Goal: Task Accomplishment & Management: Use online tool/utility

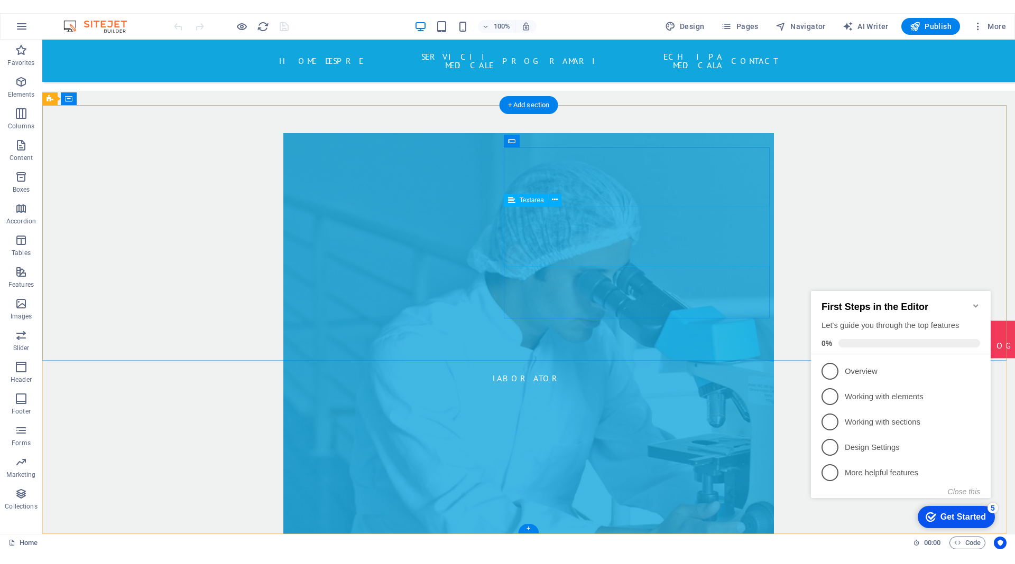
scroll to position [4550, 0]
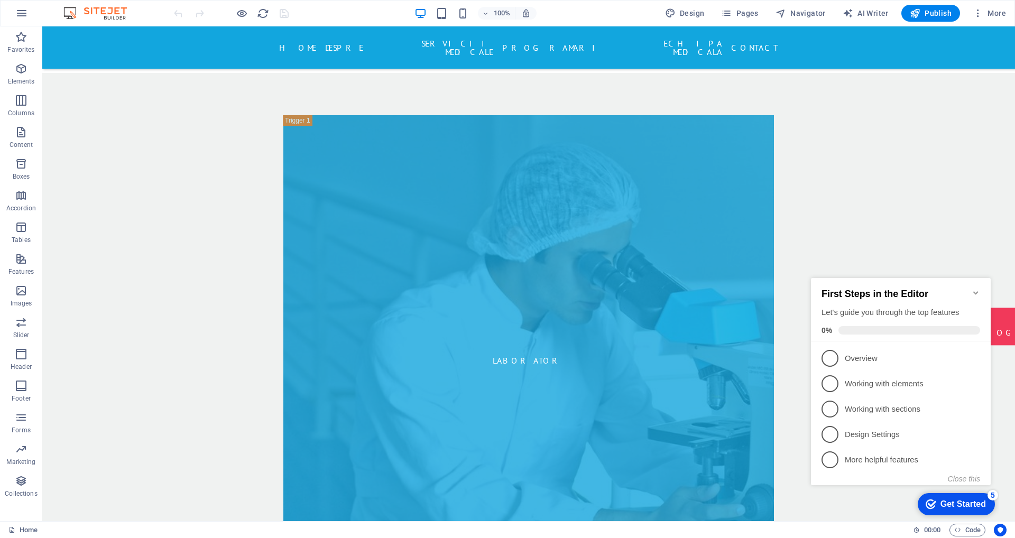
click at [976, 291] on icon "Minimize checklist" at bounding box center [975, 292] width 5 height 3
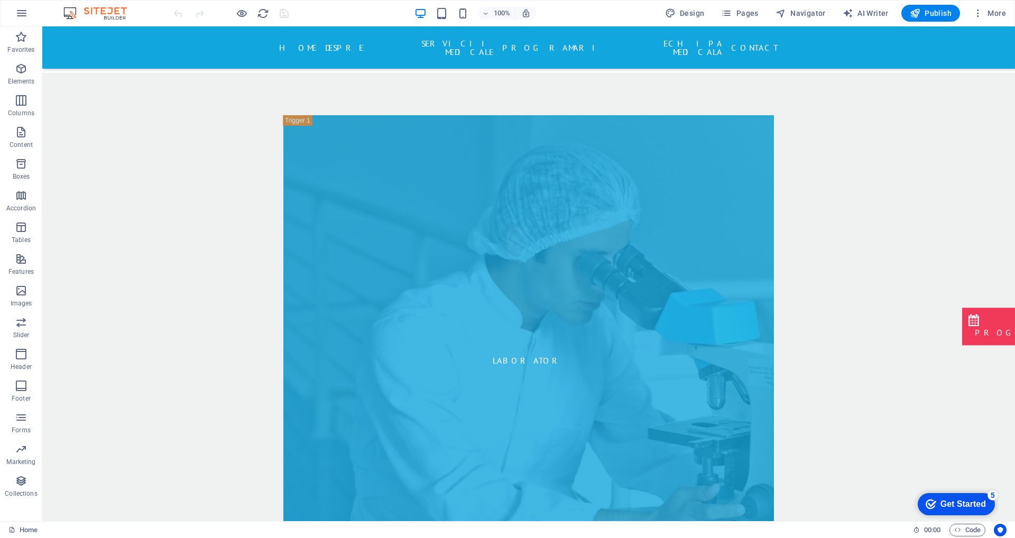
click at [991, 493] on div "5" at bounding box center [992, 495] width 11 height 11
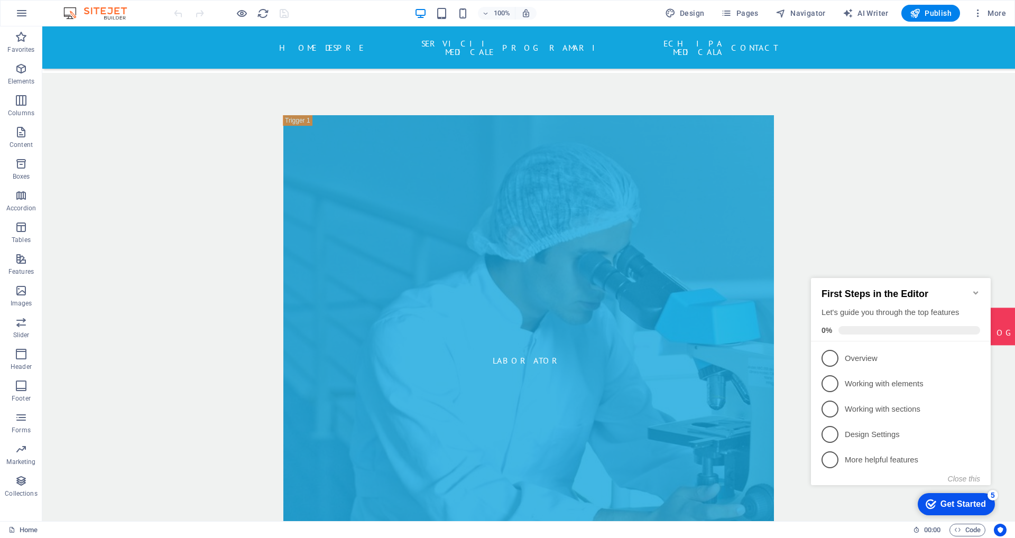
click at [974, 289] on icon "Minimize checklist" at bounding box center [975, 293] width 8 height 8
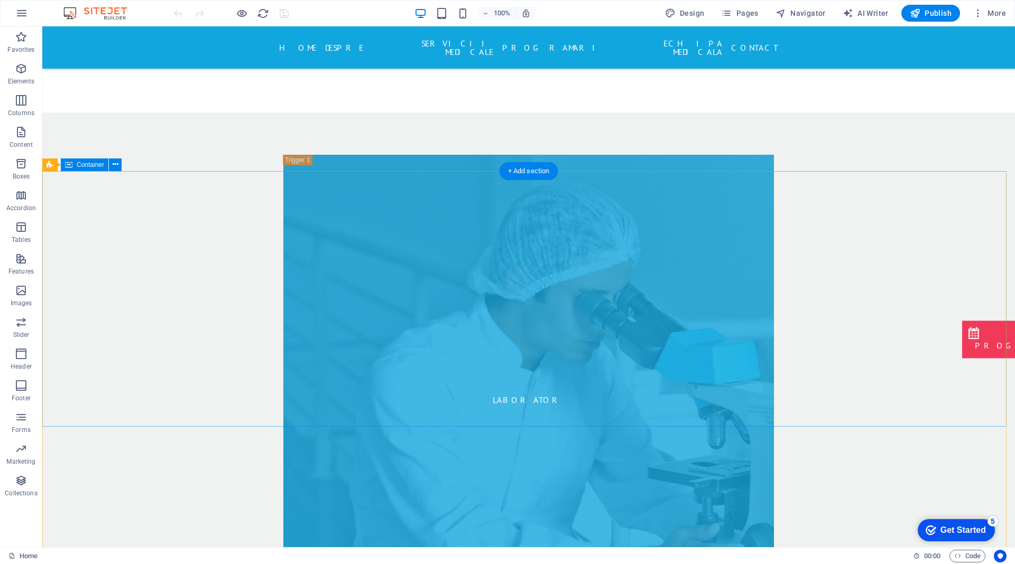
scroll to position [4439, 0]
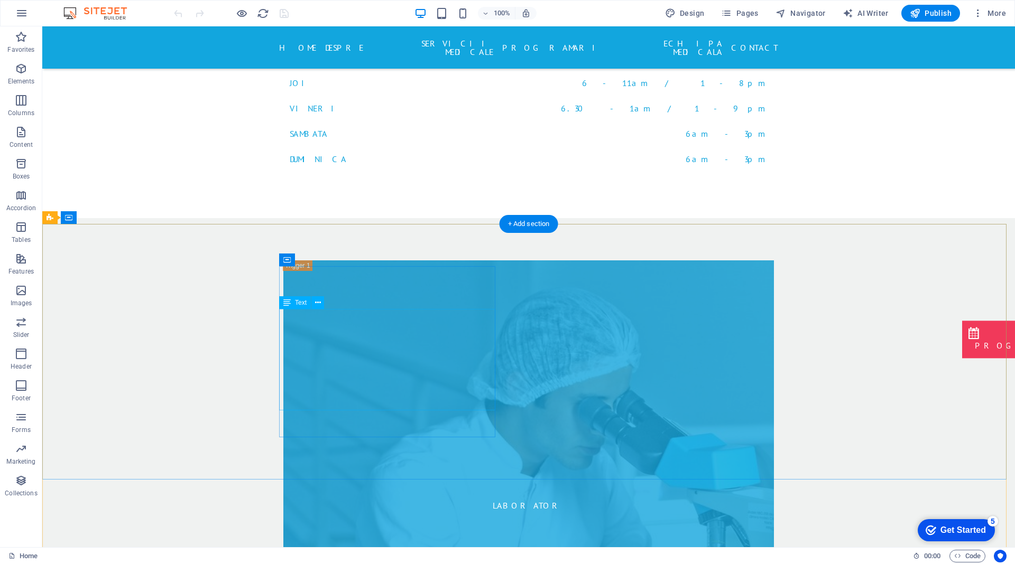
drag, startPoint x: 318, startPoint y: 403, endPoint x: 140, endPoint y: 404, distance: 178.6
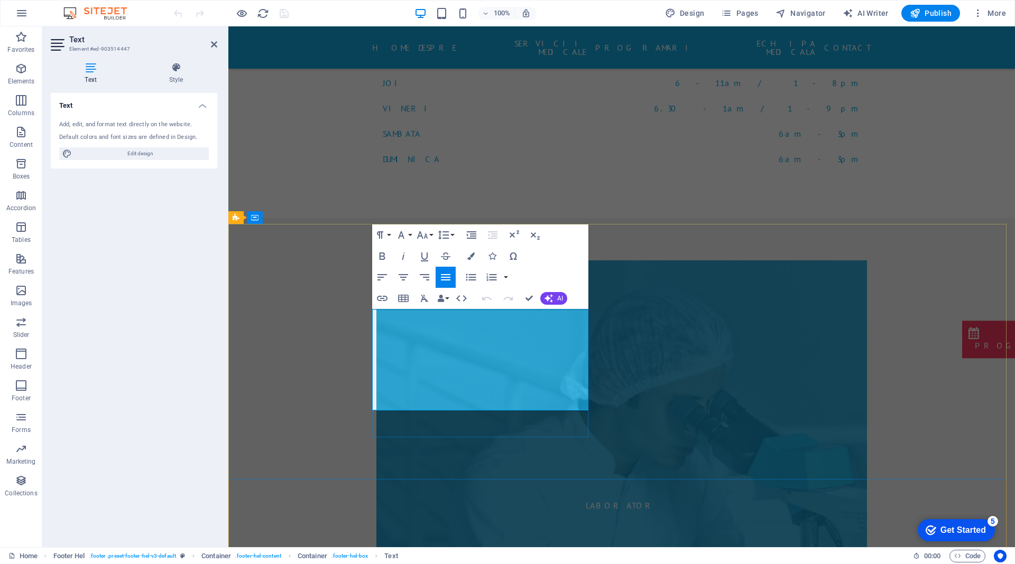
drag, startPoint x: 373, startPoint y: 404, endPoint x: 472, endPoint y: 402, distance: 98.9
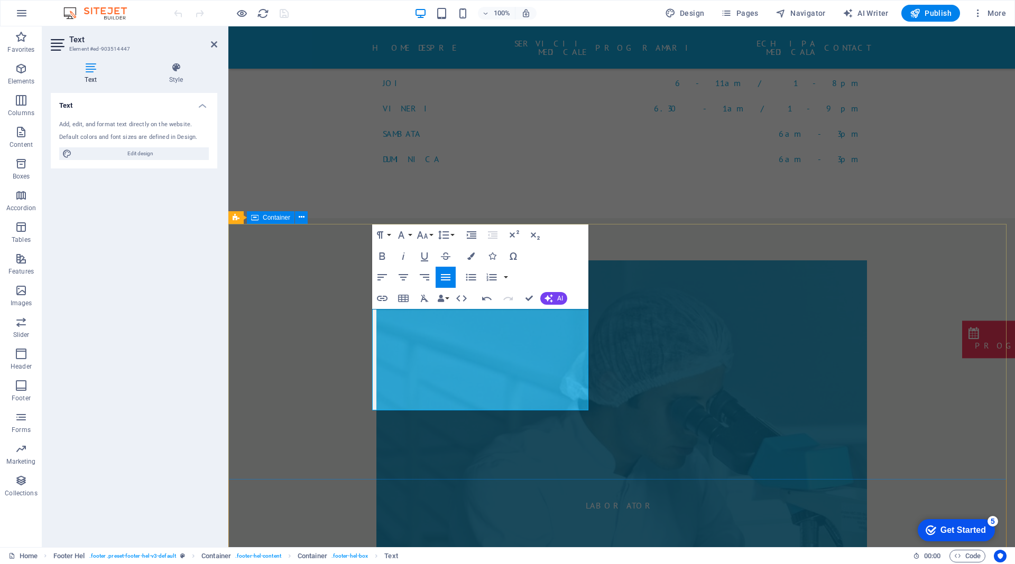
drag, startPoint x: 420, startPoint y: 405, endPoint x: 341, endPoint y: 405, distance: 78.8
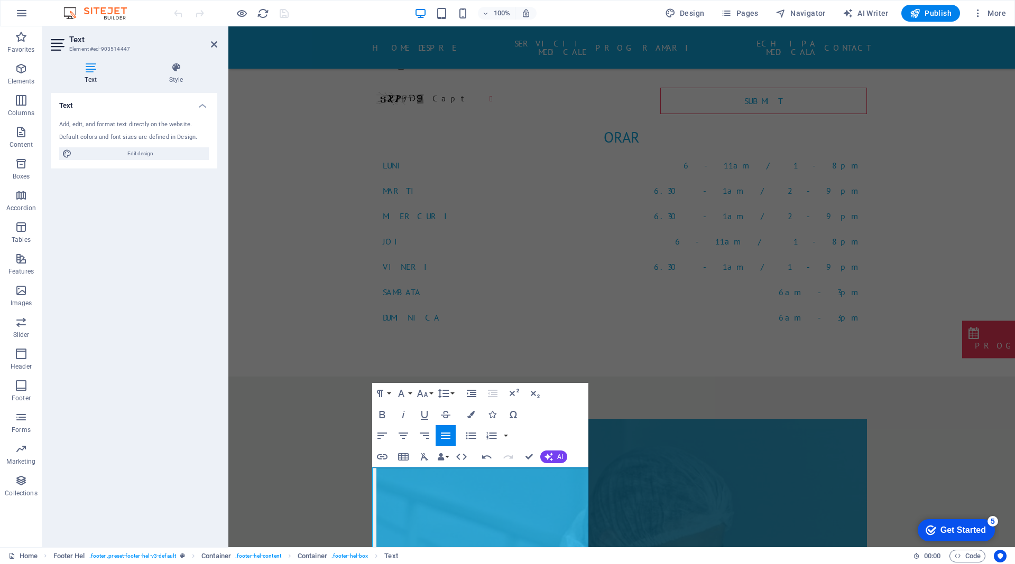
scroll to position [4333, 0]
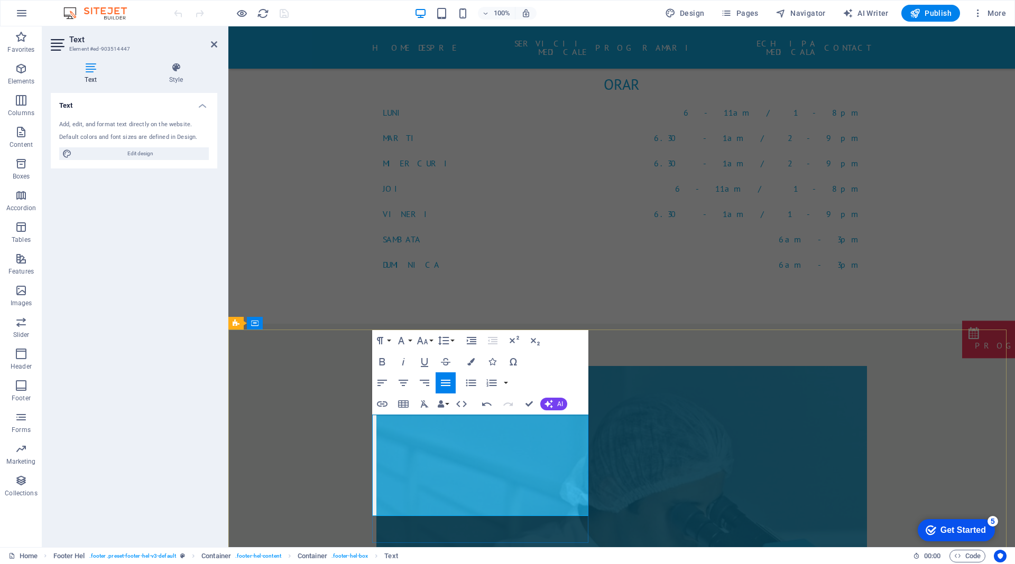
click at [93, 314] on div "Text Add, edit, and format text directly on the website. Default colors and fon…" at bounding box center [134, 316] width 166 height 446
click at [145, 288] on div "Text Add, edit, and format text directly on the website. Default colors and fon…" at bounding box center [134, 316] width 166 height 446
click at [213, 43] on icon at bounding box center [214, 44] width 6 height 8
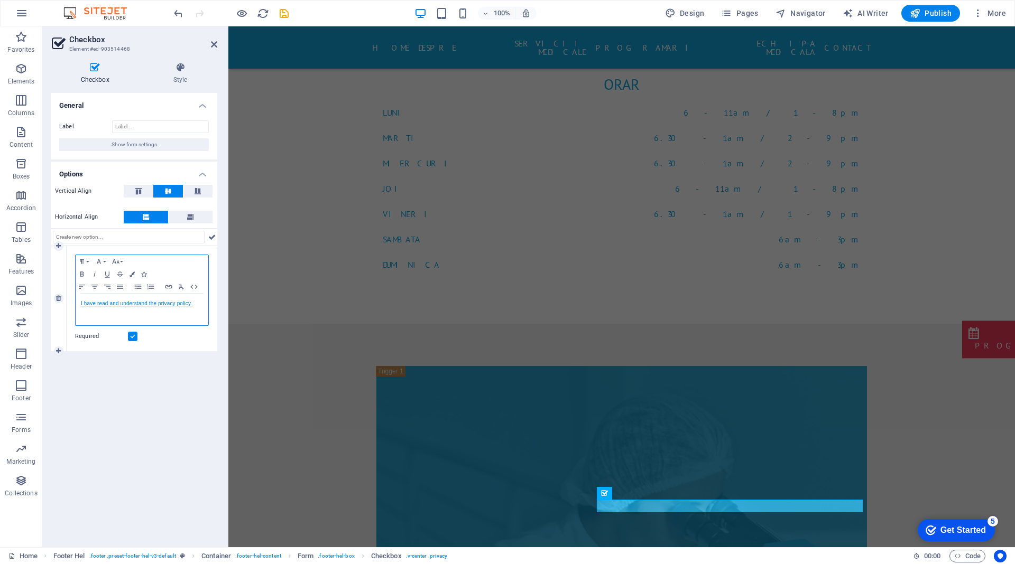
click at [184, 301] on link "I have read and understand the privacy policy." at bounding box center [136, 304] width 111 height 6
click at [162, 389] on div "General Label Show form settings Options Vertical Align Horizontal Align 1 Para…" at bounding box center [134, 316] width 166 height 446
click at [214, 45] on icon at bounding box center [214, 44] width 6 height 8
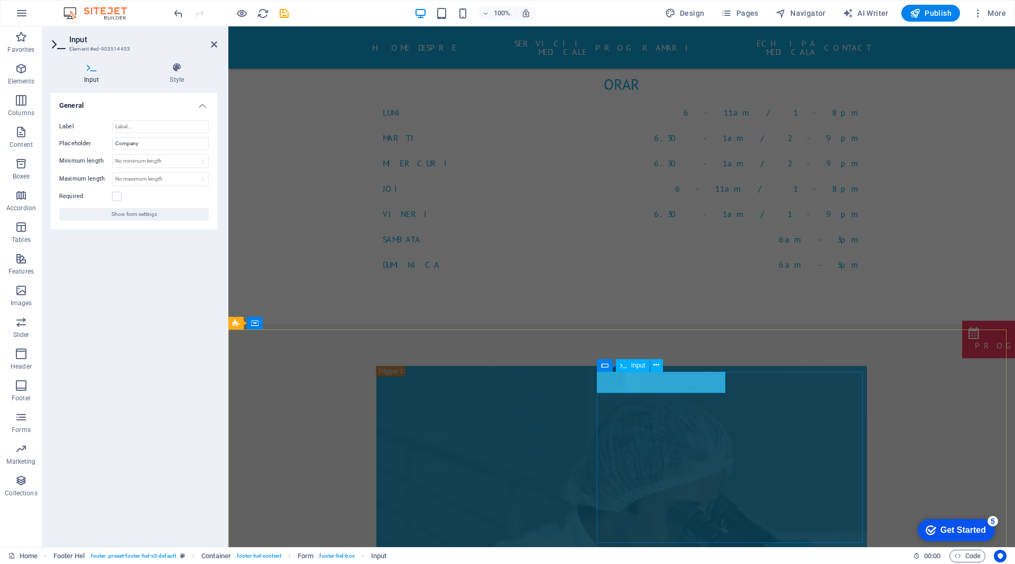
click at [155, 146] on input "Company" at bounding box center [160, 143] width 97 height 13
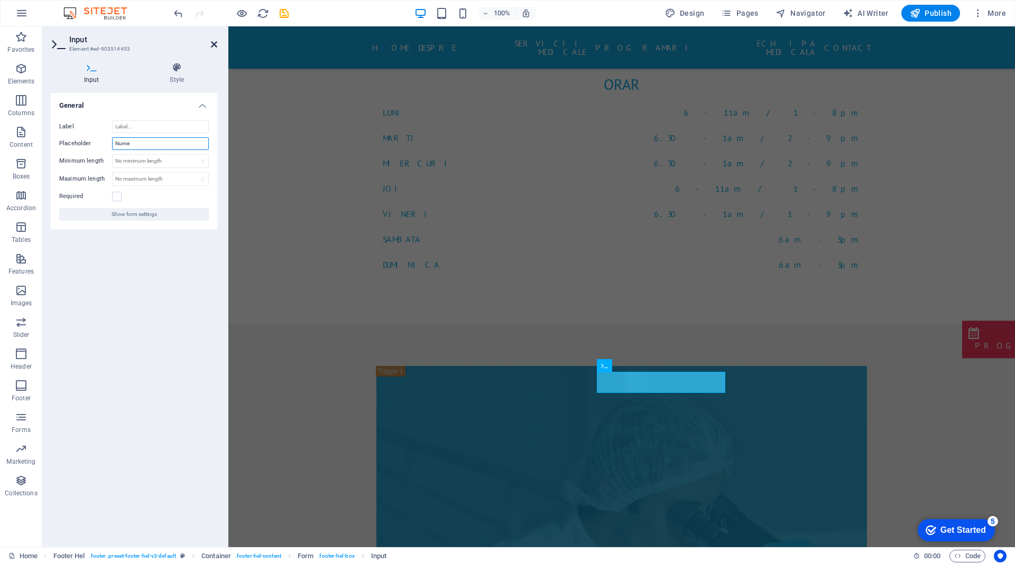
type input "Nume"
click at [214, 44] on icon at bounding box center [214, 44] width 6 height 8
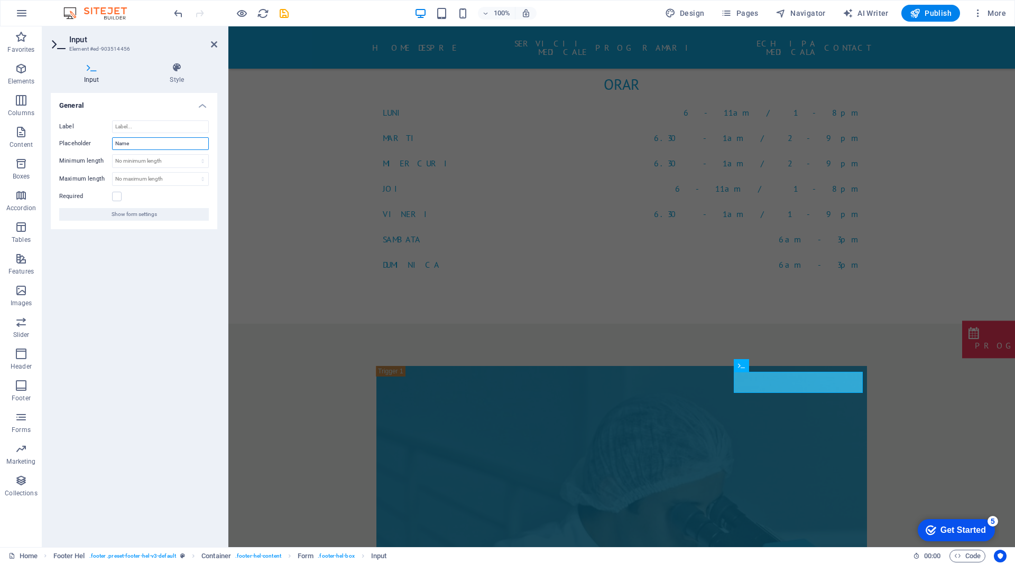
click at [165, 147] on input "Name" at bounding box center [160, 143] width 97 height 13
type input "Prenume"
click at [215, 42] on icon at bounding box center [214, 44] width 6 height 8
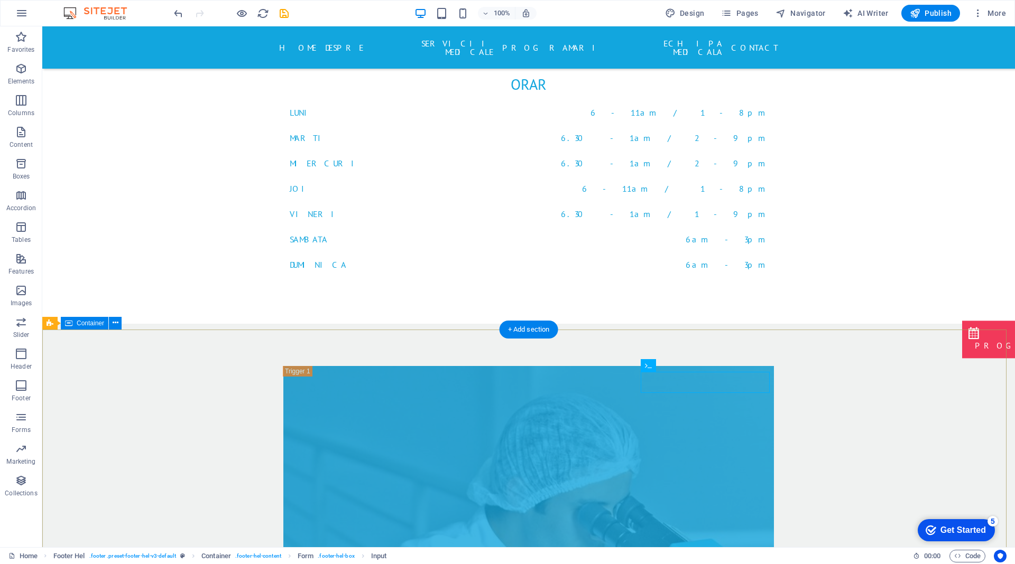
drag, startPoint x: 851, startPoint y: 386, endPoint x: 877, endPoint y: 479, distance: 96.7
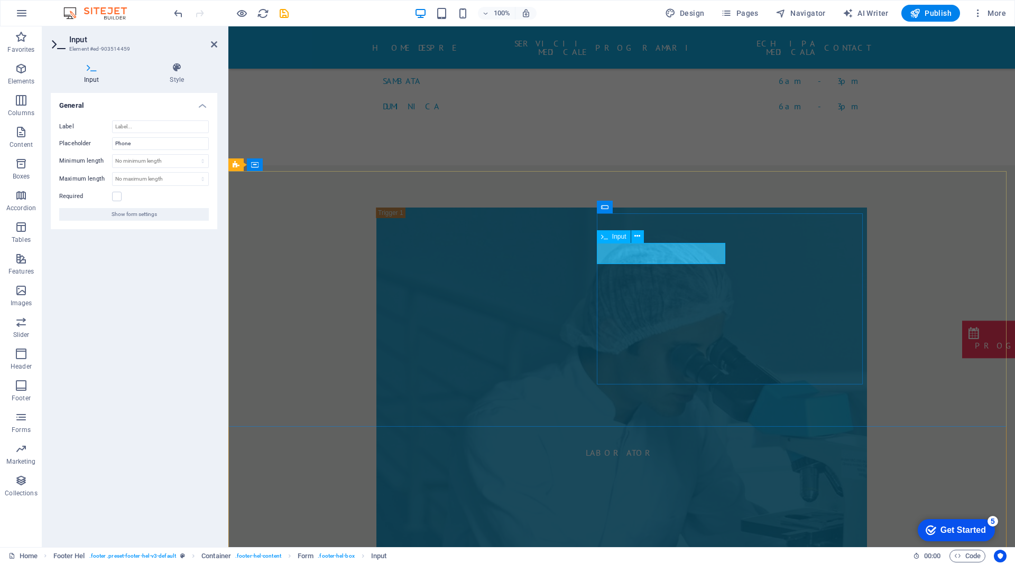
click at [124, 146] on input "Phone" at bounding box center [160, 143] width 97 height 13
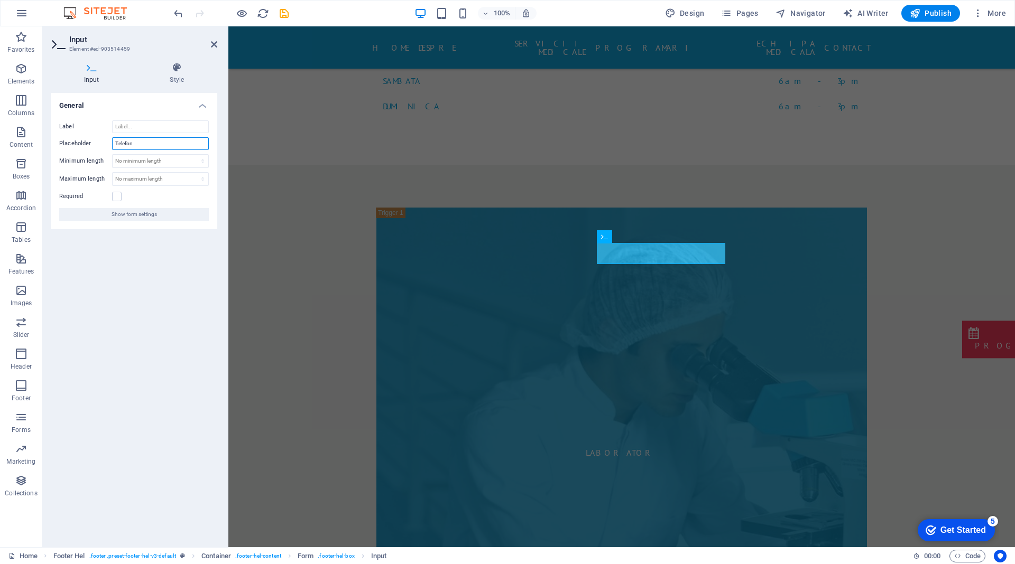
type input "Telefon"
click at [153, 242] on div "General Label Placeholder Telefon Minimum length No minimum length chars Maximu…" at bounding box center [134, 316] width 166 height 446
click at [214, 43] on icon at bounding box center [214, 44] width 6 height 8
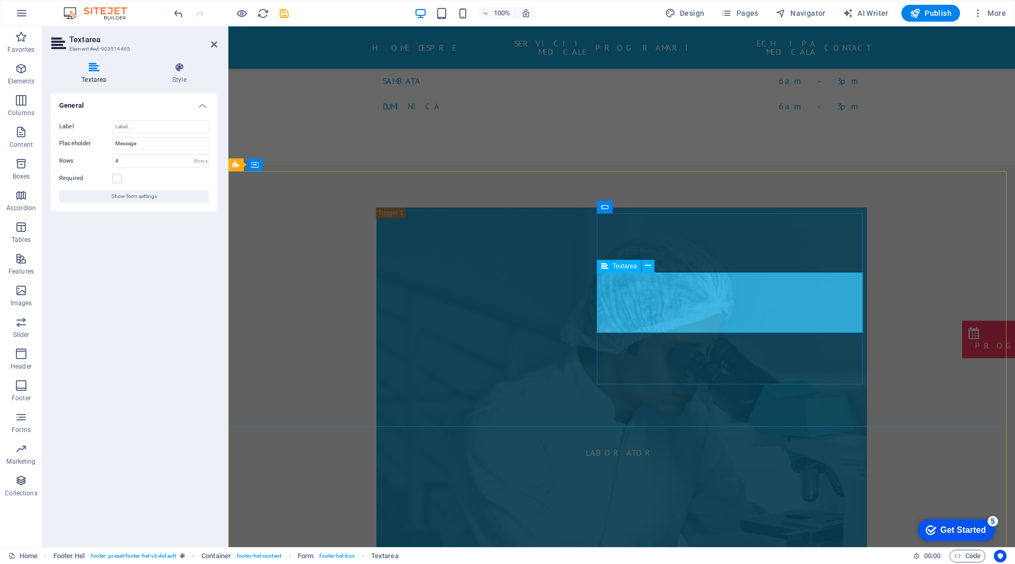
drag, startPoint x: 137, startPoint y: 144, endPoint x: 0, endPoint y: 126, distance: 138.6
click at [0, 126] on section "Favorites Elements Columns Content Boxes Accordion Tables Features Images Slide…" at bounding box center [507, 286] width 1015 height 521
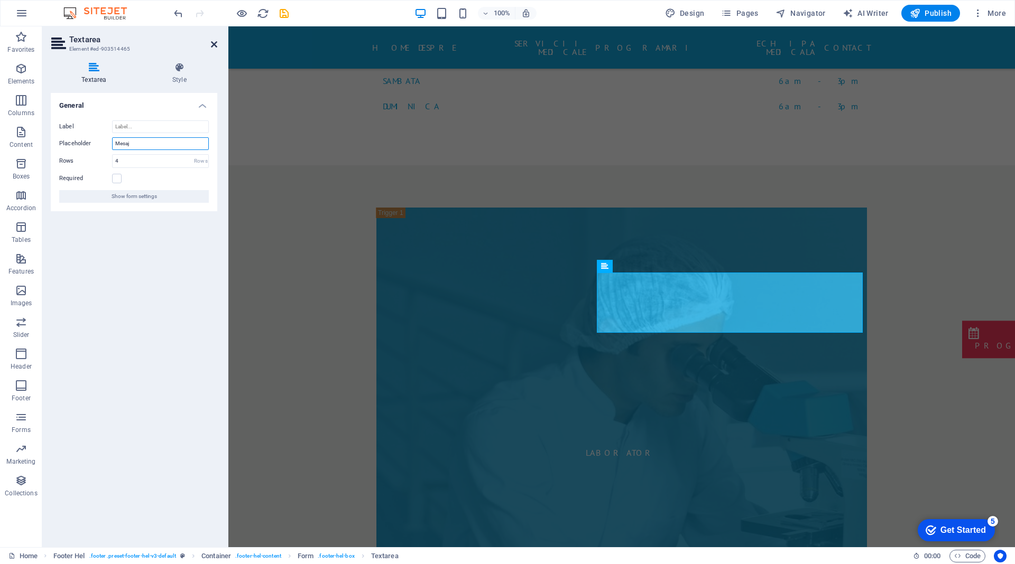
type input "Mesaj"
click at [212, 42] on icon at bounding box center [214, 44] width 6 height 8
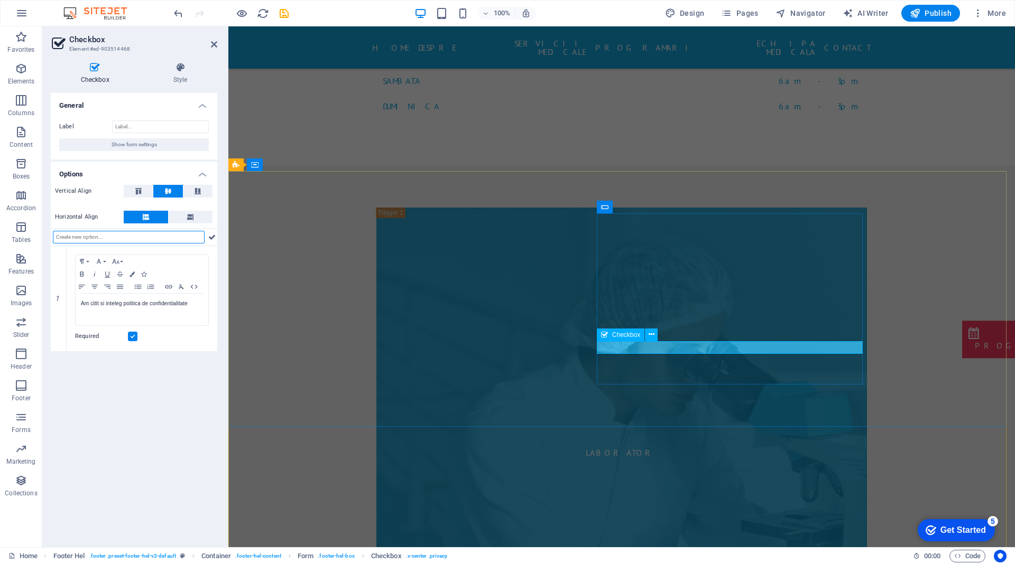
click at [652, 338] on icon at bounding box center [652, 334] width 6 height 11
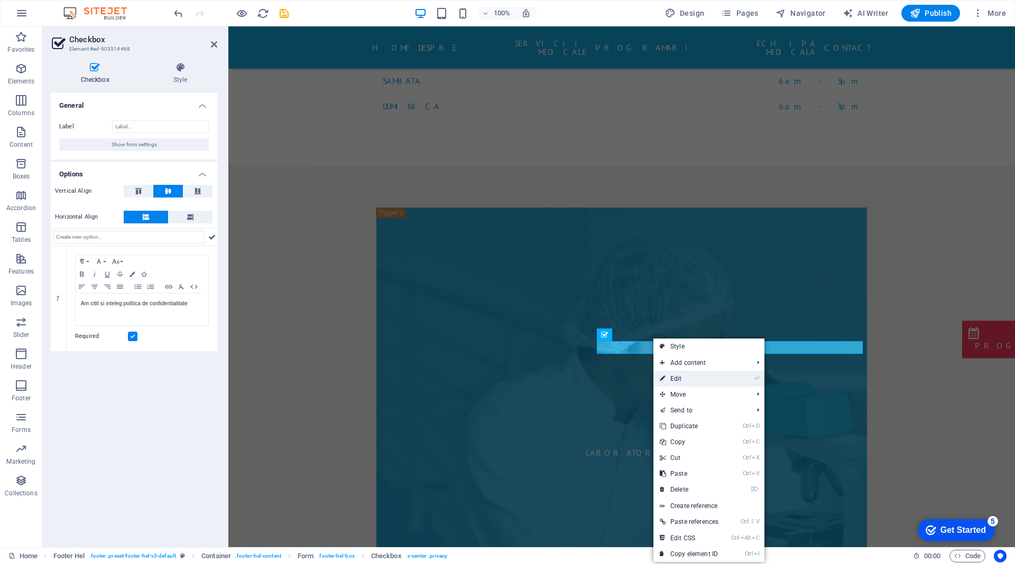
click at [681, 376] on link "⏎ Edit" at bounding box center [688, 379] width 71 height 16
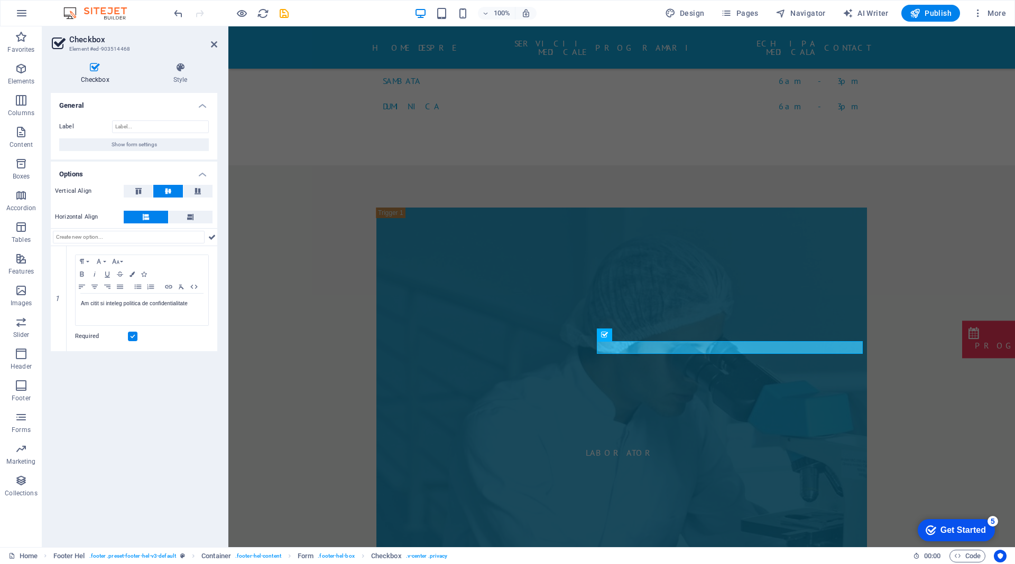
click at [159, 416] on div "General Label Show form settings Options Vertical Align Horizontal Align 1 Para…" at bounding box center [134, 316] width 166 height 446
drag, startPoint x: 216, startPoint y: 40, endPoint x: 425, endPoint y: 223, distance: 277.6
click at [216, 40] on icon at bounding box center [214, 44] width 6 height 8
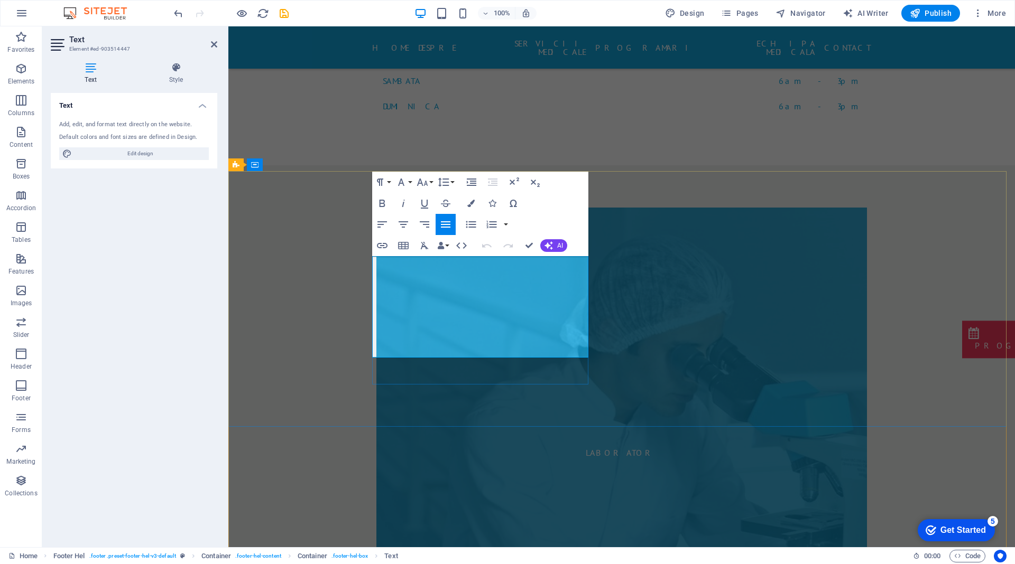
drag, startPoint x: 477, startPoint y: 354, endPoint x: 349, endPoint y: 353, distance: 127.9
click at [554, 244] on button "AI" at bounding box center [553, 245] width 27 height 13
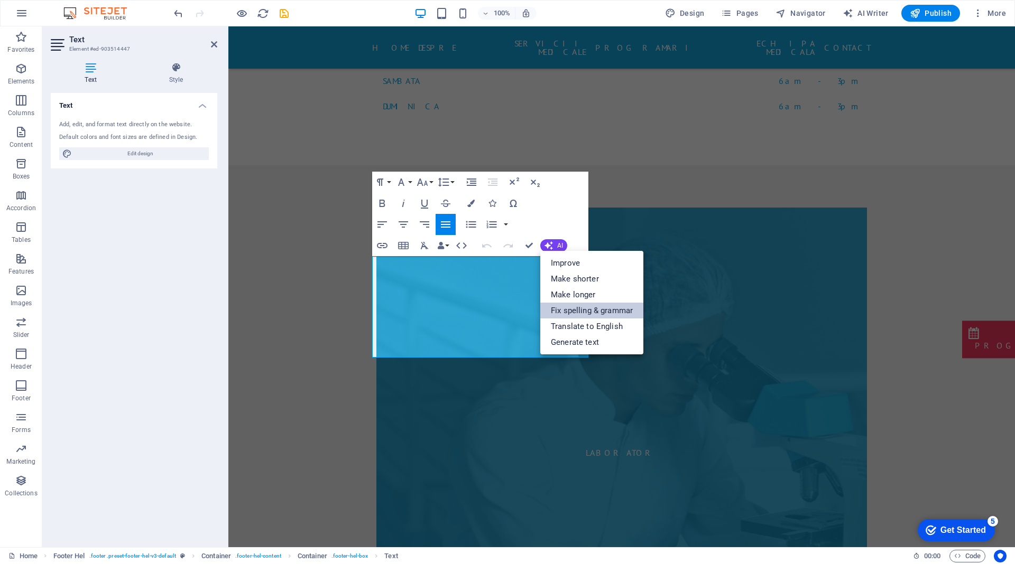
click at [582, 312] on link "Fix spelling & grammar" at bounding box center [591, 311] width 103 height 16
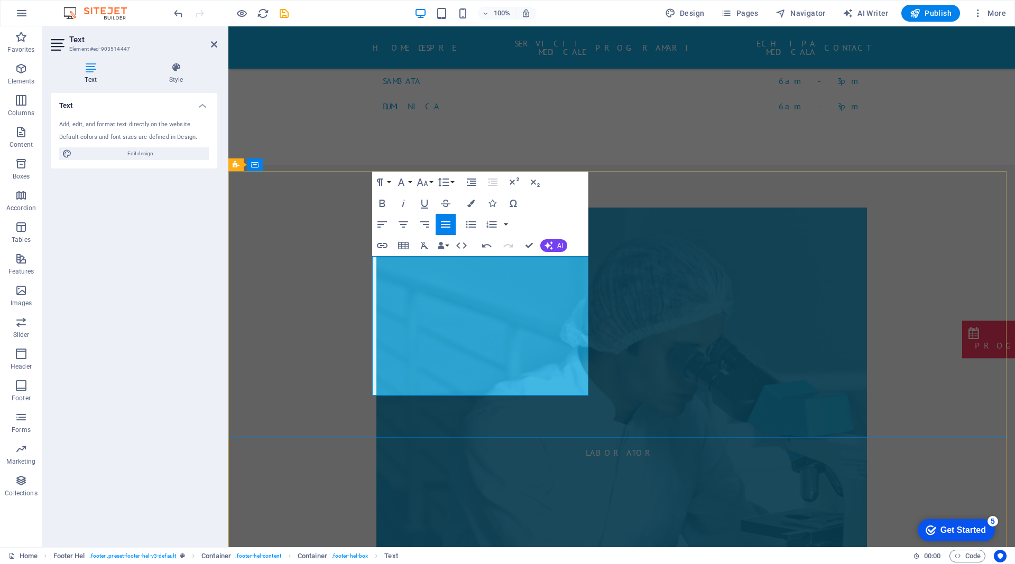
drag, startPoint x: 429, startPoint y: 325, endPoint x: 318, endPoint y: 300, distance: 114.3
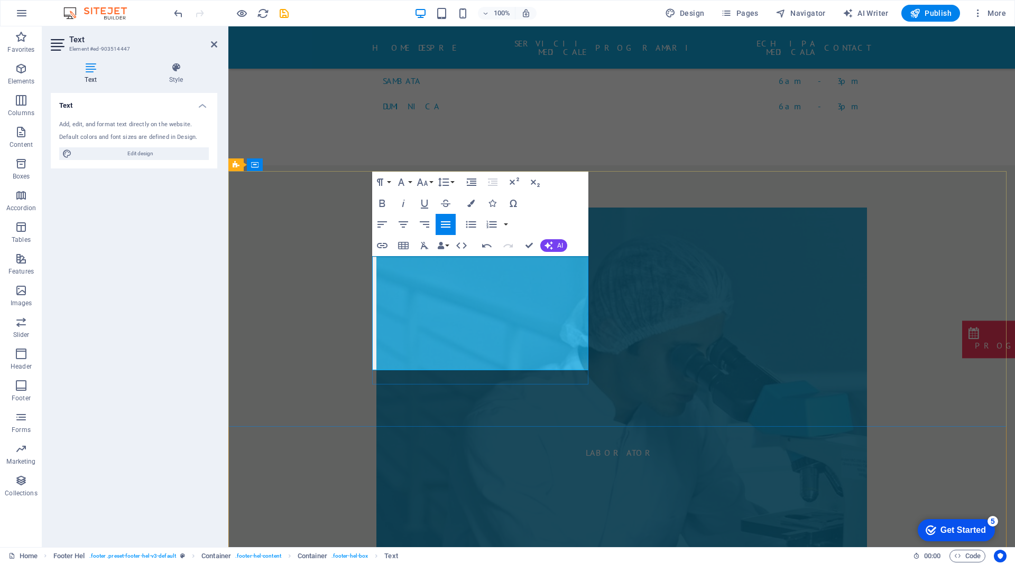
drag, startPoint x: 470, startPoint y: 264, endPoint x: 368, endPoint y: 262, distance: 102.0
click at [473, 203] on icon "button" at bounding box center [470, 203] width 7 height 7
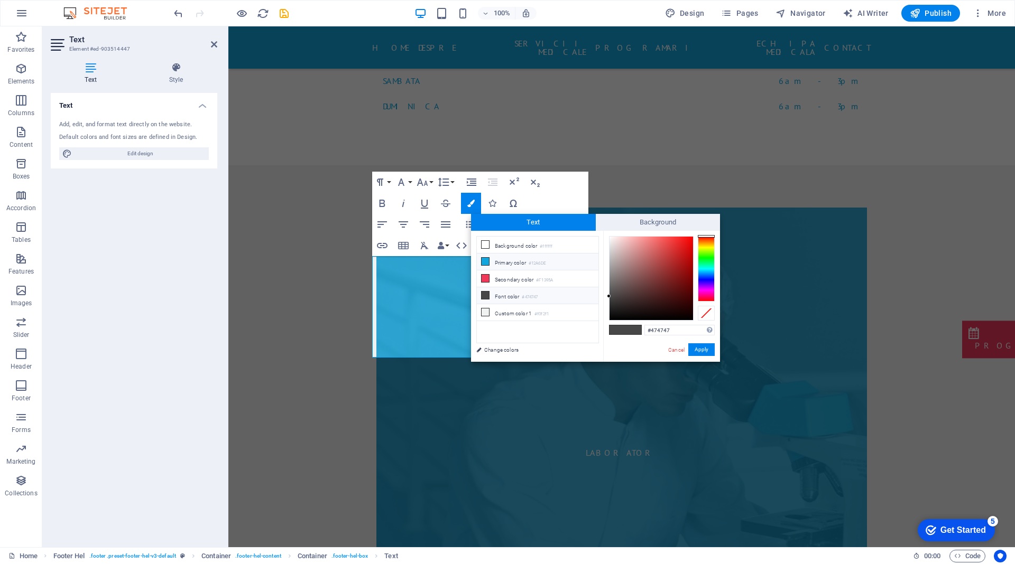
click at [523, 261] on li "Primary color #12A6DE" at bounding box center [538, 262] width 122 height 17
type input "#12a6de"
click at [702, 353] on button "Apply" at bounding box center [701, 350] width 26 height 13
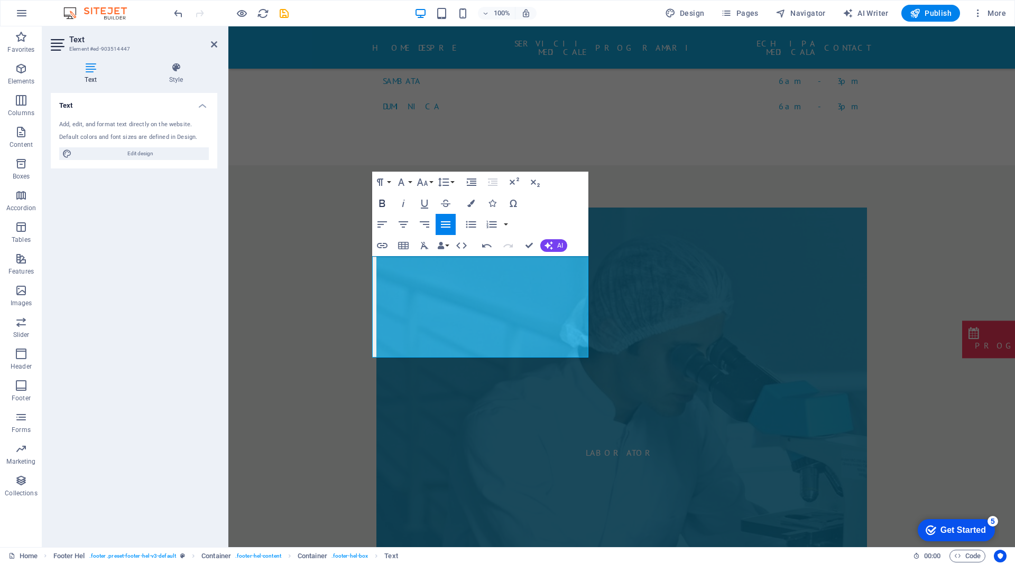
click at [384, 204] on icon "button" at bounding box center [382, 203] width 6 height 7
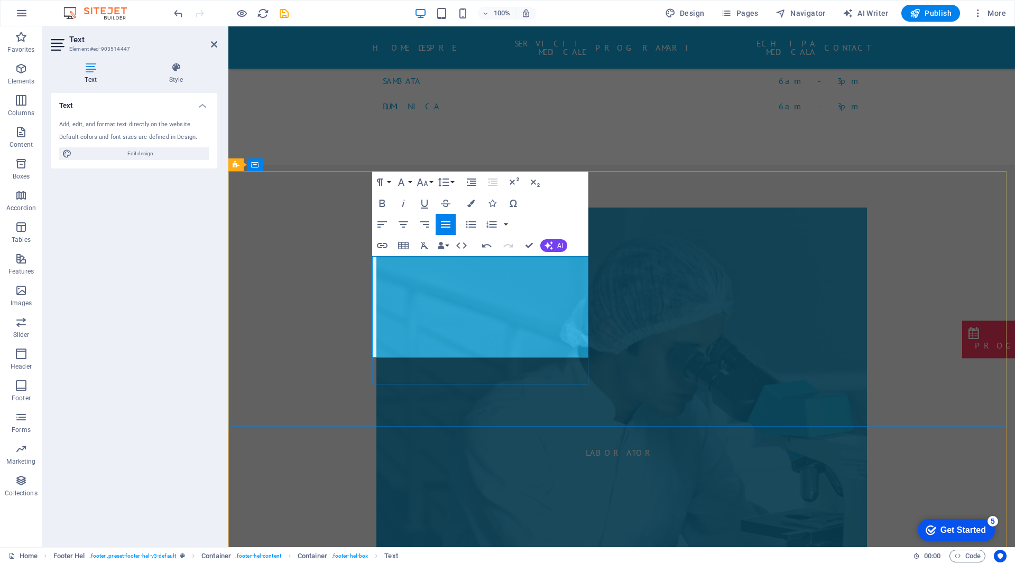
drag, startPoint x: 432, startPoint y: 312, endPoint x: 427, endPoint y: 312, distance: 5.3
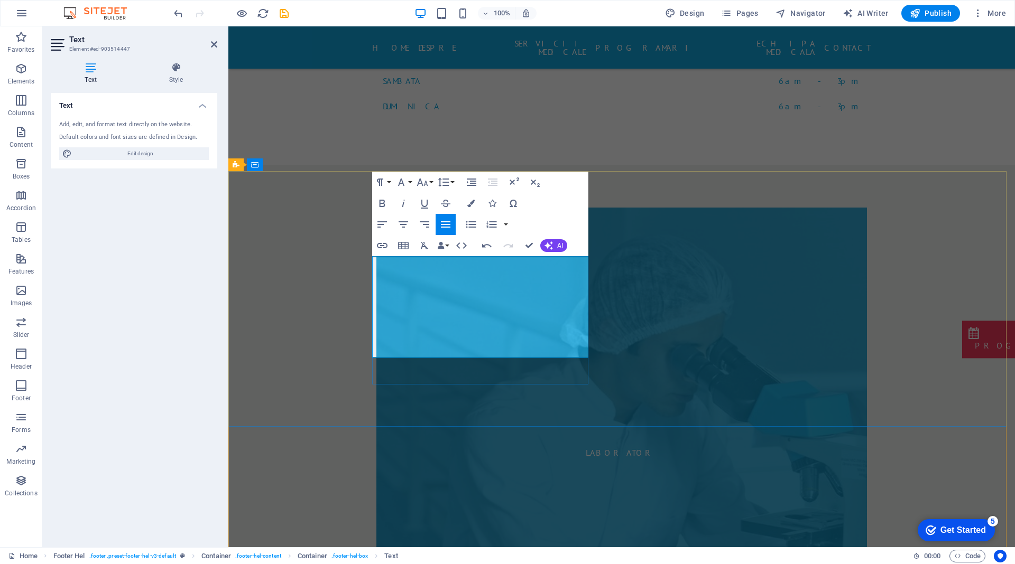
click at [186, 299] on div "Text Add, edit, and format text directly on the website. Default colors and fon…" at bounding box center [134, 316] width 166 height 446
click at [162, 301] on div "Text Add, edit, and format text directly on the website. Default colors and fon…" at bounding box center [134, 316] width 166 height 446
click at [135, 284] on div "Text Add, edit, and format text directly on the website. Default colors and fon…" at bounding box center [134, 316] width 166 height 446
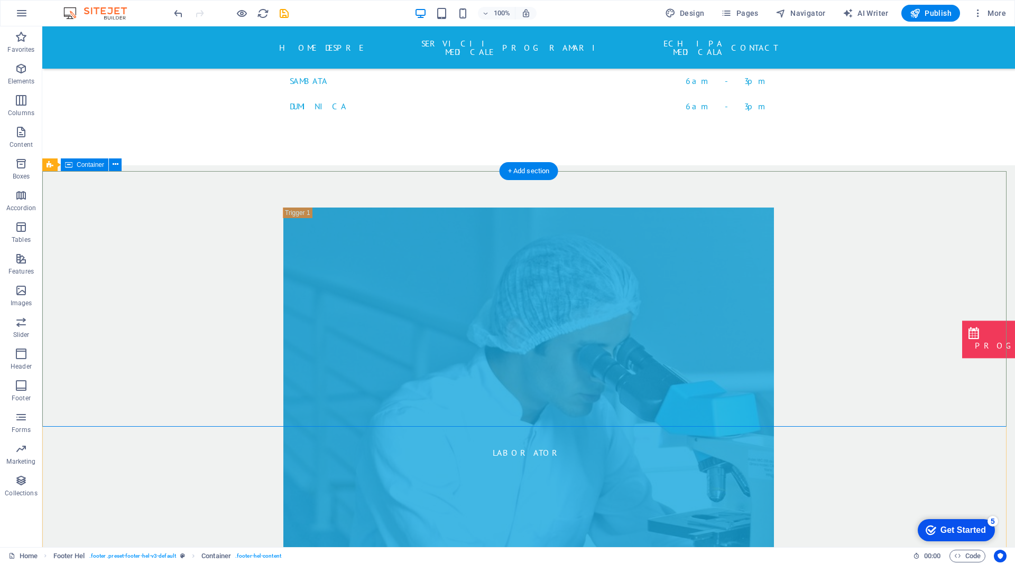
drag, startPoint x: 342, startPoint y: 353, endPoint x: 156, endPoint y: 354, distance: 186.0
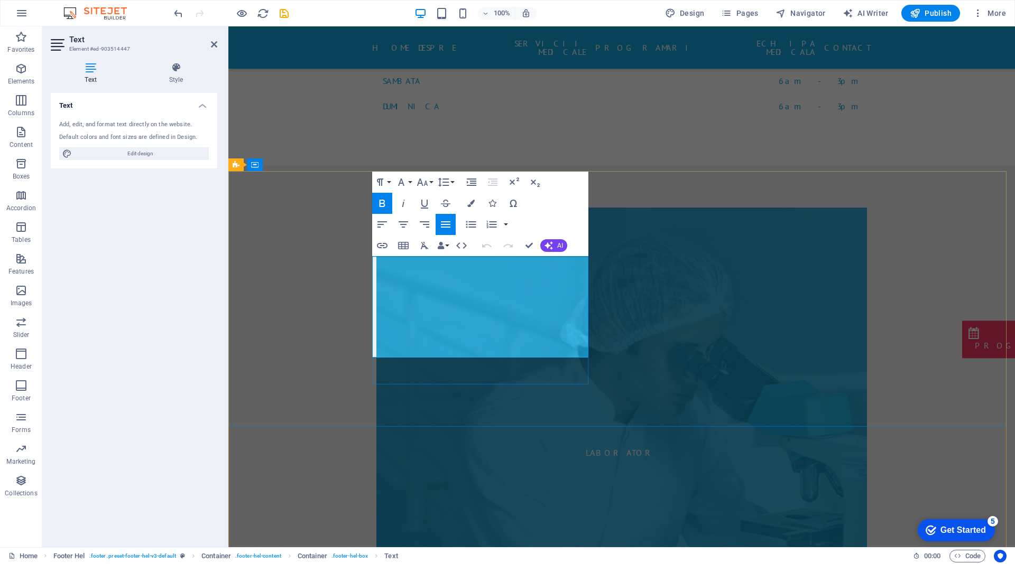
copy p "ț"
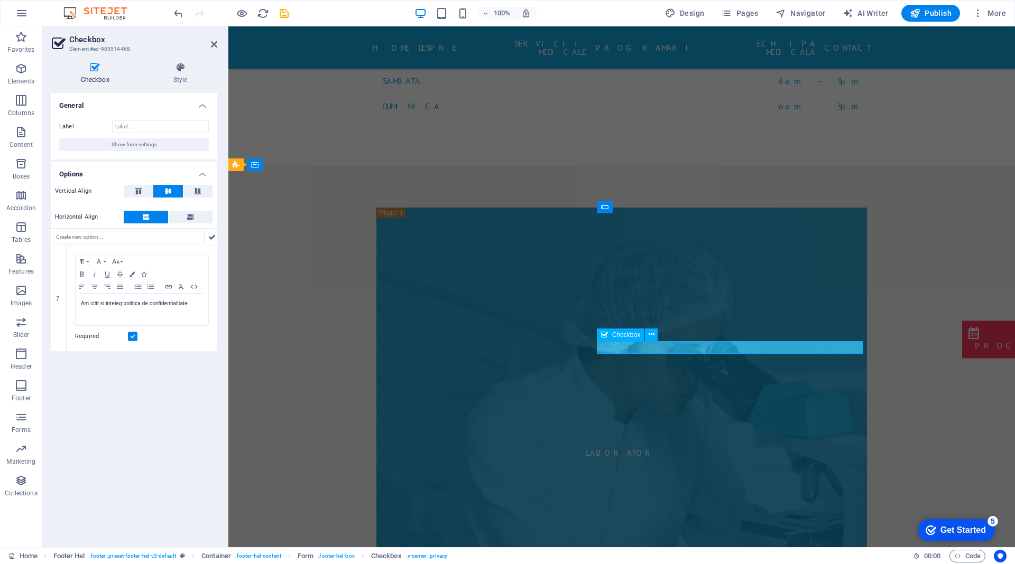
click at [173, 301] on p "Am citit si inteleg politica de confidentialitate" at bounding box center [142, 304] width 122 height 10
drag, startPoint x: 180, startPoint y: 303, endPoint x: 201, endPoint y: 310, distance: 21.7
click at [182, 303] on p "Am citit si inteleg politica de confidentialitate" at bounding box center [142, 304] width 122 height 10
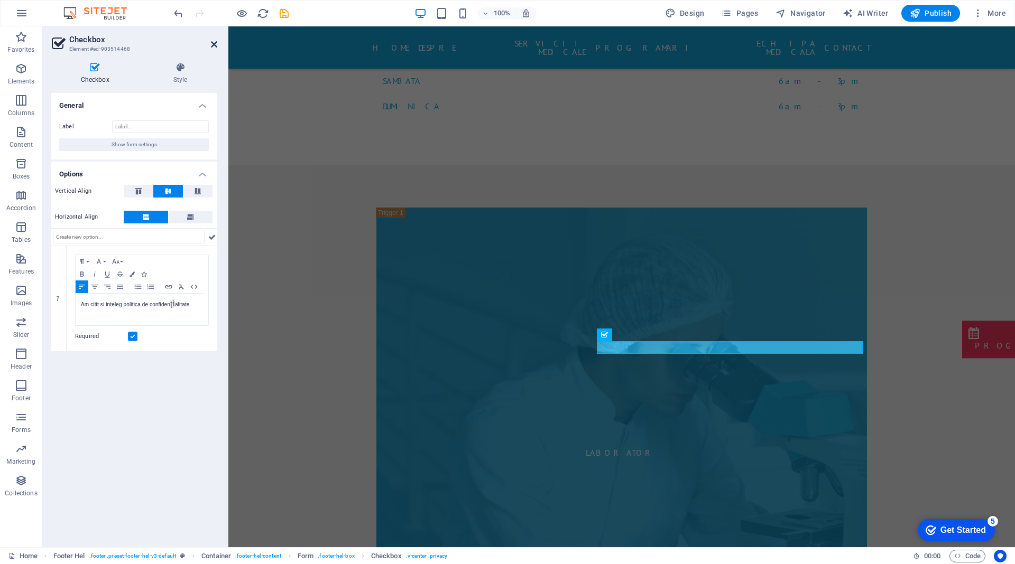
click at [214, 43] on icon at bounding box center [214, 44] width 6 height 8
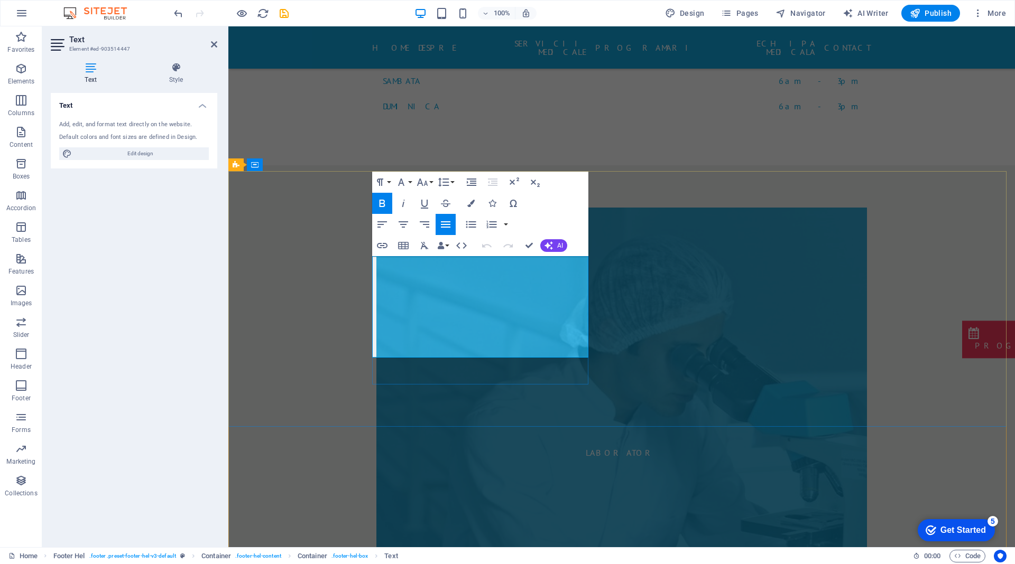
click at [97, 311] on div "Text Add, edit, and format text directly on the website. Default colors and fon…" at bounding box center [134, 316] width 166 height 446
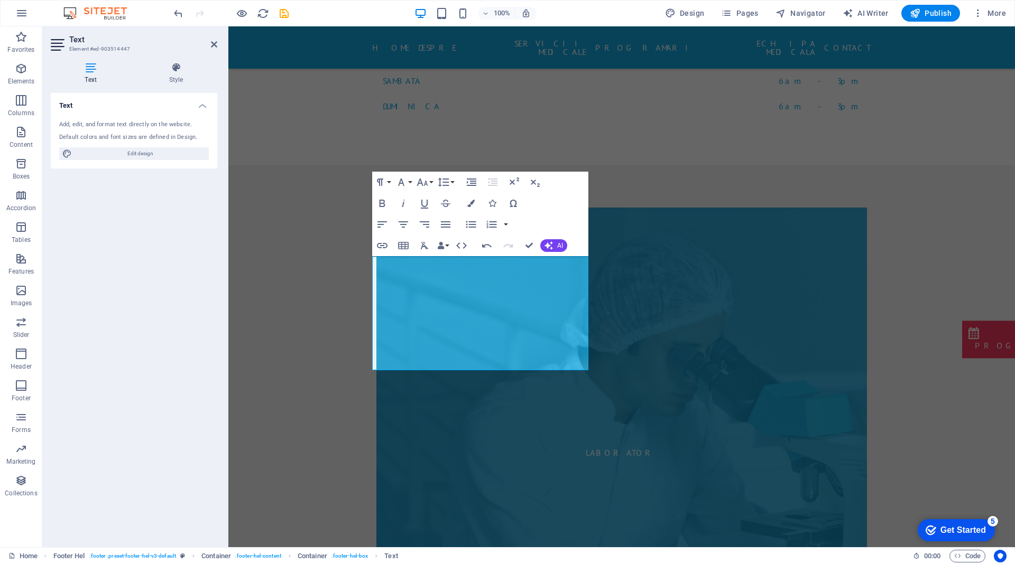
click at [142, 299] on div "Text Add, edit, and format text directly on the website. Default colors and fon…" at bounding box center [134, 316] width 166 height 446
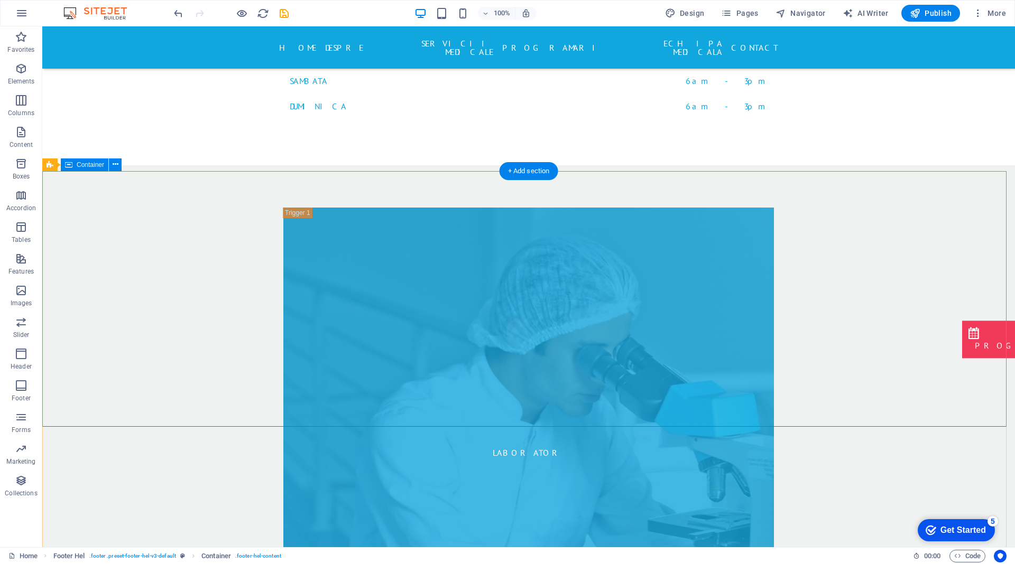
scroll to position [4545, 0]
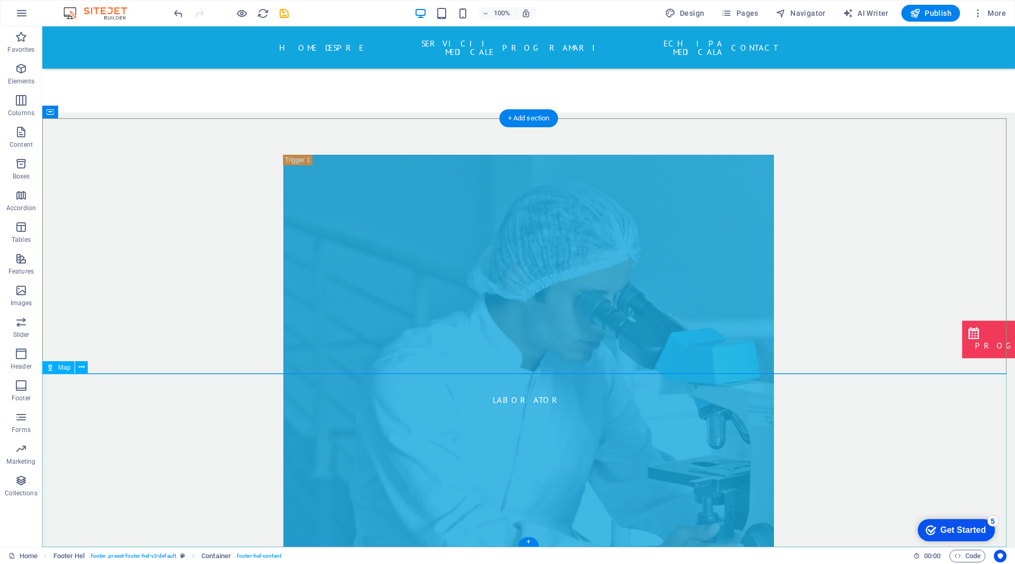
select select "1"
select select "px"
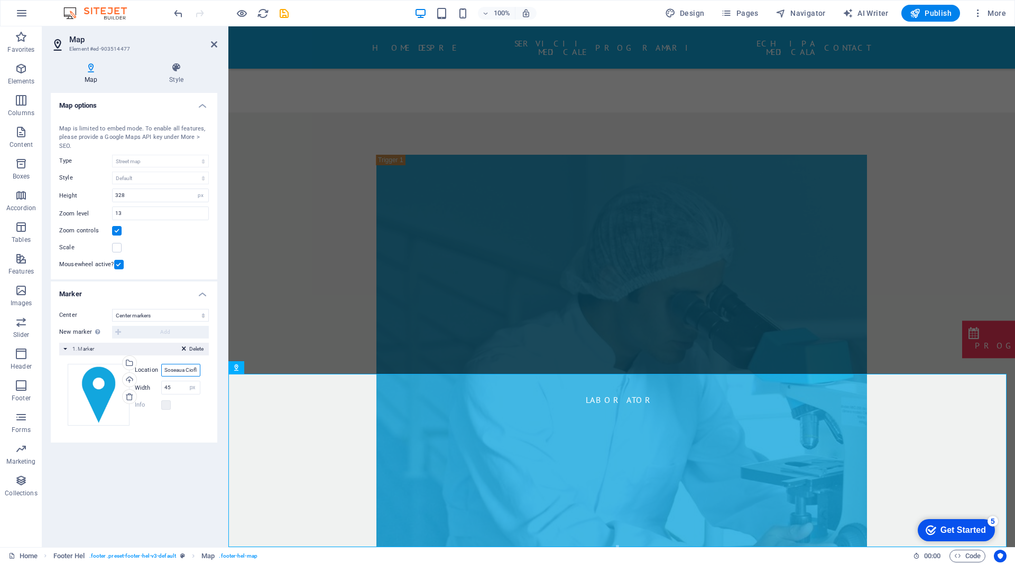
click at [172, 368] on input "Soseaua Ciofliceni 23 a, Ciofliceni, [GEOGRAPHIC_DATA]" at bounding box center [180, 370] width 39 height 13
drag, startPoint x: 186, startPoint y: 369, endPoint x: 212, endPoint y: 367, distance: 27.0
click at [212, 367] on div "Center [GEOGRAPHIC_DATA] markers Center and zoom markers New marker To enable t…" at bounding box center [134, 372] width 166 height 142
click at [175, 372] on input "Soseaua Ciofliceni 23 a, Ciofliceni, [GEOGRAPHIC_DATA]" at bounding box center [180, 370] width 39 height 13
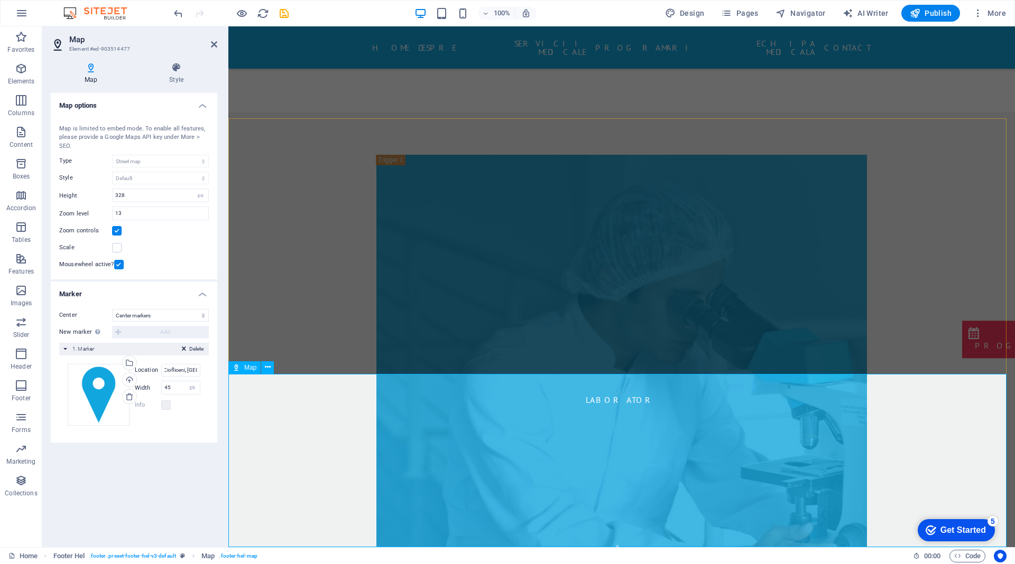
scroll to position [0, 0]
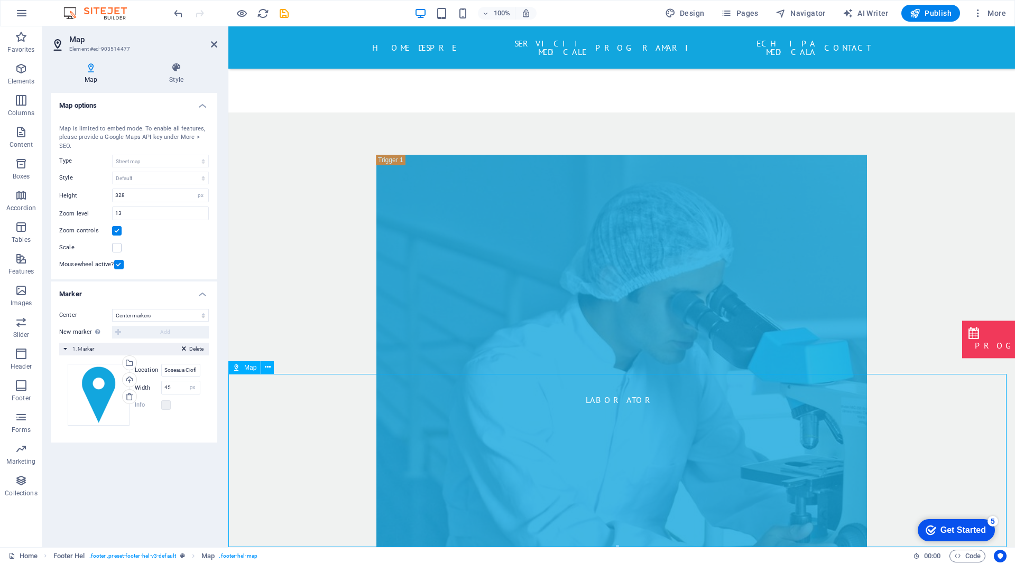
drag, startPoint x: 659, startPoint y: 466, endPoint x: 551, endPoint y: 508, distance: 115.6
click at [146, 315] on select "Don't center Center markers Center and zoom markers" at bounding box center [160, 315] width 97 height 13
click at [112, 322] on select "Don't center Center markers Center and zoom markers" at bounding box center [160, 315] width 97 height 13
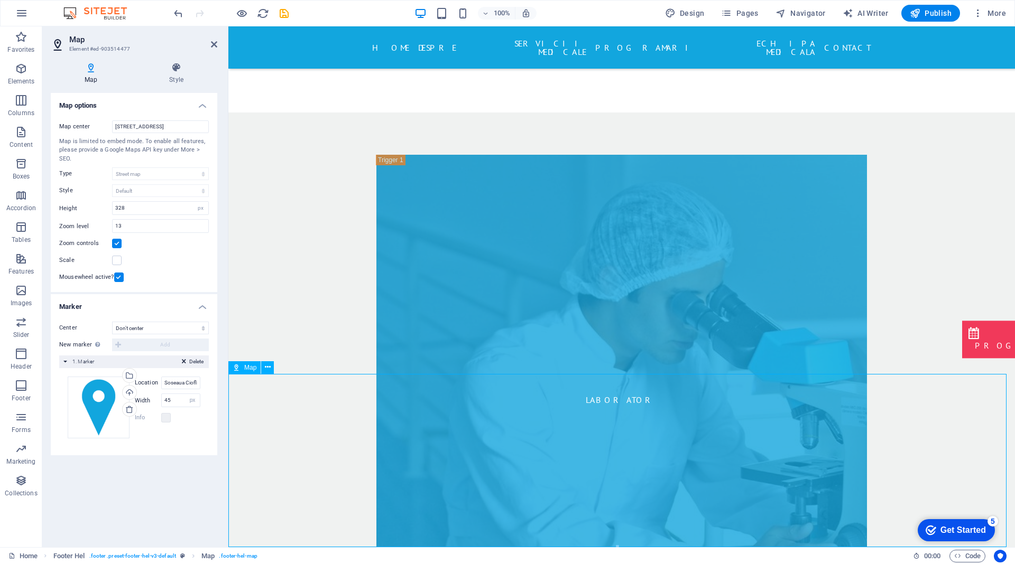
drag, startPoint x: 661, startPoint y: 477, endPoint x: 559, endPoint y: 506, distance: 106.1
drag, startPoint x: 569, startPoint y: 497, endPoint x: 622, endPoint y: 438, distance: 79.8
drag, startPoint x: 721, startPoint y: 468, endPoint x: 626, endPoint y: 479, distance: 95.8
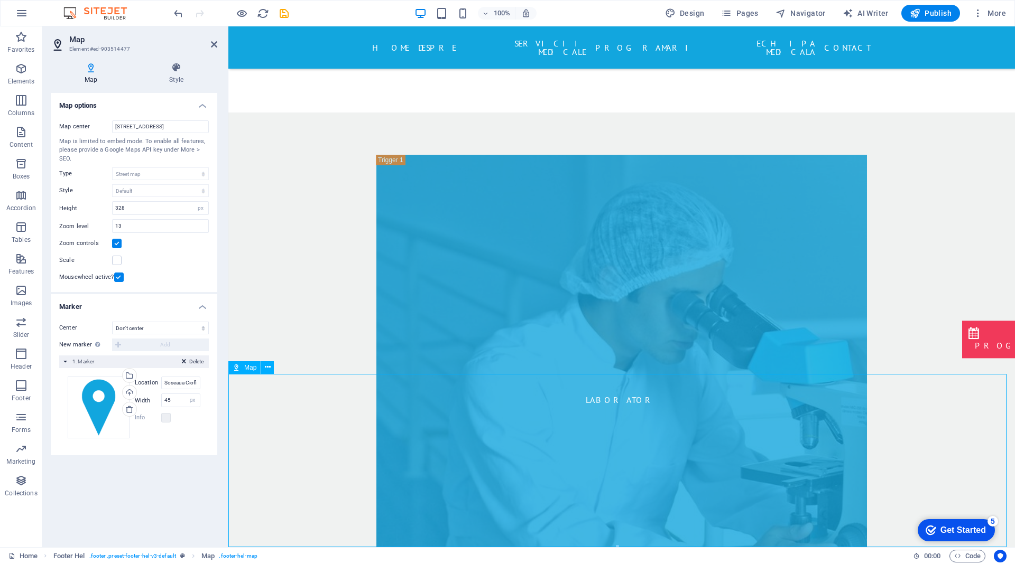
drag, startPoint x: 611, startPoint y: 473, endPoint x: 487, endPoint y: 456, distance: 125.3
click at [162, 328] on select "Don't center Center markers Center and zoom markers" at bounding box center [160, 328] width 97 height 13
select select "1"
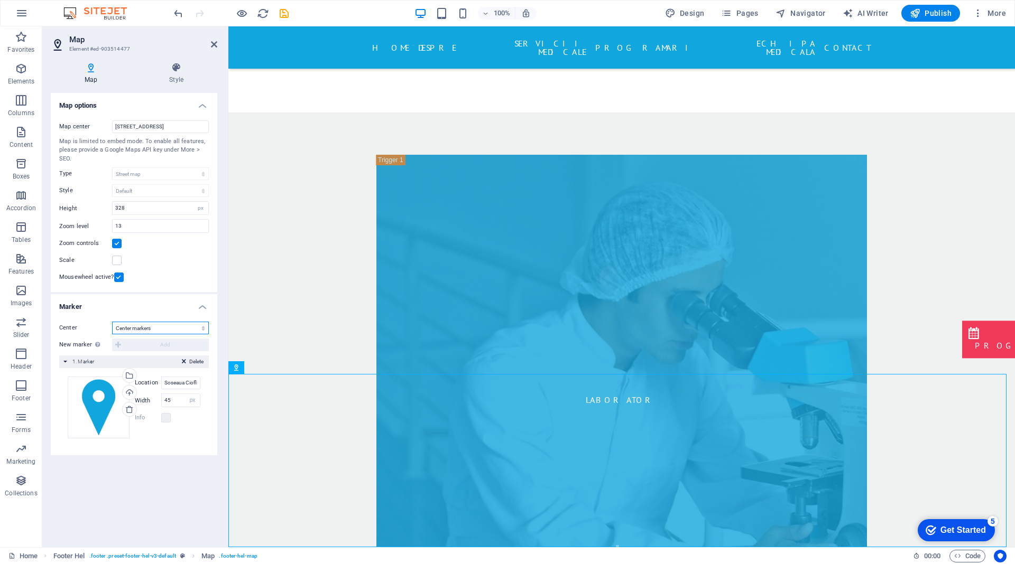
click at [112, 322] on select "Don't center Center markers Center and zoom markers" at bounding box center [160, 328] width 97 height 13
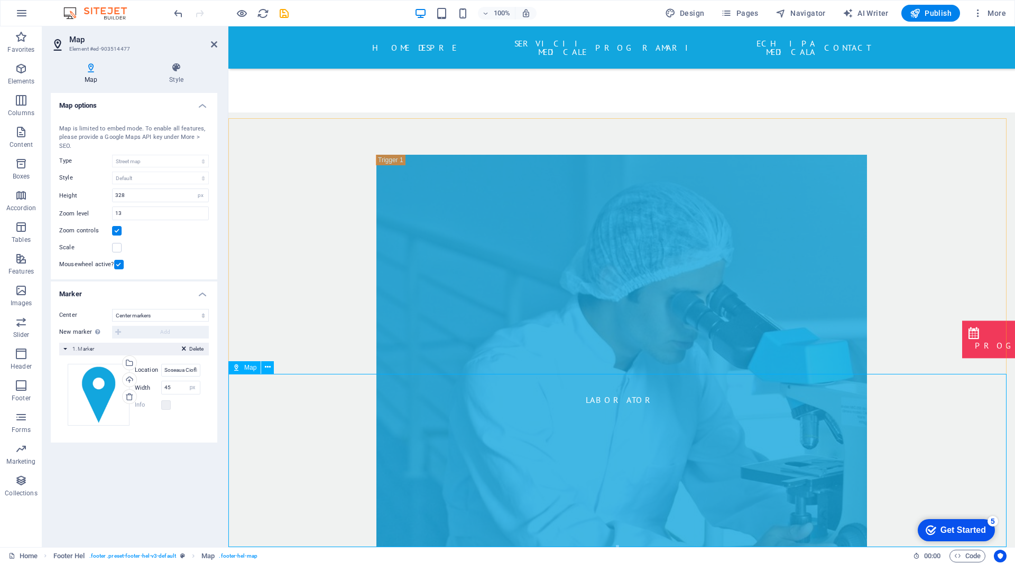
drag, startPoint x: 565, startPoint y: 430, endPoint x: 461, endPoint y: 450, distance: 105.5
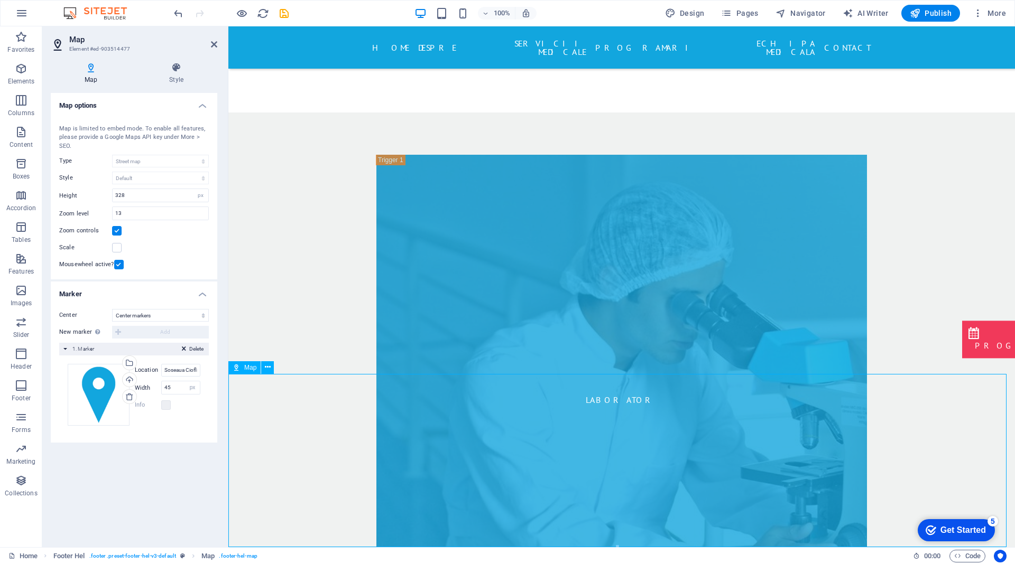
drag, startPoint x: 618, startPoint y: 478, endPoint x: 621, endPoint y: 471, distance: 7.4
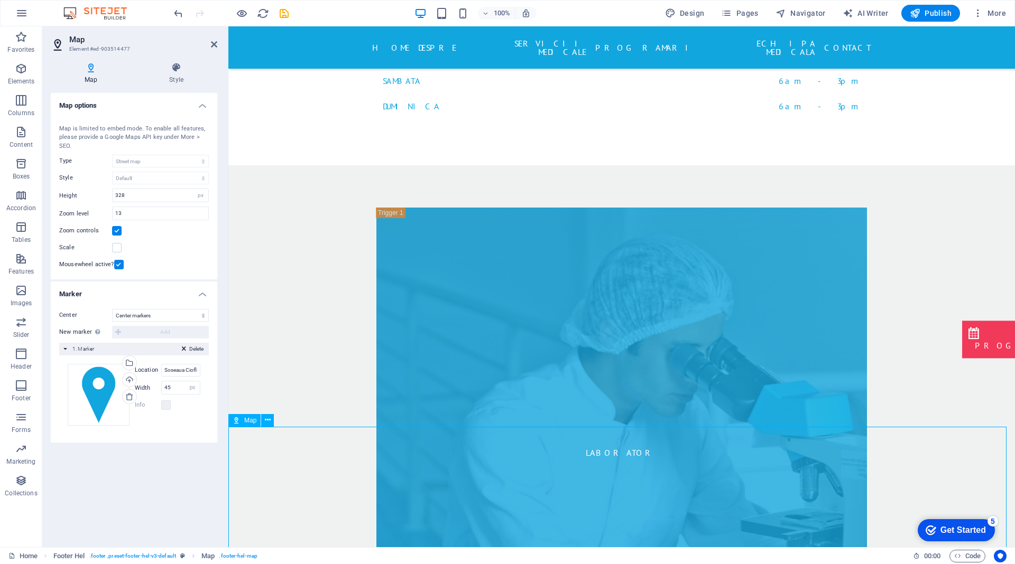
scroll to position [4545, 0]
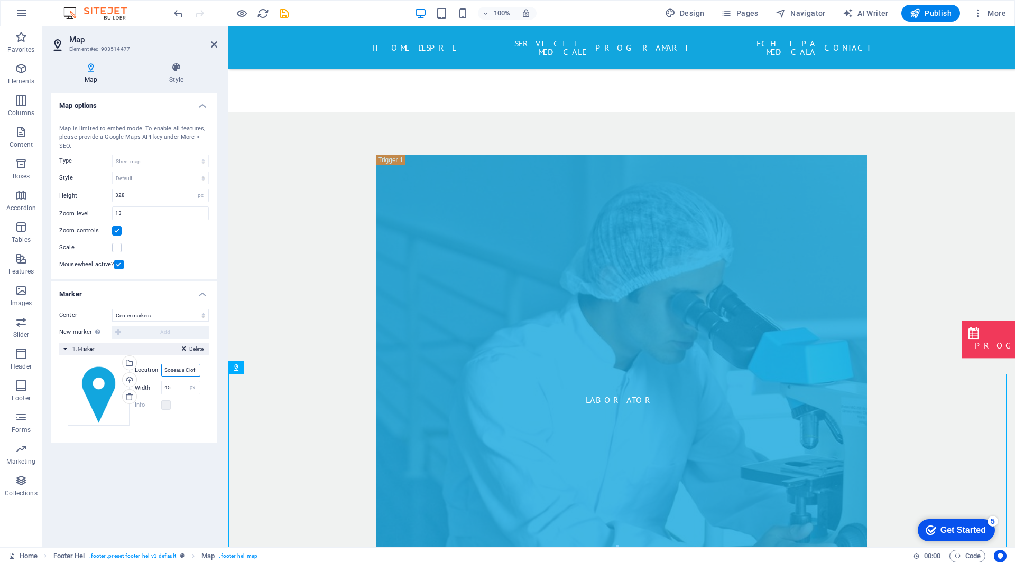
click at [184, 370] on input "Soseaua Ciofliceni 23 a, Ciofliceni, [GEOGRAPHIC_DATA]" at bounding box center [180, 370] width 39 height 13
drag, startPoint x: 184, startPoint y: 370, endPoint x: 228, endPoint y: 368, distance: 44.4
click at [228, 368] on div "Map Element #ed-903514477 Map Style Map options Map center [STREET_ADDRESS] Map…" at bounding box center [528, 286] width 972 height 521
click at [170, 368] on input "Soseaua Ciofliceni 23 a, Ciofliceni, [GEOGRAPHIC_DATA]" at bounding box center [180, 370] width 39 height 13
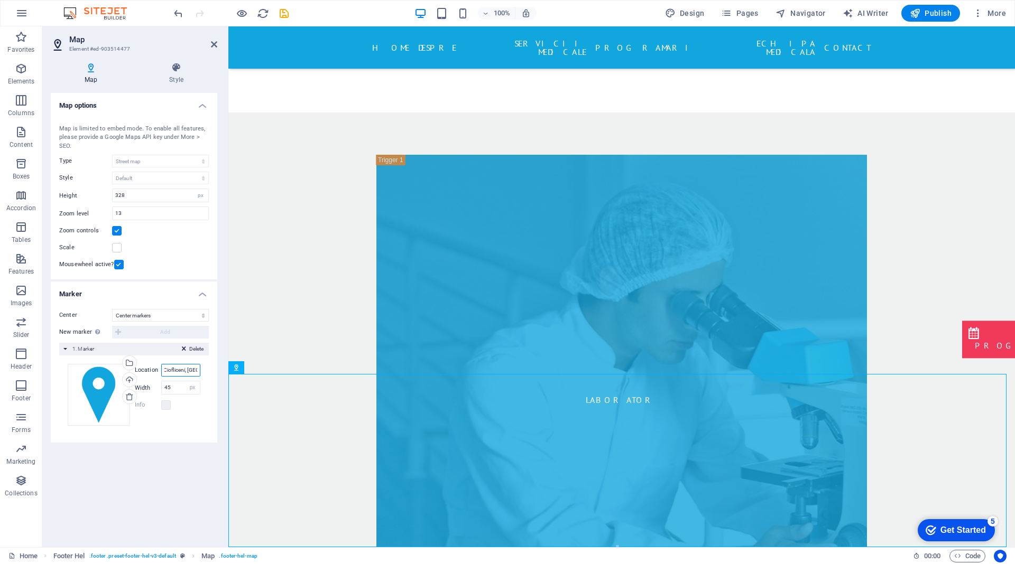
click at [189, 368] on input "Soseaua Ciofliceni 23 a, Ciofliceni, [GEOGRAPHIC_DATA]" at bounding box center [180, 370] width 39 height 13
drag, startPoint x: 187, startPoint y: 368, endPoint x: 137, endPoint y: 369, distance: 50.2
click at [137, 369] on div "Location [GEOGRAPHIC_DATA] 23 a, Ciofliceni, [GEOGRAPHIC_DATA]" at bounding box center [168, 370] width 66 height 13
click at [172, 367] on input "Soseaua Ciofliceni 23 a, Ciofliceni, [GEOGRAPHIC_DATA]" at bounding box center [180, 370] width 39 height 13
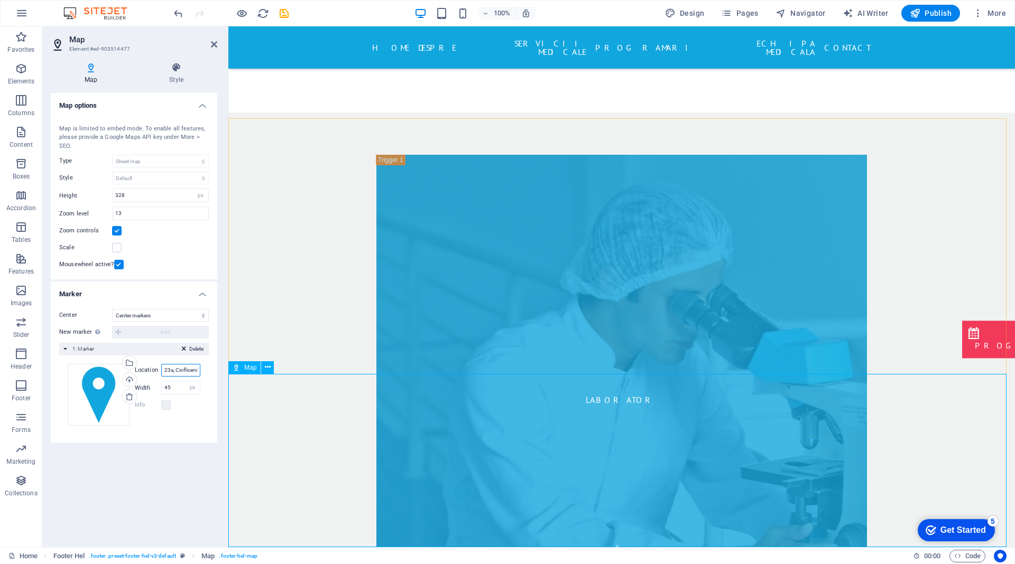
scroll to position [0, 44]
click at [170, 375] on input "Soseaua Ciofliceni 23a, Ciofliceni" at bounding box center [180, 370] width 39 height 13
type input "Soseaua Ciofliceni 23 A, Ciofliceni"
click at [188, 422] on div "Drag files here, click to choose files or select files from Files or our free s…" at bounding box center [134, 395] width 133 height 62
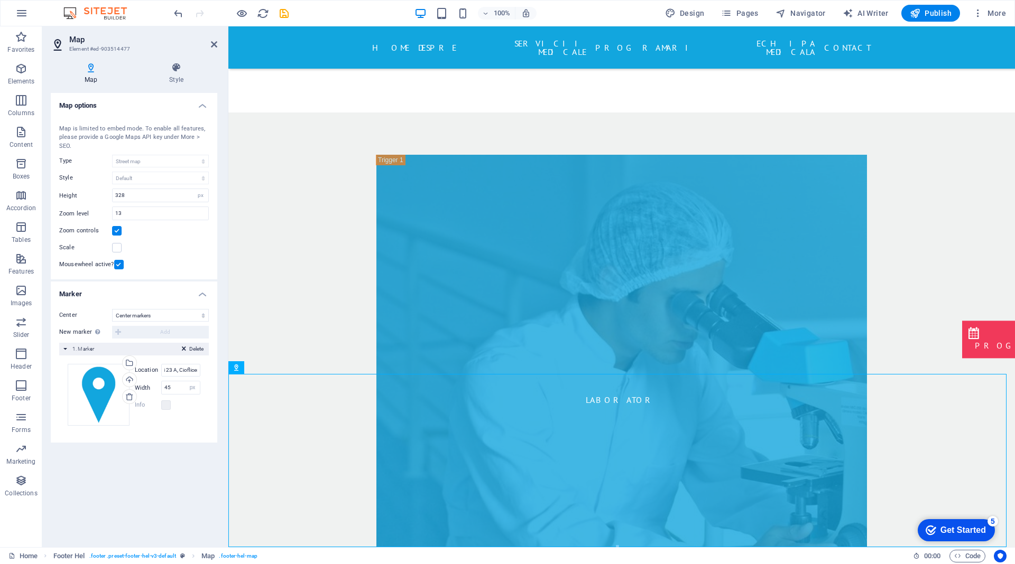
scroll to position [0, 0]
click at [188, 373] on input "Soseaua Ciofliceni 23 A, Ciofliceni" at bounding box center [180, 370] width 39 height 13
drag, startPoint x: 182, startPoint y: 370, endPoint x: 237, endPoint y: 368, distance: 55.5
click at [237, 368] on div "Map Element #ed-903514477 Map Style Map options Map center [STREET_ADDRESS] Map…" at bounding box center [528, 286] width 972 height 521
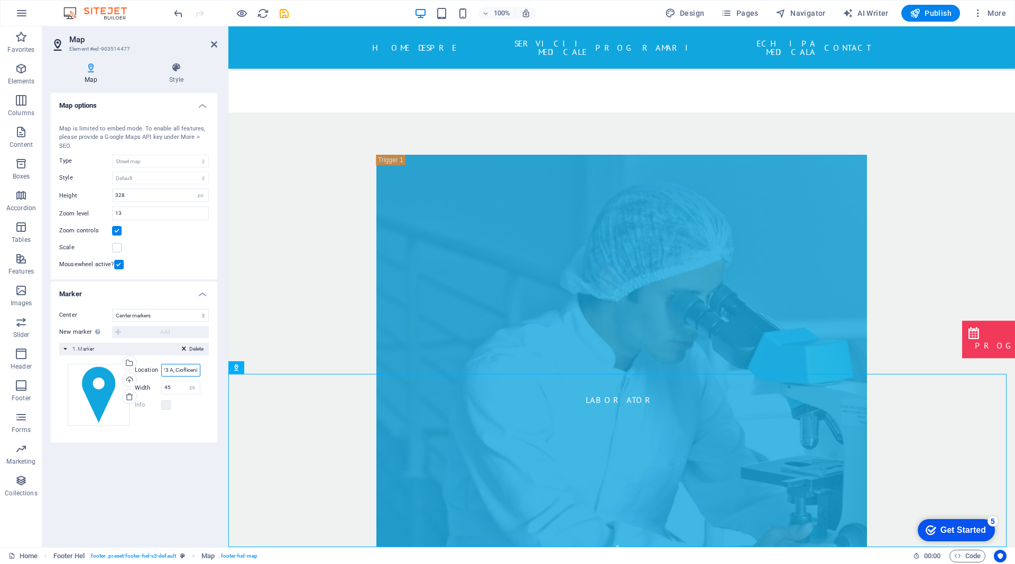
click at [186, 369] on input "Soseaua Ciofliceni 23 A, Ciofliceni" at bounding box center [180, 370] width 39 height 13
click at [165, 407] on label at bounding box center [166, 406] width 10 height 10
click at [165, 405] on label at bounding box center [166, 406] width 10 height 10
click at [162, 405] on label at bounding box center [166, 406] width 10 height 10
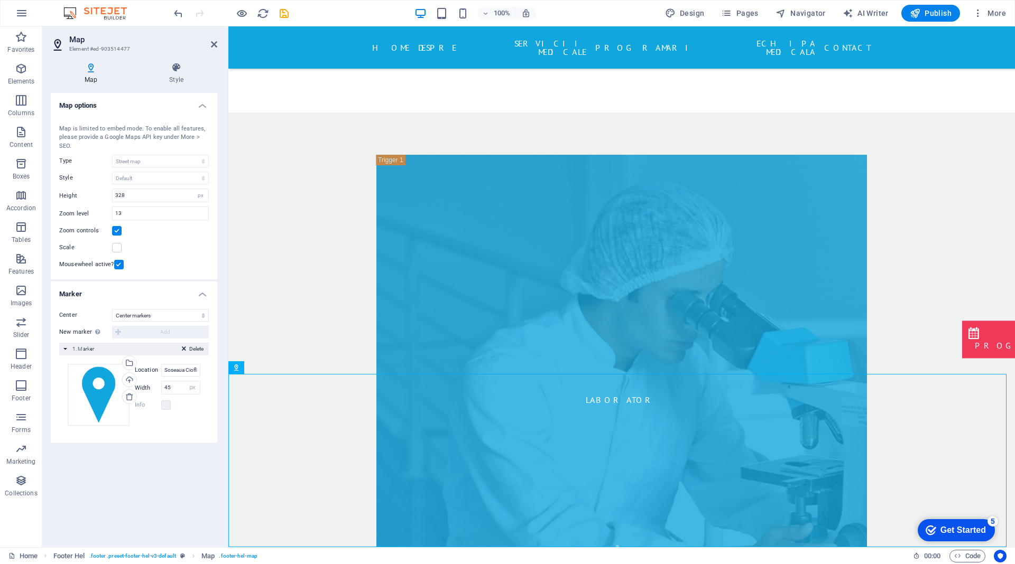
click at [201, 416] on div "Drag files here, click to choose files or select files from Files or our free s…" at bounding box center [134, 395] width 150 height 79
drag, startPoint x: 650, startPoint y: 484, endPoint x: 550, endPoint y: 432, distance: 113.0
click at [144, 506] on div "Map options Map center [STREET_ADDRESS] Map is limited to embed mode. To enable…" at bounding box center [134, 316] width 166 height 446
click at [181, 374] on input "Soseaua Ciofliceni 23 A, Ciofliceni" at bounding box center [180, 370] width 39 height 13
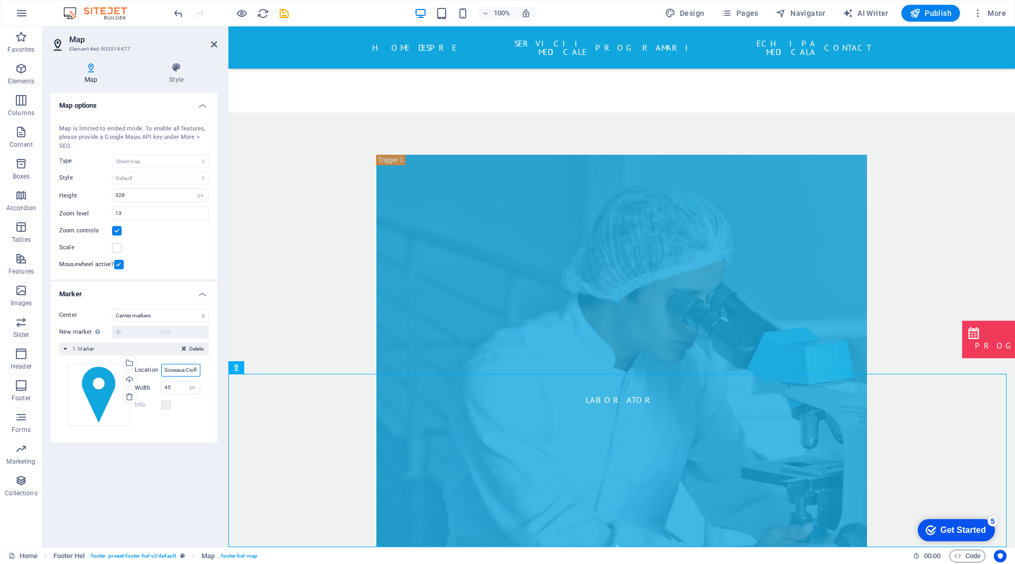
click at [181, 374] on input "Soseaua Ciofliceni 23 A, Ciofliceni" at bounding box center [180, 370] width 39 height 13
click at [171, 372] on input "Soseaua Ciofliceni 23 A, Ciofliceni" at bounding box center [180, 370] width 39 height 13
click at [178, 373] on input "Soseaua Ciofliceni 23 A, Ciofliceni" at bounding box center [180, 370] width 39 height 13
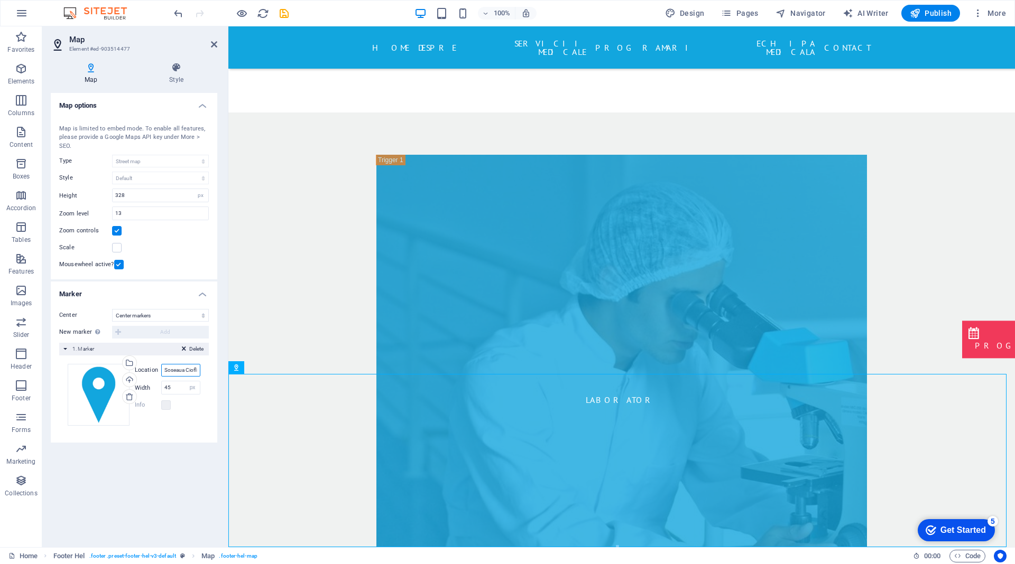
click at [178, 373] on input "Soseaua Ciofliceni 23 A, Ciofliceni" at bounding box center [180, 370] width 39 height 13
paste input "44.689737, 26.142520"
type input "44.689737, 26.142520"
click at [238, 12] on icon "button" at bounding box center [242, 13] width 12 height 12
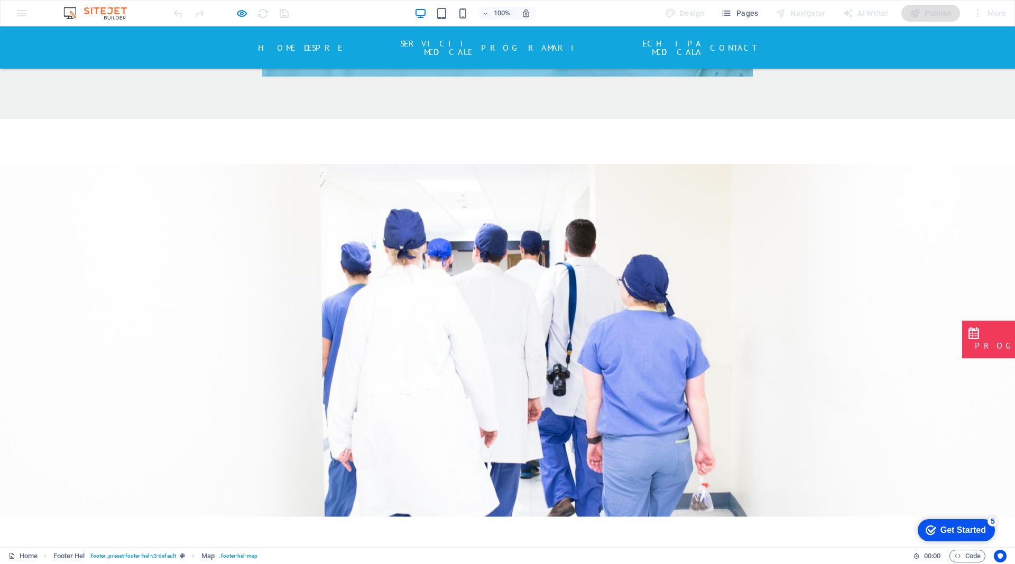
scroll to position [1782, 0]
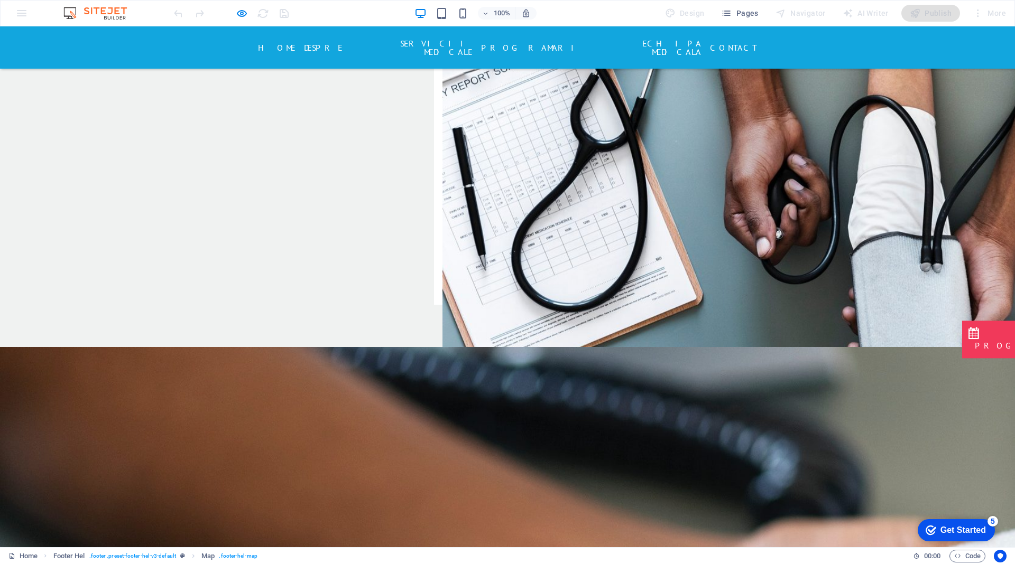
drag, startPoint x: 494, startPoint y: 400, endPoint x: 491, endPoint y: 446, distance: 45.5
drag, startPoint x: 497, startPoint y: 416, endPoint x: 478, endPoint y: 483, distance: 69.9
drag, startPoint x: 492, startPoint y: 471, endPoint x: 490, endPoint y: 465, distance: 6.2
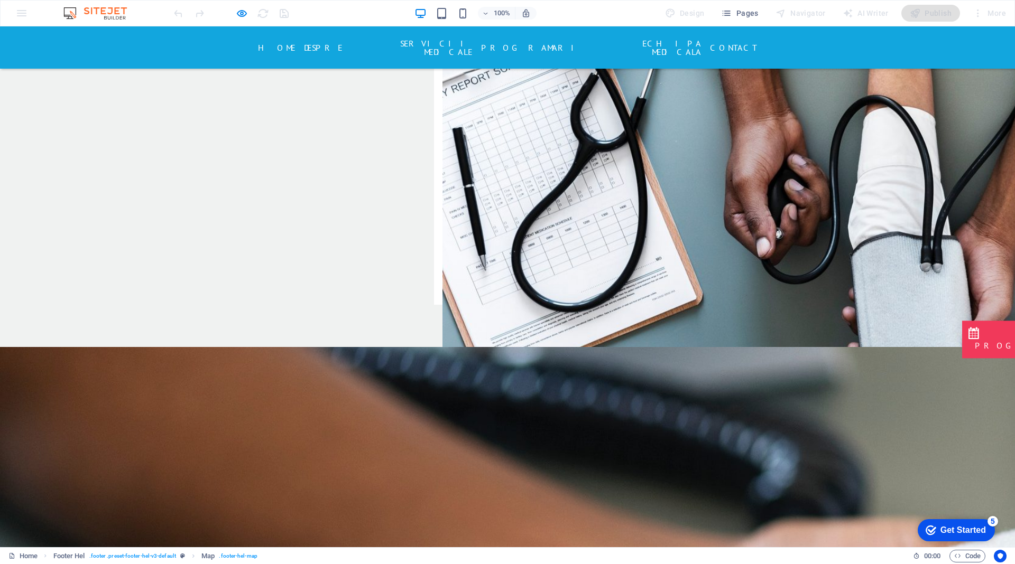
drag, startPoint x: 535, startPoint y: 493, endPoint x: 444, endPoint y: 504, distance: 91.6
drag, startPoint x: 463, startPoint y: 458, endPoint x: 471, endPoint y: 431, distance: 28.1
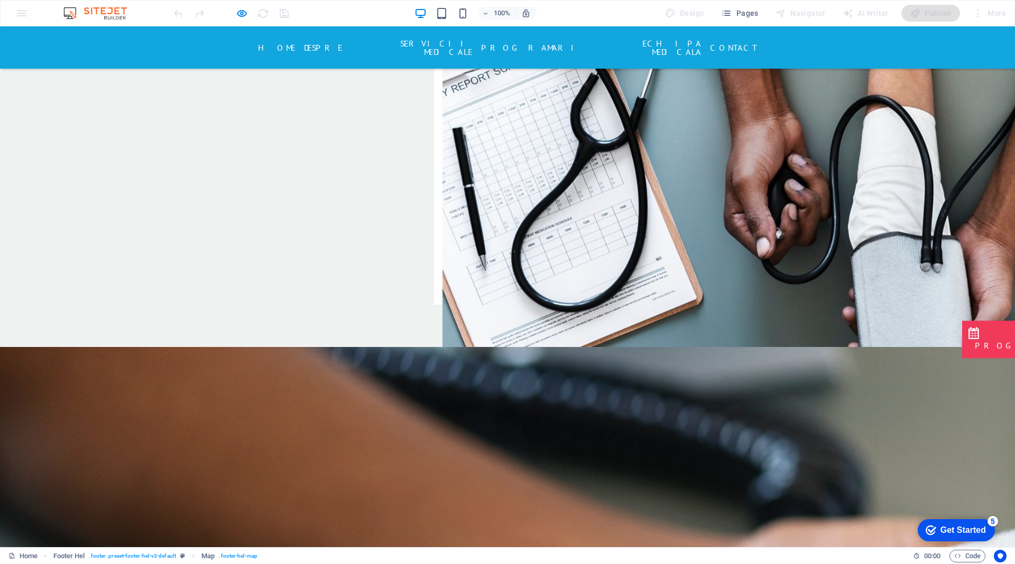
drag, startPoint x: 543, startPoint y: 457, endPoint x: 603, endPoint y: 352, distance: 121.0
drag, startPoint x: 576, startPoint y: 486, endPoint x: 598, endPoint y: 411, distance: 78.1
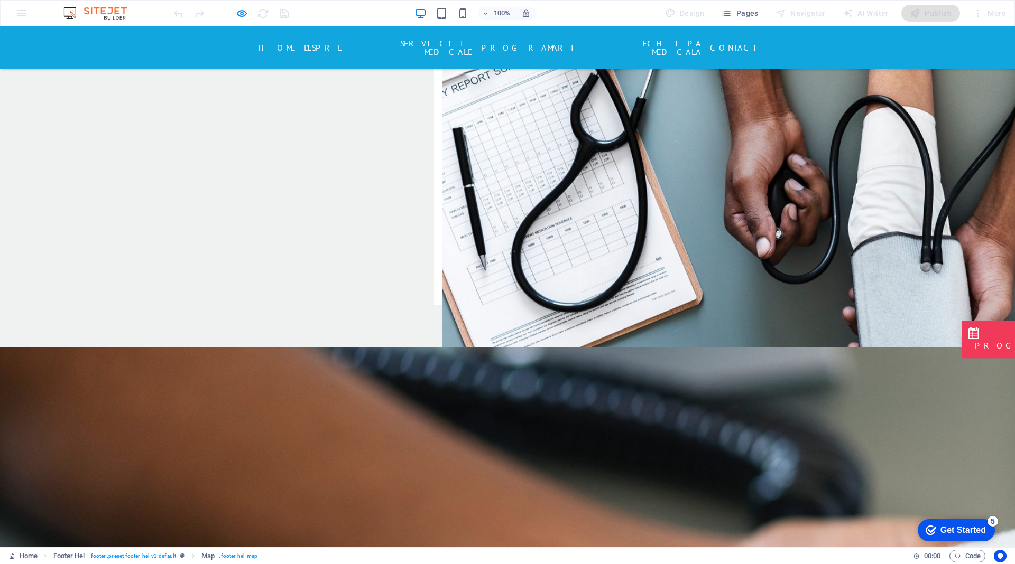
drag, startPoint x: 556, startPoint y: 423, endPoint x: 553, endPoint y: 527, distance: 104.7
drag, startPoint x: 553, startPoint y: 457, endPoint x: 533, endPoint y: 497, distance: 44.4
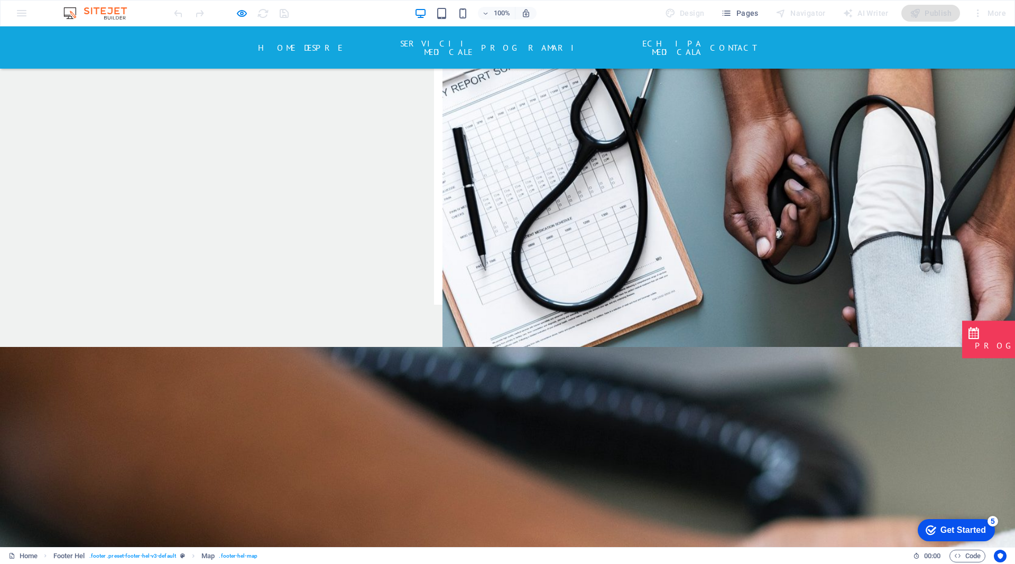
drag, startPoint x: 493, startPoint y: 462, endPoint x: 603, endPoint y: 555, distance: 143.7
drag, startPoint x: 528, startPoint y: 493, endPoint x: 485, endPoint y: 538, distance: 62.0
drag, startPoint x: 527, startPoint y: 460, endPoint x: 487, endPoint y: 521, distance: 72.6
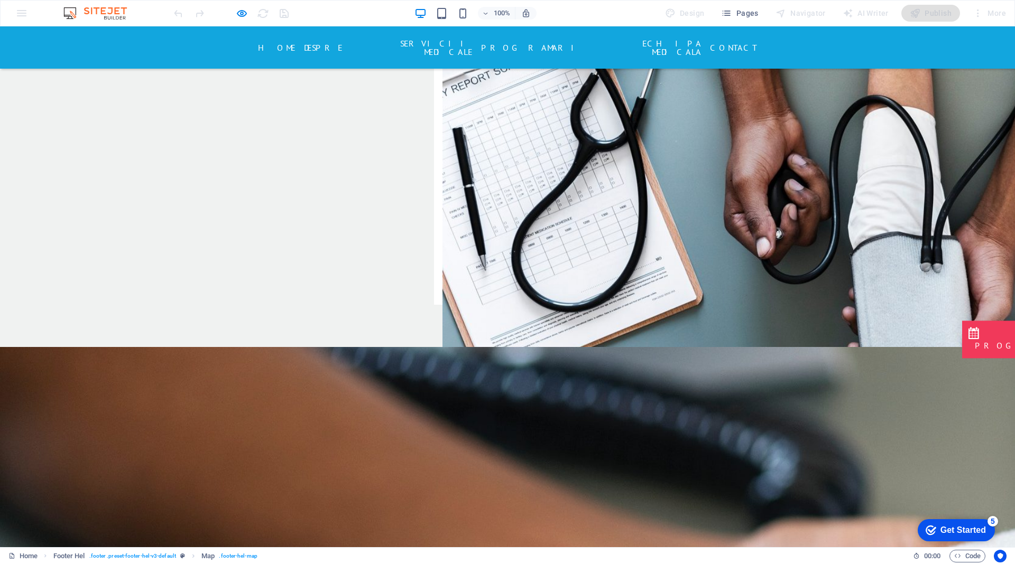
drag, startPoint x: 488, startPoint y: 520, endPoint x: 504, endPoint y: 419, distance: 101.7
drag, startPoint x: 498, startPoint y: 498, endPoint x: 501, endPoint y: 403, distance: 95.2
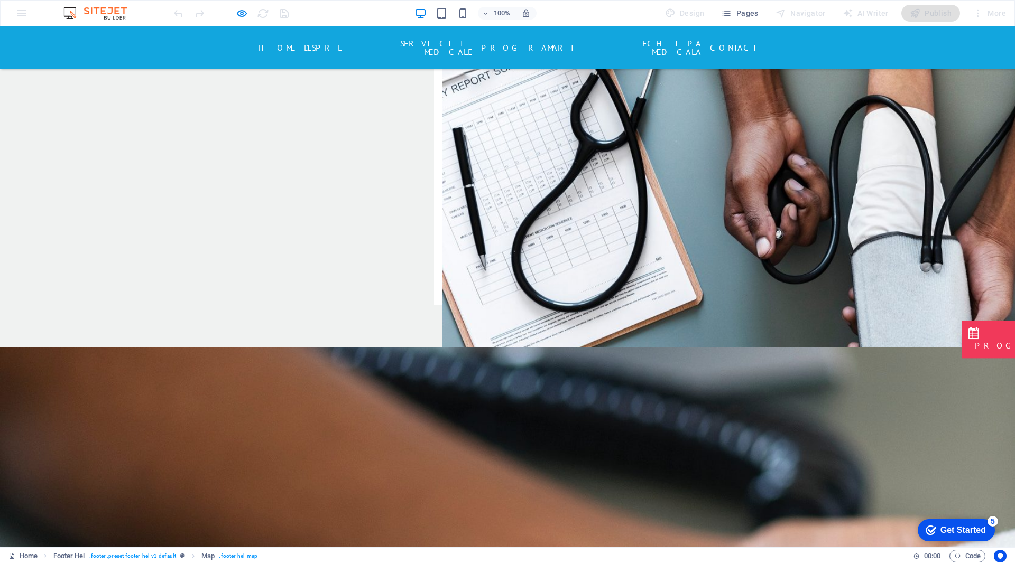
drag, startPoint x: 524, startPoint y: 530, endPoint x: 520, endPoint y: 473, distance: 57.2
drag, startPoint x: 551, startPoint y: 433, endPoint x: 498, endPoint y: 500, distance: 85.4
drag, startPoint x: 557, startPoint y: 432, endPoint x: 533, endPoint y: 501, distance: 72.7
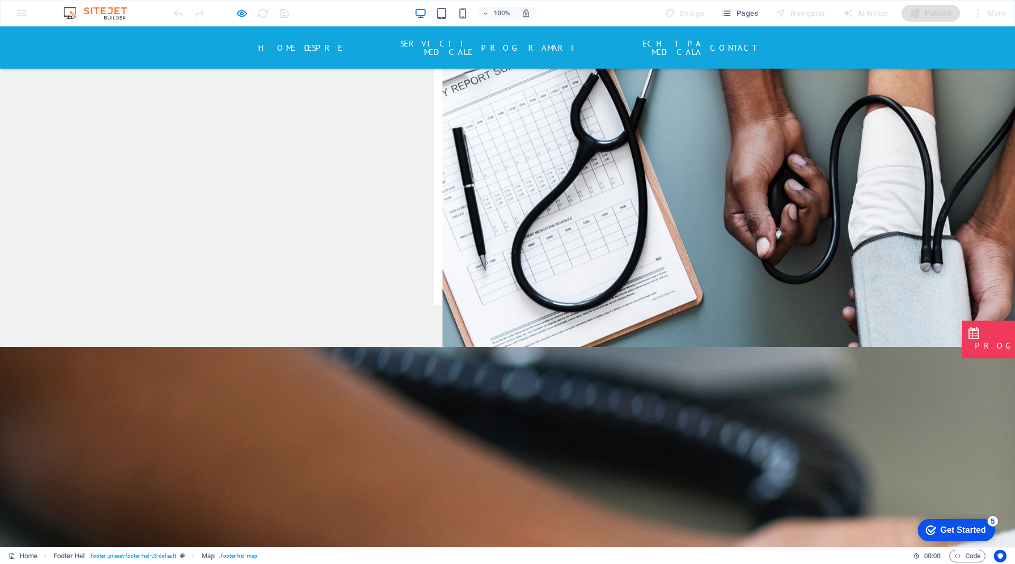
drag, startPoint x: 552, startPoint y: 470, endPoint x: 540, endPoint y: 446, distance: 27.2
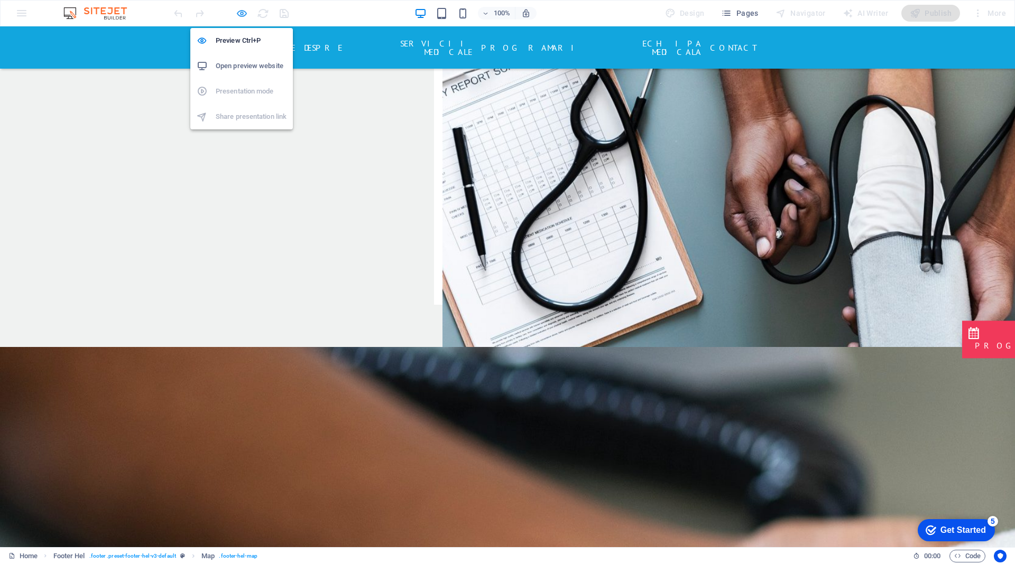
click at [244, 10] on icon "button" at bounding box center [242, 13] width 12 height 12
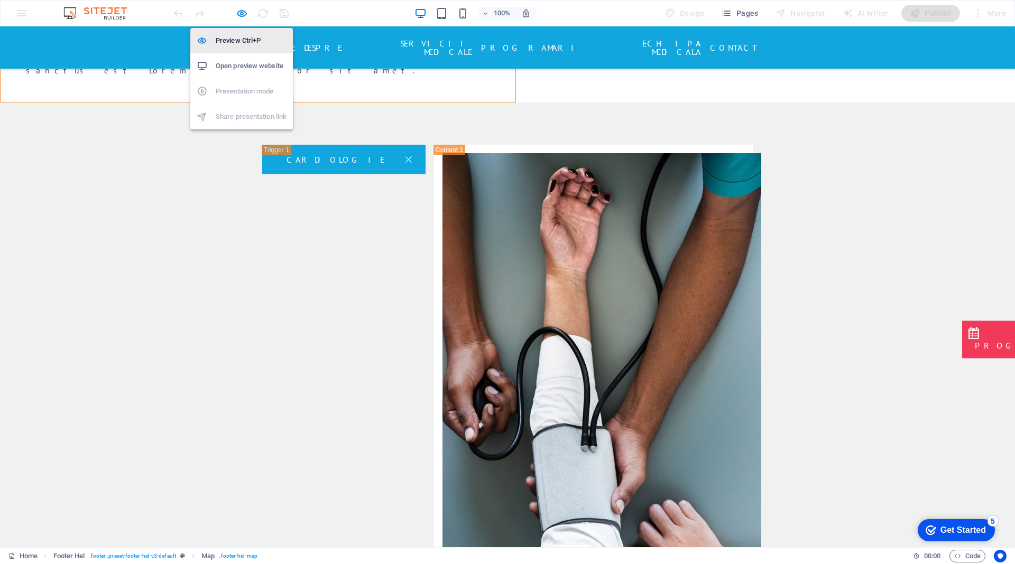
select select "1"
select select "px"
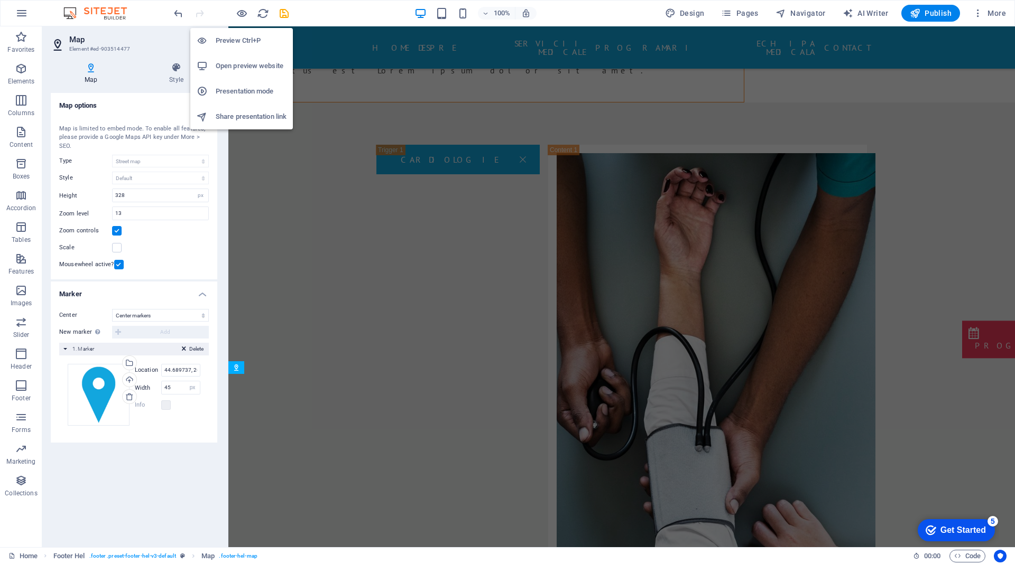
scroll to position [4545, 0]
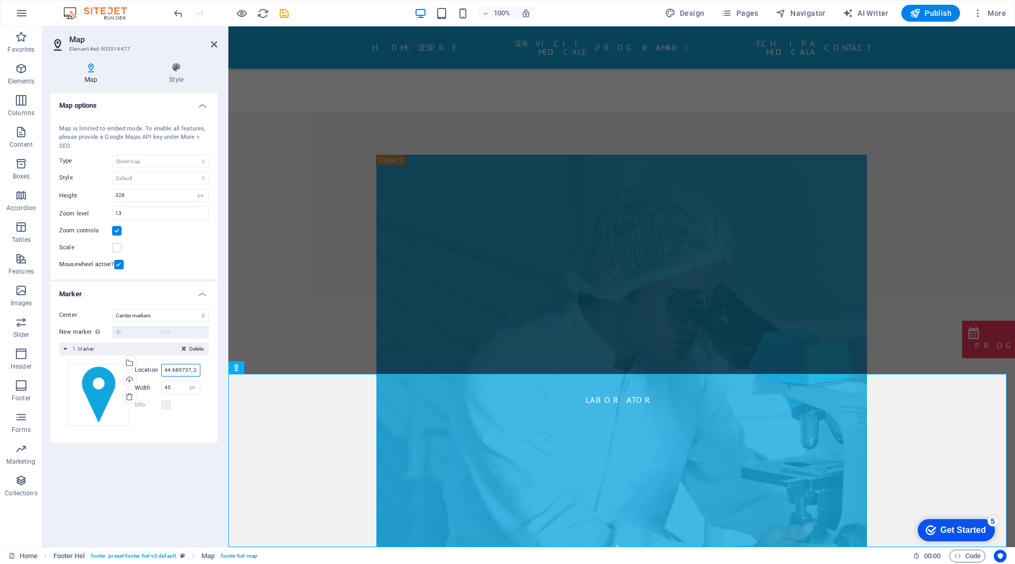
click at [171, 370] on input "44.689737, 26.142520" at bounding box center [180, 370] width 39 height 13
paste input "44.689692, 26.142532"
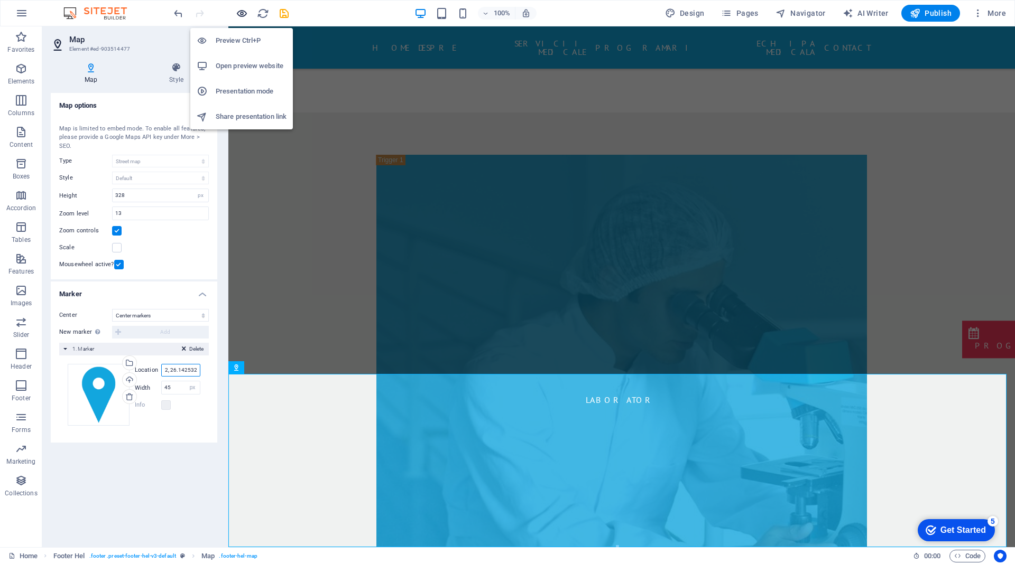
type input "44.689692, 26.142532"
click at [245, 12] on icon "button" at bounding box center [242, 13] width 12 height 12
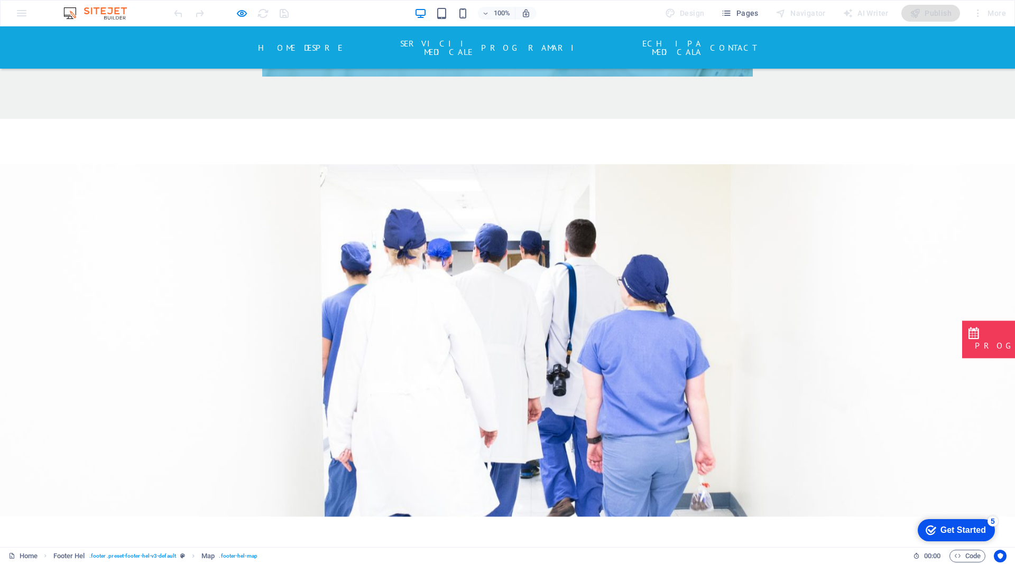
scroll to position [1782, 0]
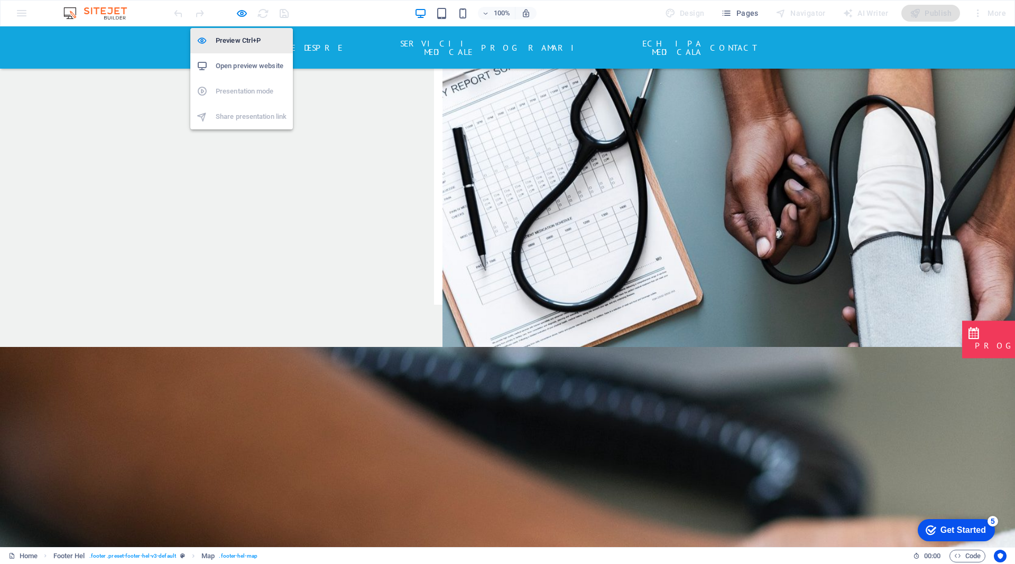
drag, startPoint x: 239, startPoint y: 17, endPoint x: 240, endPoint y: 38, distance: 20.6
click at [239, 17] on icon "button" at bounding box center [242, 13] width 12 height 12
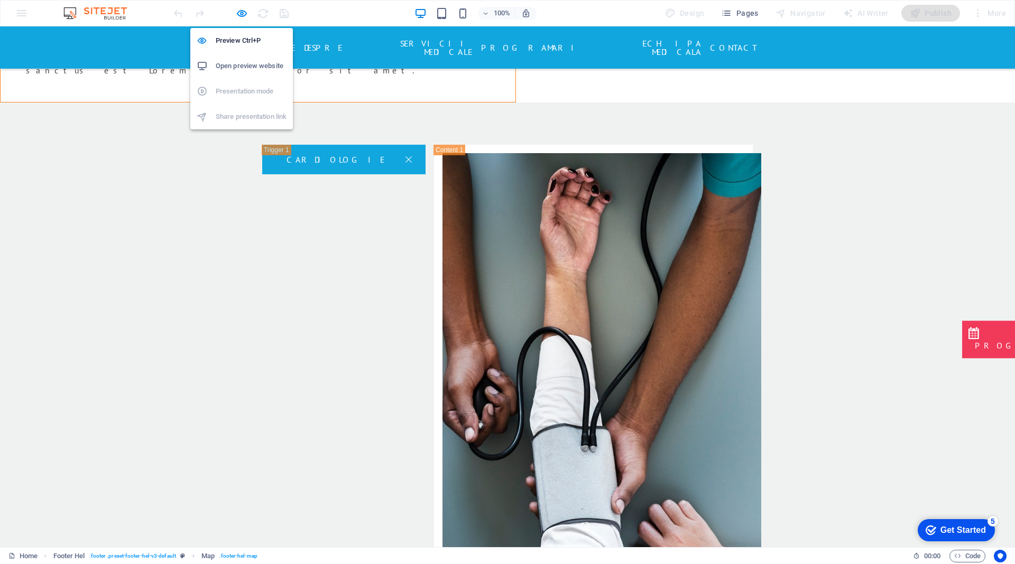
select select "1"
select select "px"
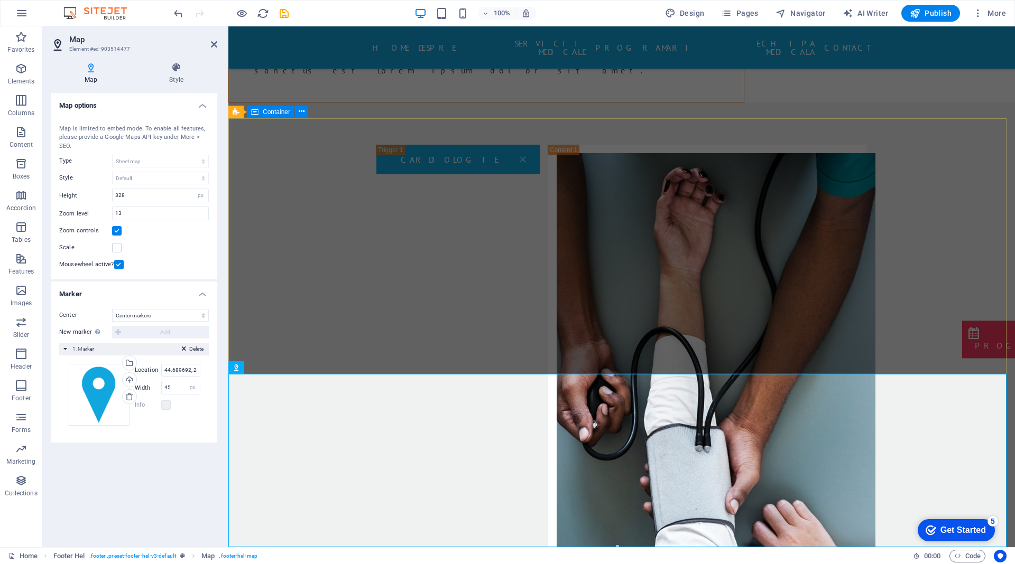
scroll to position [4545, 0]
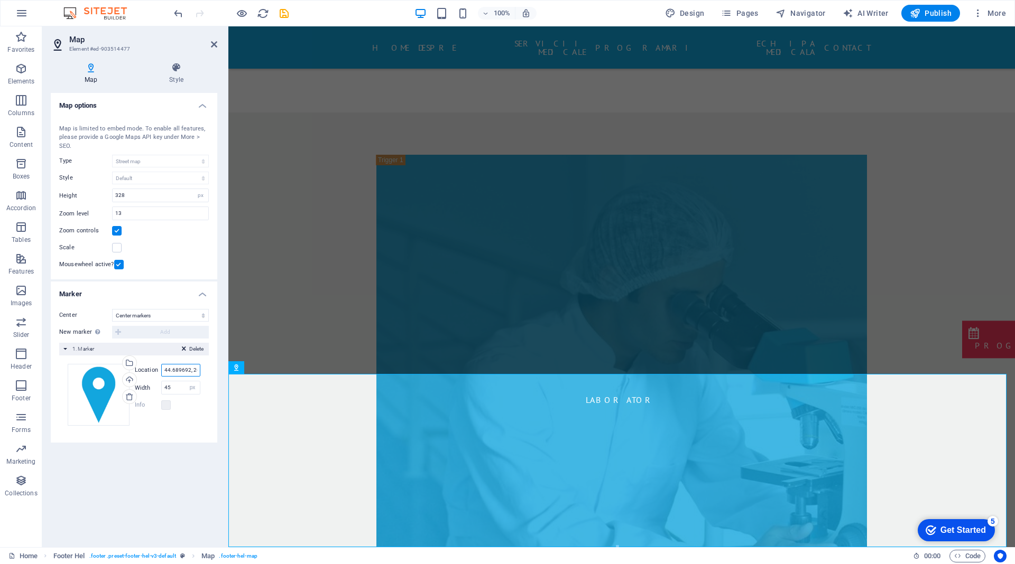
click at [183, 367] on input "44.689692, 26.142532" at bounding box center [180, 370] width 39 height 13
paste input "44.6895298,26.1427402,19"
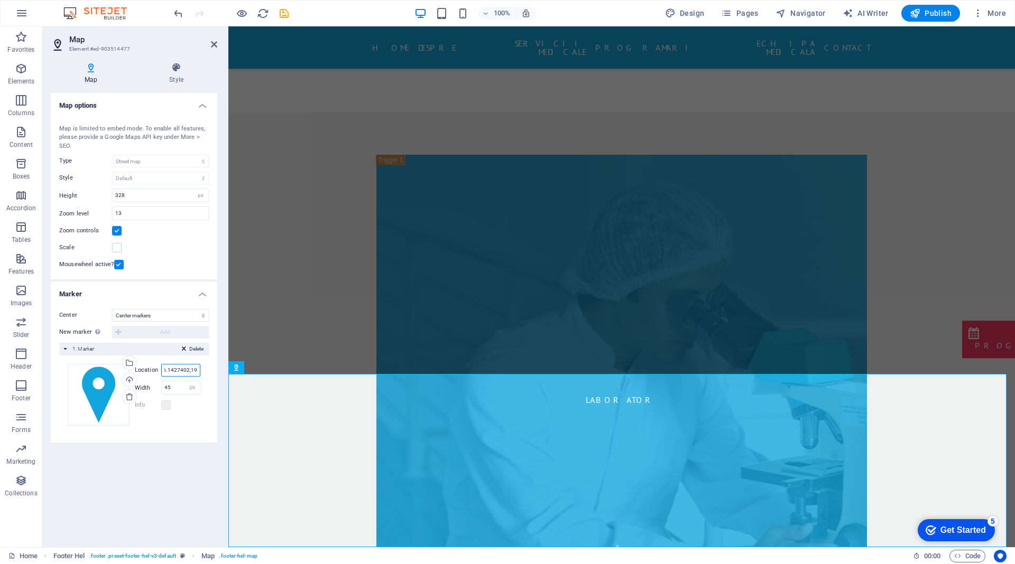
type input "44.6895298,26.1427402,19"
click at [172, 372] on input "44.6895298,26.1427402,19" at bounding box center [180, 370] width 39 height 13
drag, startPoint x: 167, startPoint y: 370, endPoint x: 200, endPoint y: 376, distance: 33.2
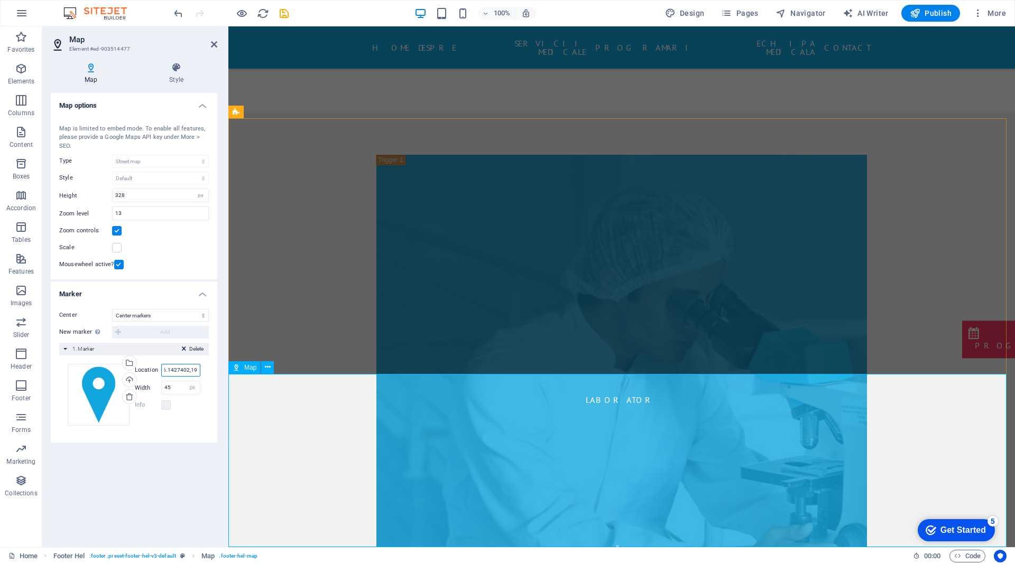
click at [260, 374] on div "Map Element #ed-903514477 Map Style Map options Map center [STREET_ADDRESS] Map…" at bounding box center [528, 286] width 972 height 521
click at [187, 370] on input "44.6895298,26.1427402,19" at bounding box center [180, 370] width 39 height 13
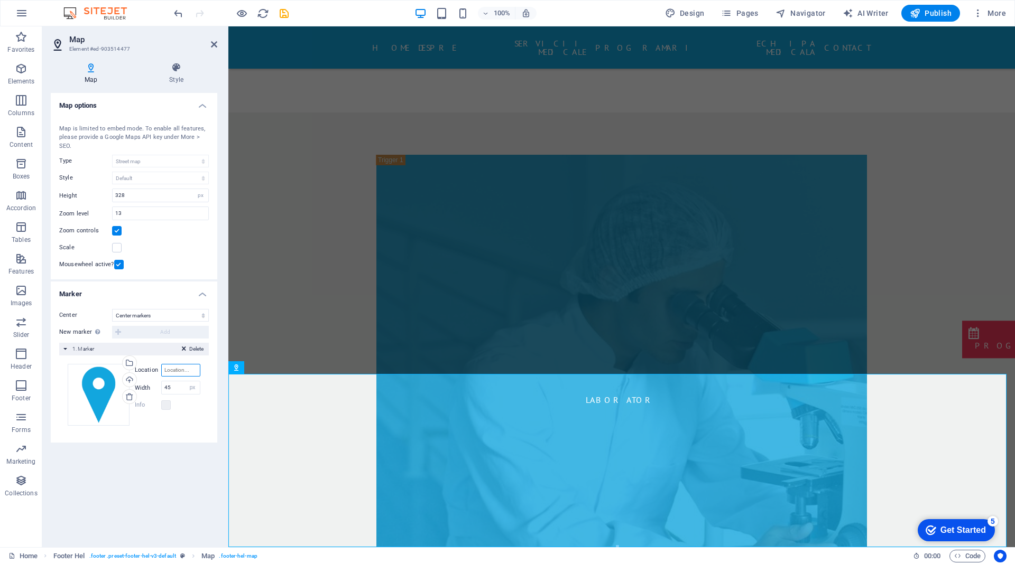
click at [180, 367] on input "Location" at bounding box center [180, 370] width 39 height 13
type input "44.689693,26.142479"
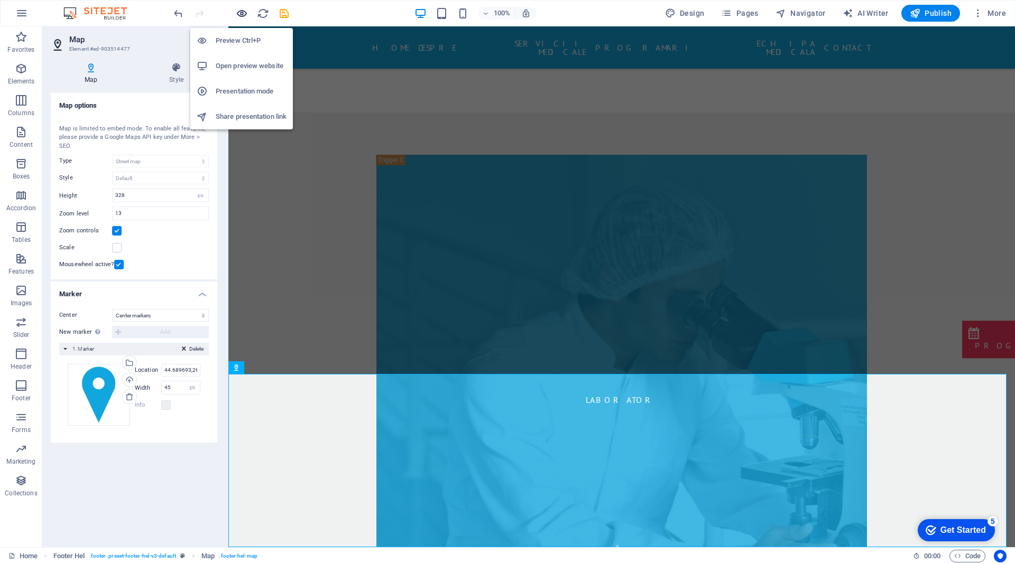
click at [238, 11] on icon "button" at bounding box center [242, 13] width 12 height 12
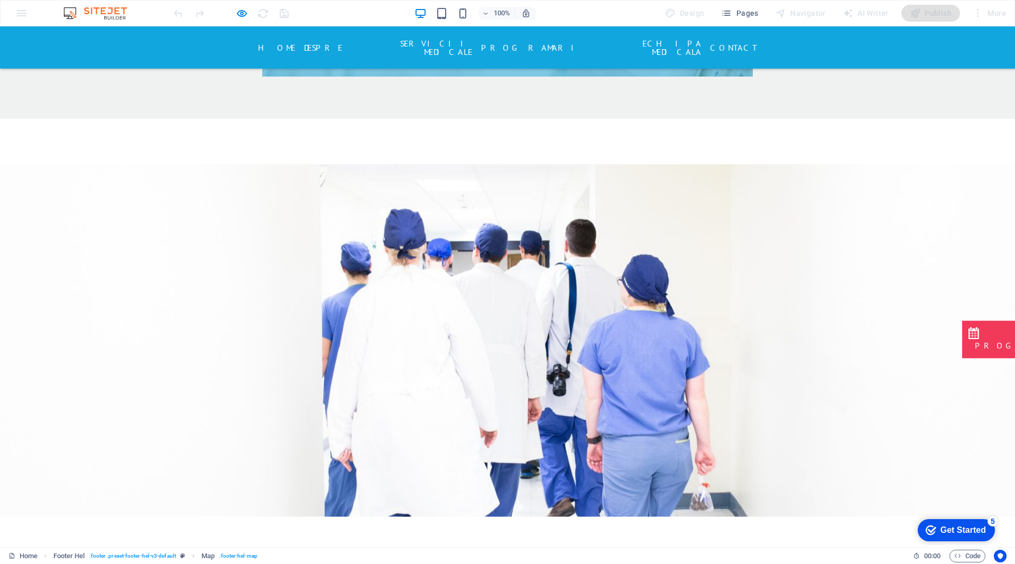
scroll to position [1782, 0]
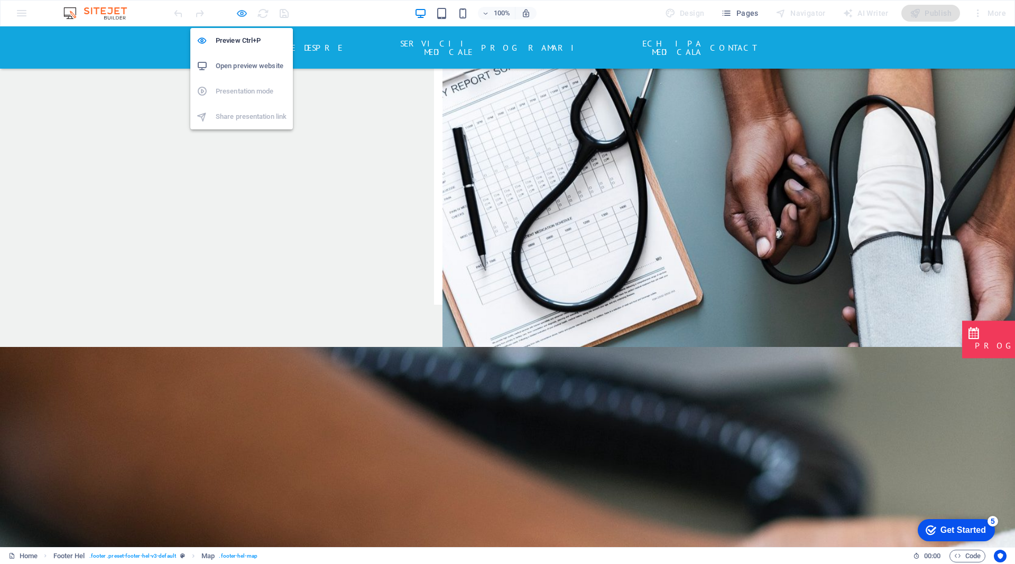
click at [243, 12] on icon "button" at bounding box center [242, 13] width 12 height 12
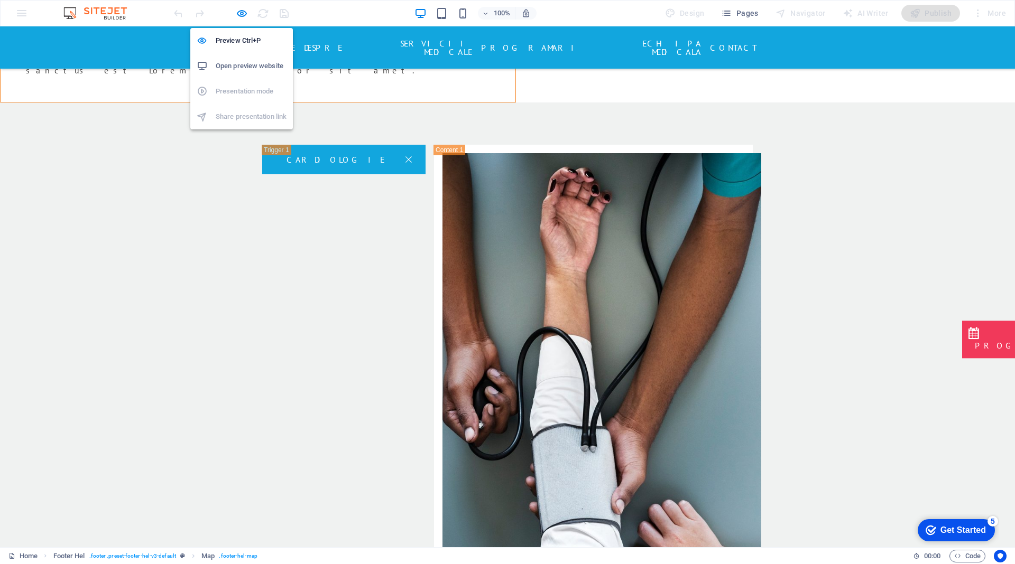
select select "1"
select select "px"
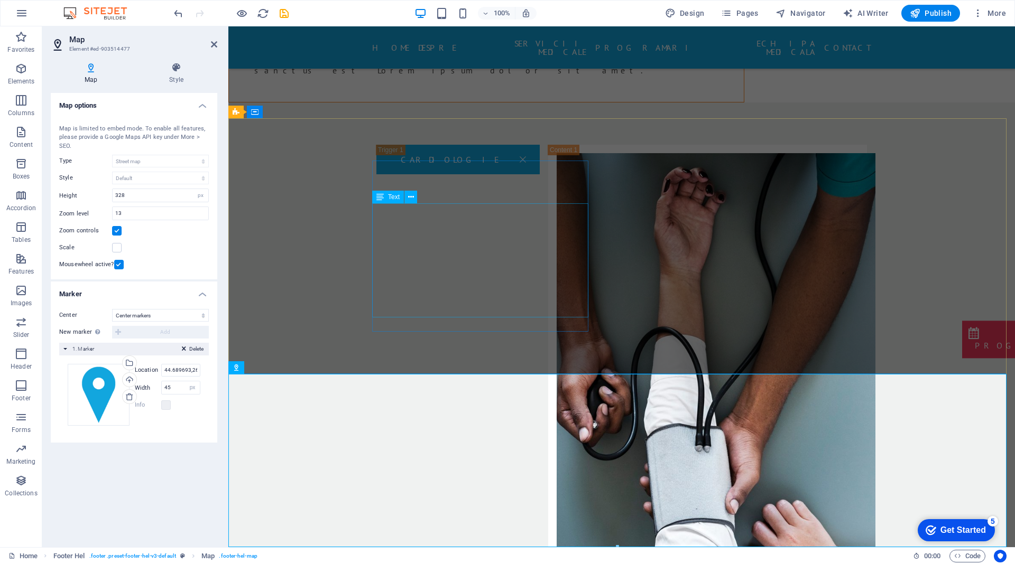
scroll to position [4545, 0]
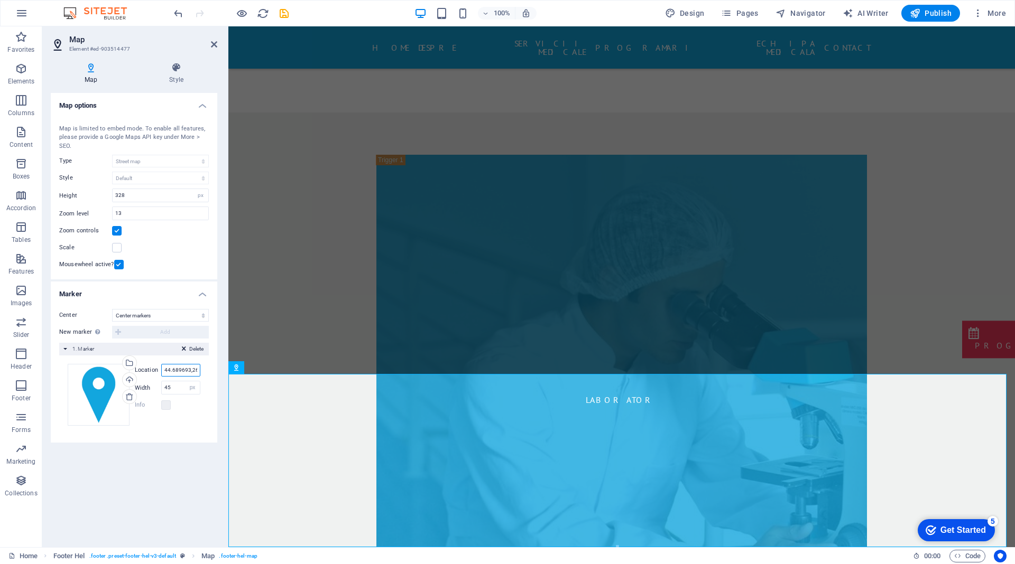
click at [171, 370] on input "44.689693,26.142479" at bounding box center [180, 370] width 39 height 13
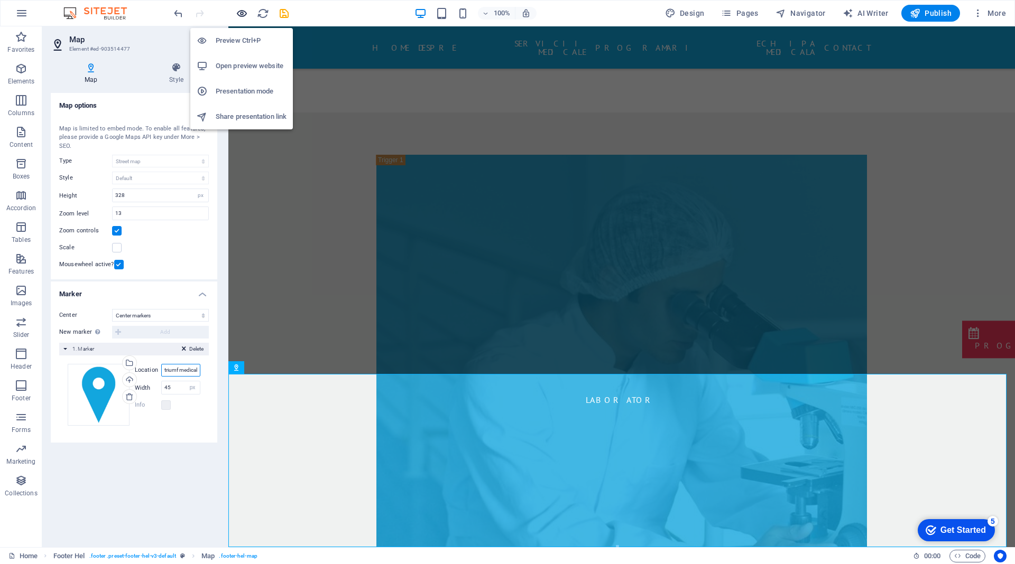
type input "clinica triumf medical"
drag, startPoint x: 238, startPoint y: 12, endPoint x: 213, endPoint y: 172, distance: 162.1
click at [238, 12] on icon "button" at bounding box center [242, 13] width 12 height 12
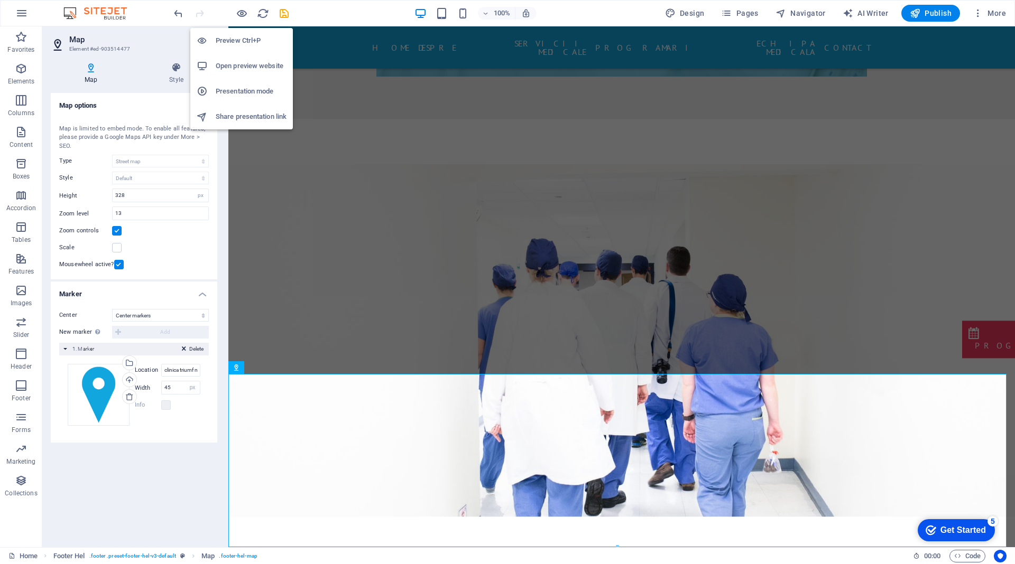
scroll to position [1782, 0]
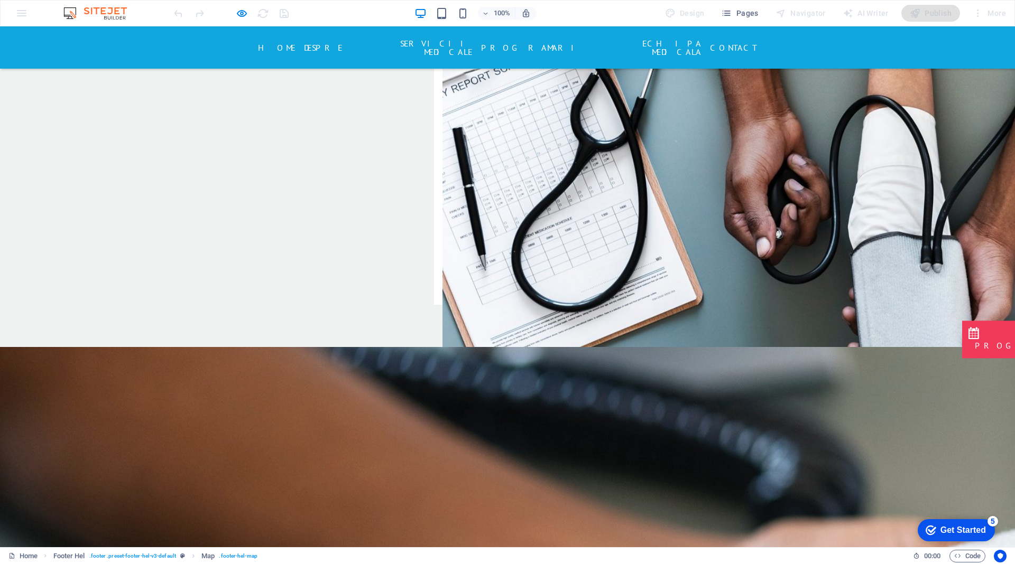
drag, startPoint x: 484, startPoint y: 398, endPoint x: 476, endPoint y: 477, distance: 79.7
drag, startPoint x: 479, startPoint y: 403, endPoint x: 466, endPoint y: 454, distance: 52.4
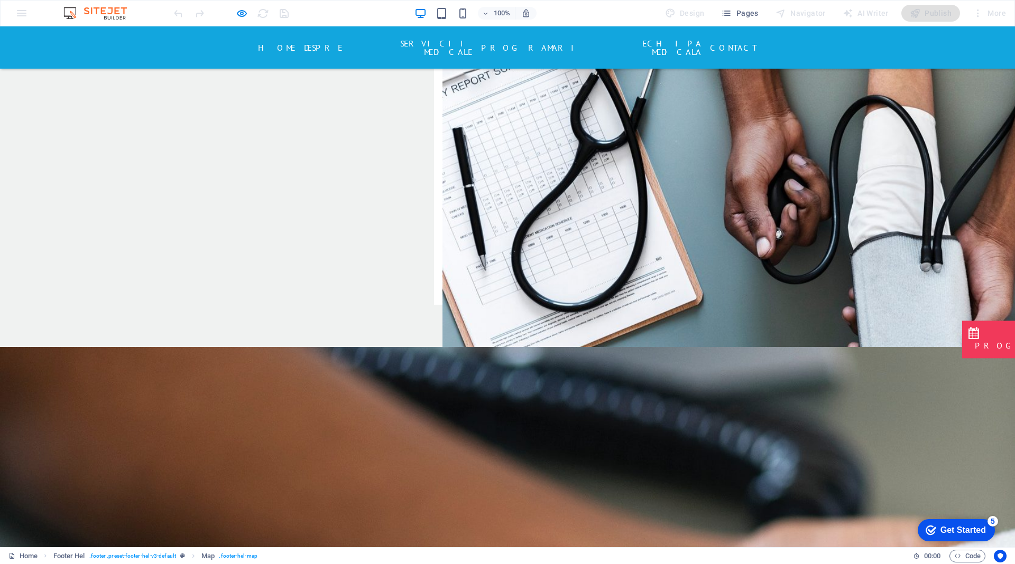
drag, startPoint x: 471, startPoint y: 459, endPoint x: 479, endPoint y: 462, distance: 8.3
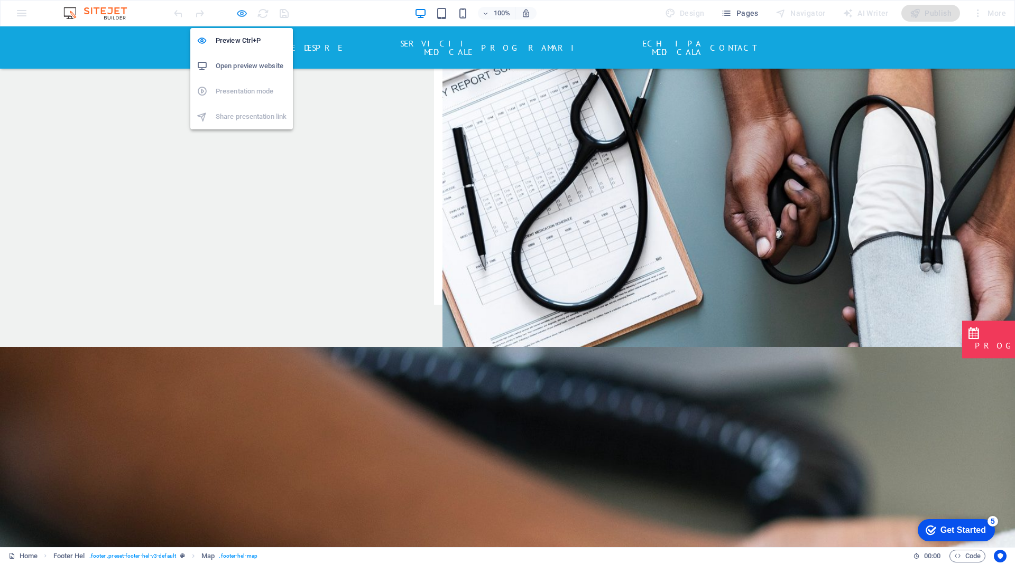
click at [243, 11] on icon "button" at bounding box center [242, 13] width 12 height 12
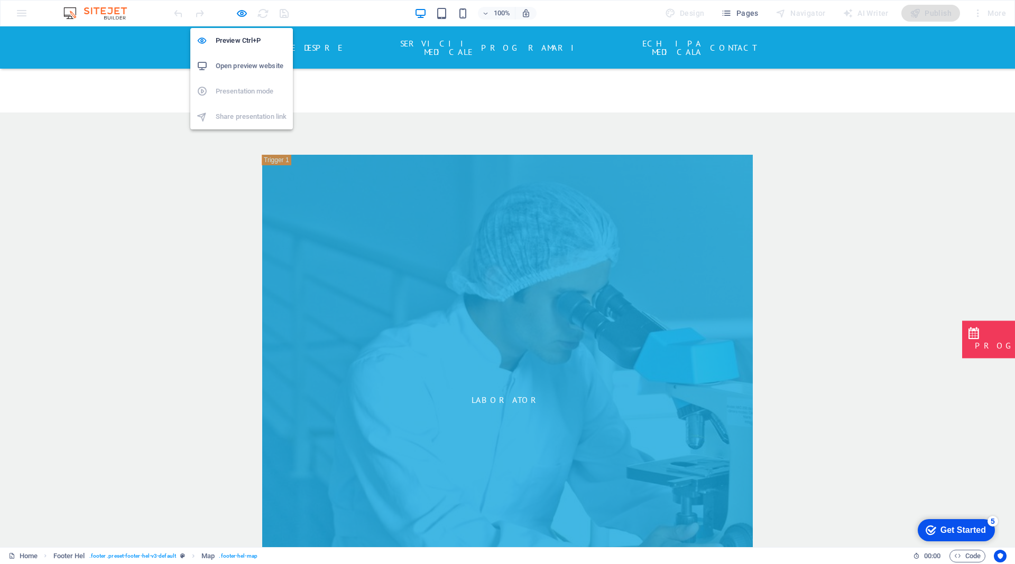
select select "1"
select select "px"
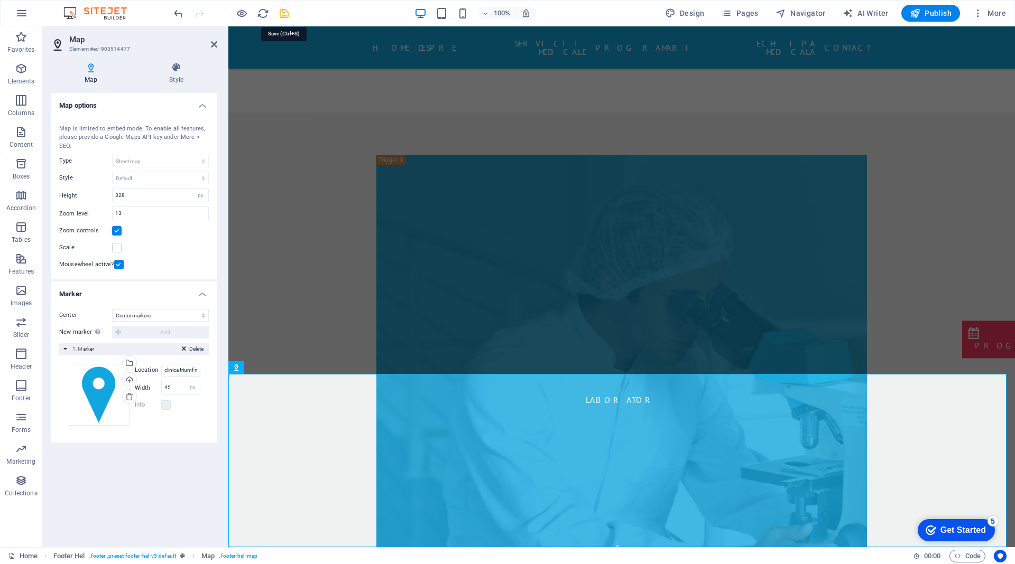
click at [282, 13] on icon "save" at bounding box center [284, 13] width 12 height 12
select select "1"
select select "px"
click at [211, 46] on icon at bounding box center [214, 44] width 6 height 8
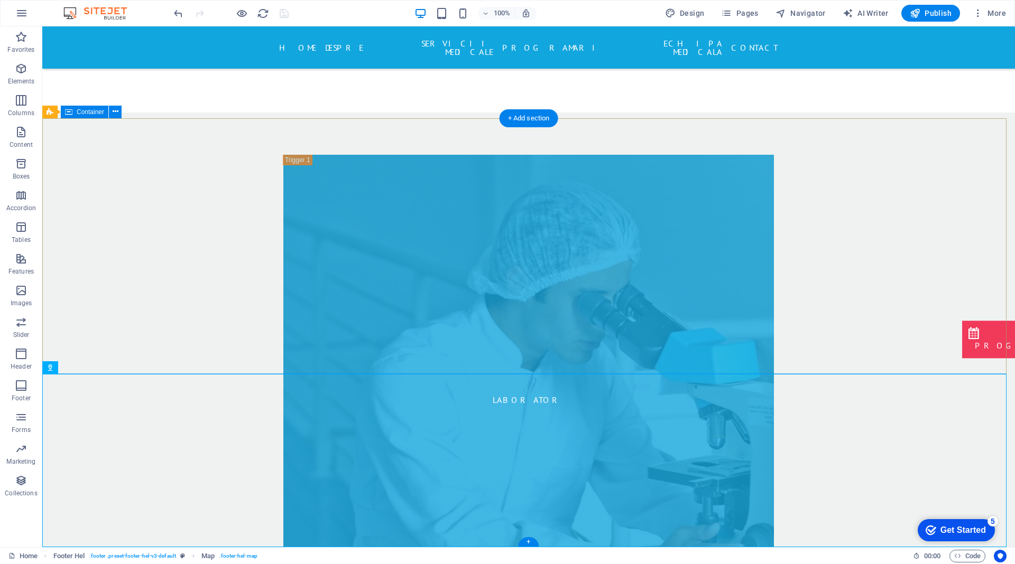
scroll to position [4492, 0]
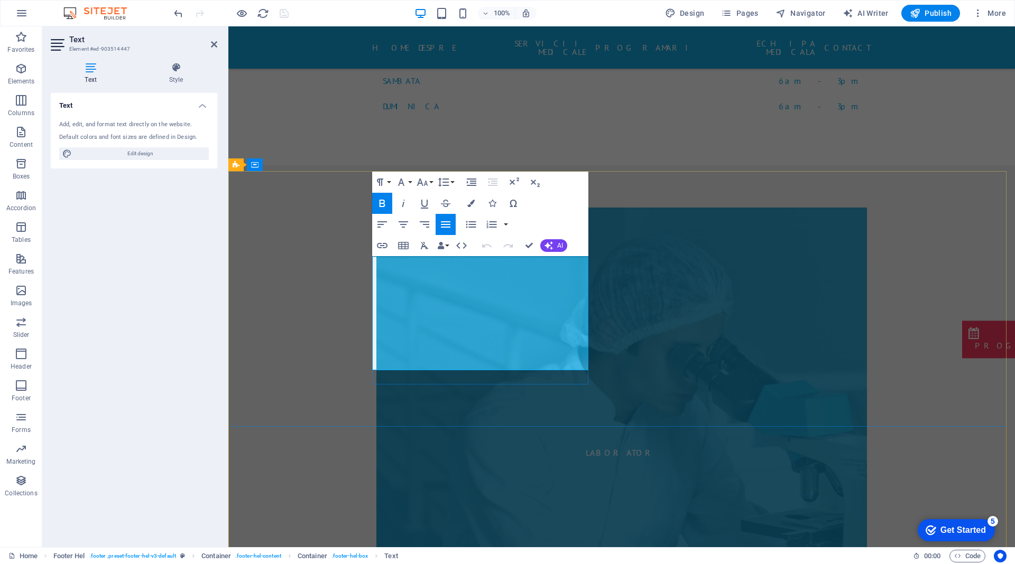
drag, startPoint x: 211, startPoint y: 44, endPoint x: 256, endPoint y: 257, distance: 218.2
click at [211, 44] on icon at bounding box center [214, 44] width 6 height 8
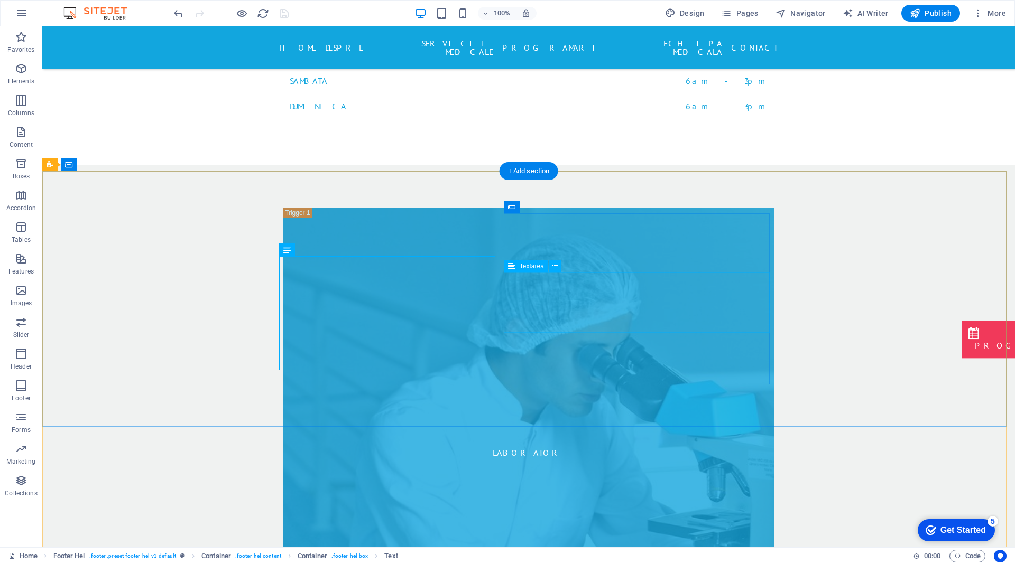
scroll to position [4545, 0]
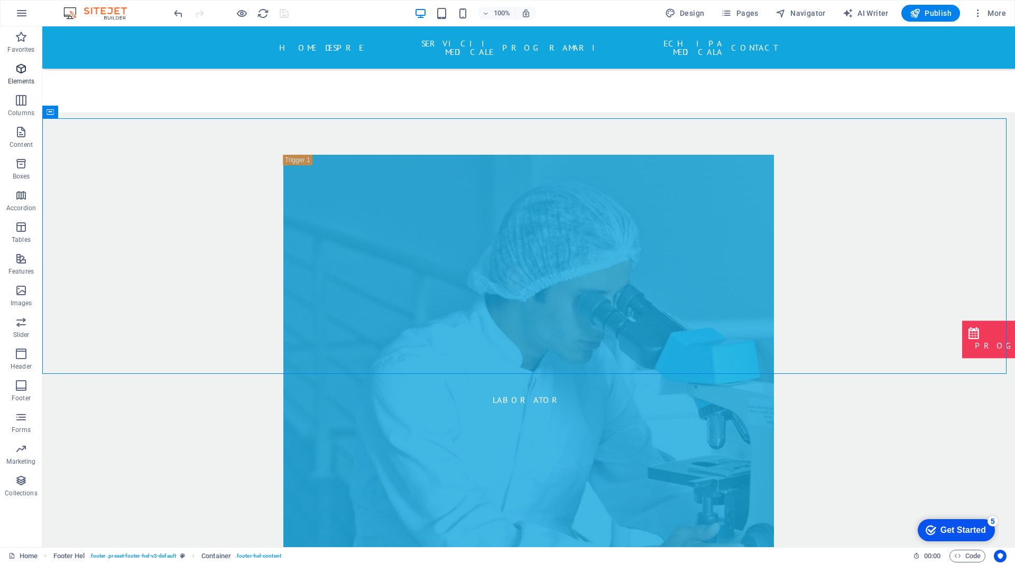
drag, startPoint x: 21, startPoint y: 64, endPoint x: 119, endPoint y: 184, distance: 155.1
click at [21, 64] on icon "button" at bounding box center [21, 68] width 13 height 13
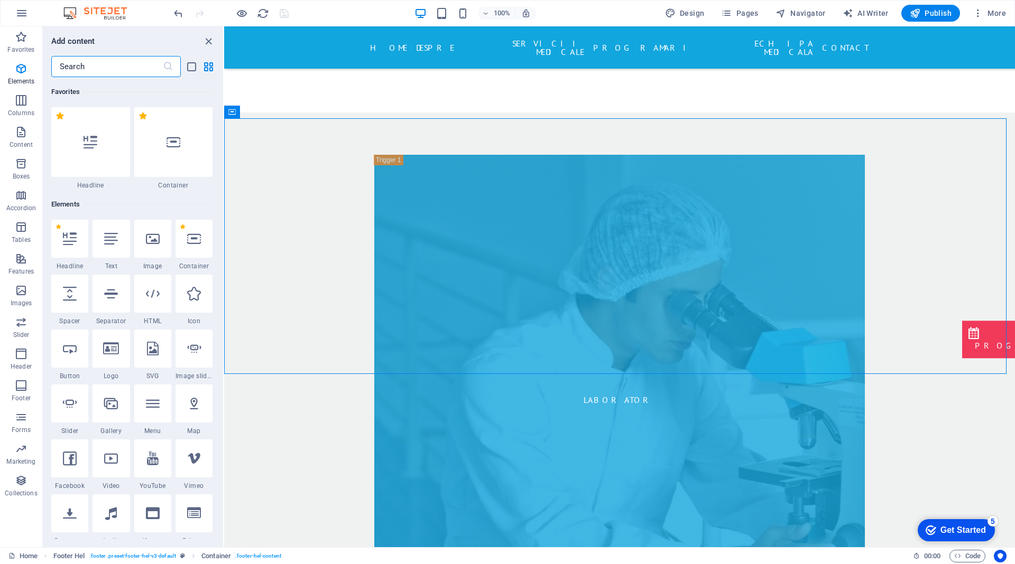
scroll to position [113, 0]
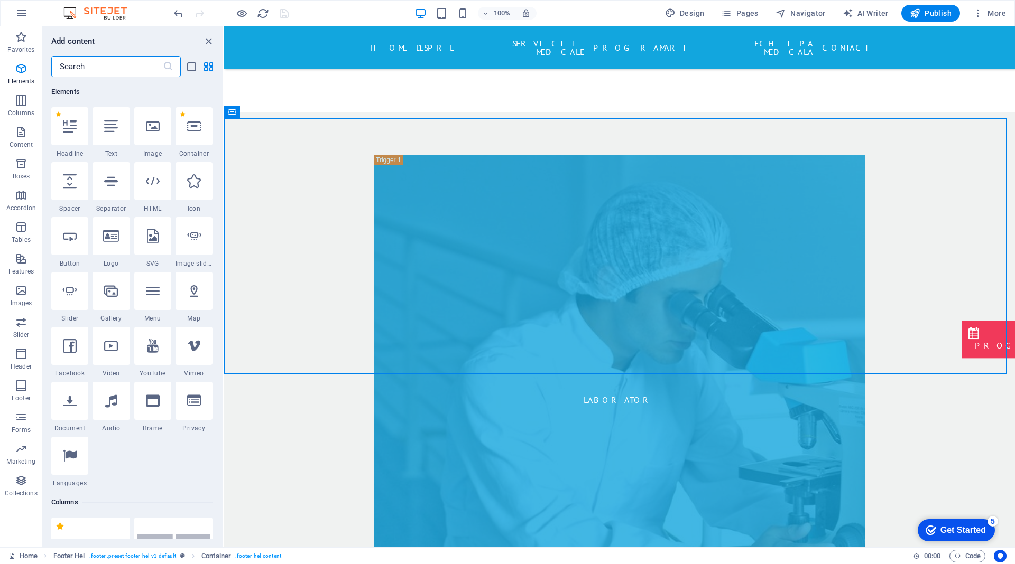
click at [108, 66] on input "text" at bounding box center [107, 66] width 112 height 21
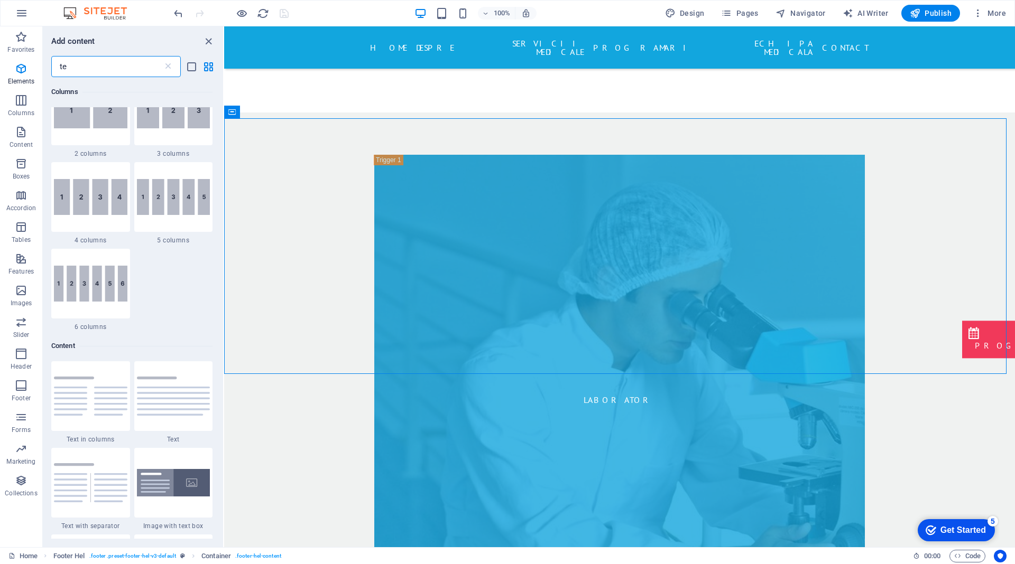
scroll to position [0, 0]
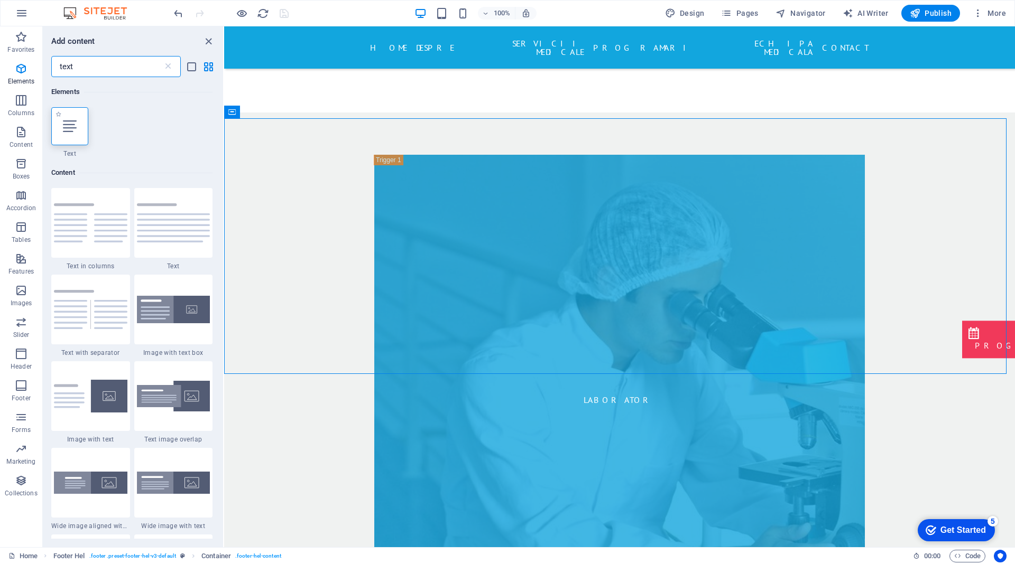
type input "text"
drag, startPoint x: 73, startPoint y: 128, endPoint x: 237, endPoint y: 331, distance: 260.8
click at [73, 128] on icon at bounding box center [70, 126] width 14 height 14
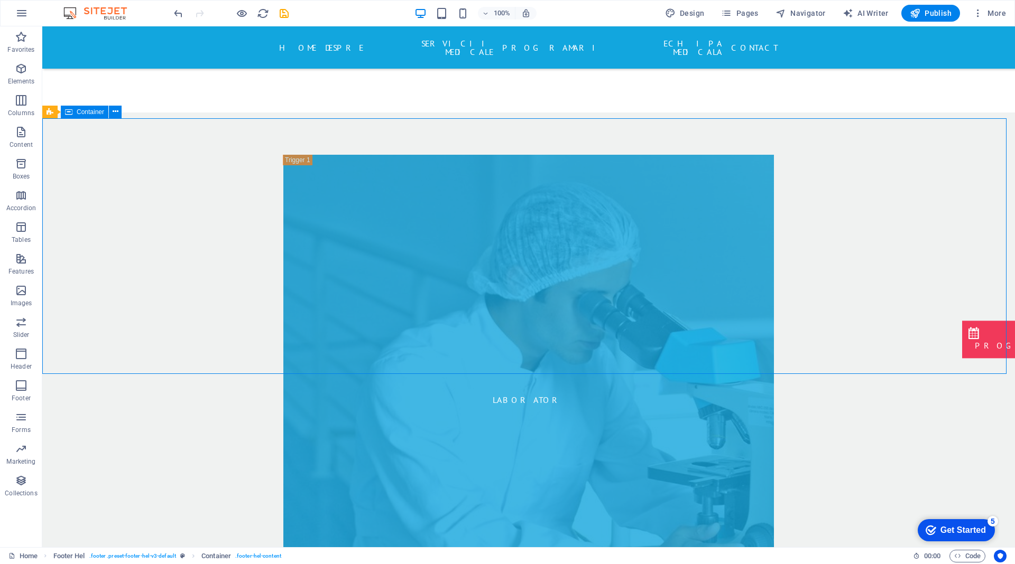
scroll to position [4281, 0]
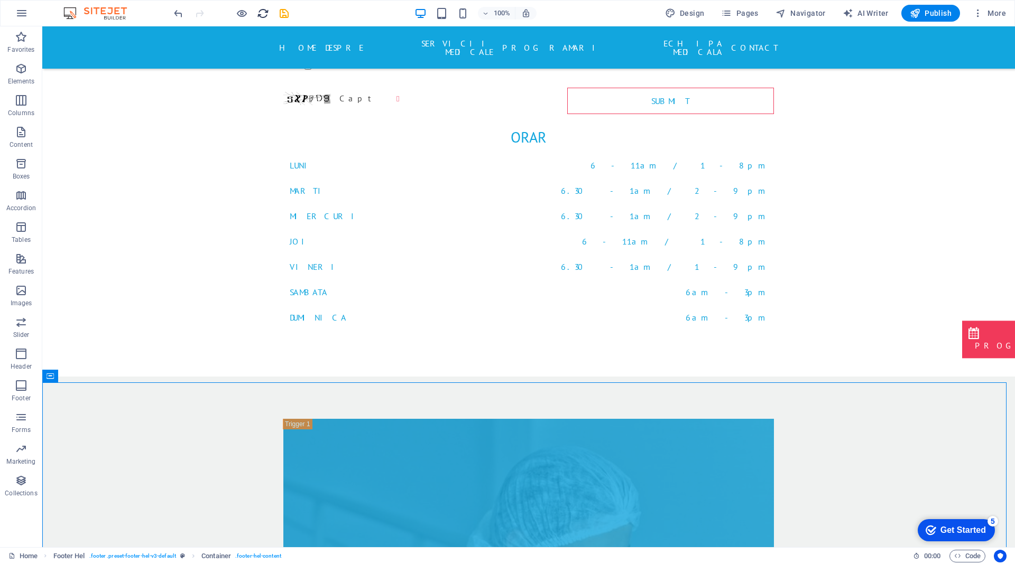
click at [264, 13] on icon "reload" at bounding box center [263, 13] width 12 height 12
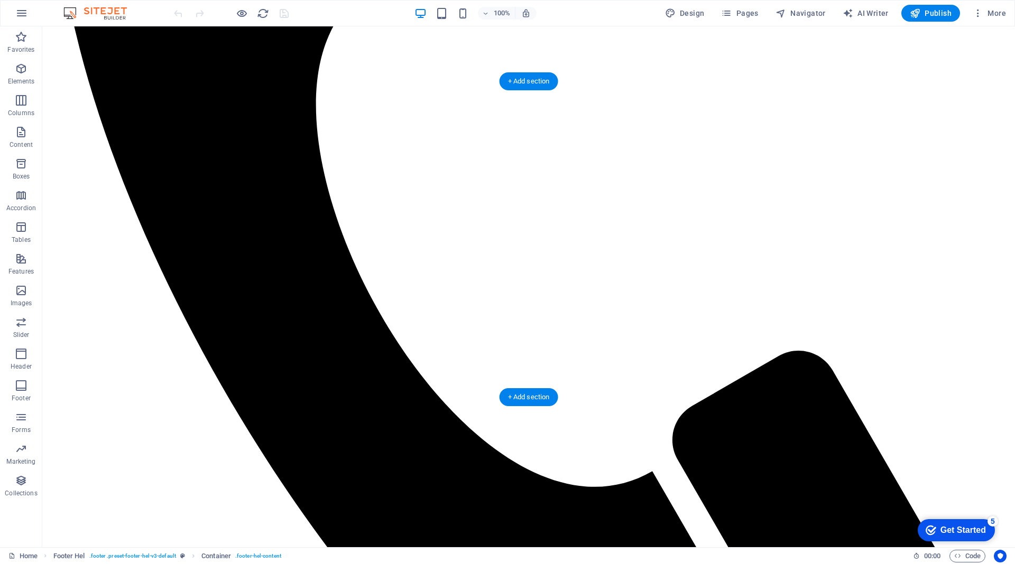
scroll to position [1850, 0]
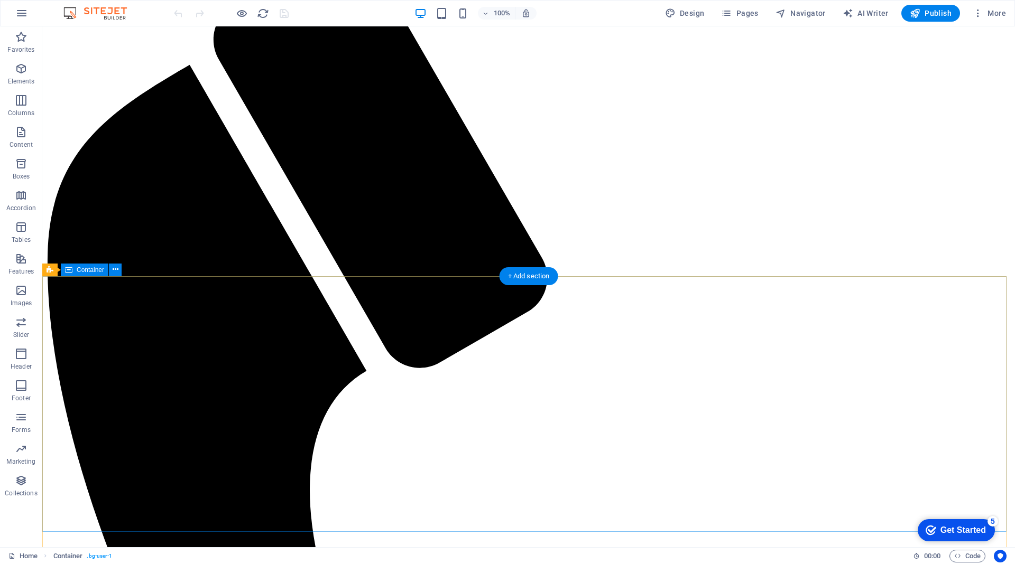
scroll to position [4545, 0]
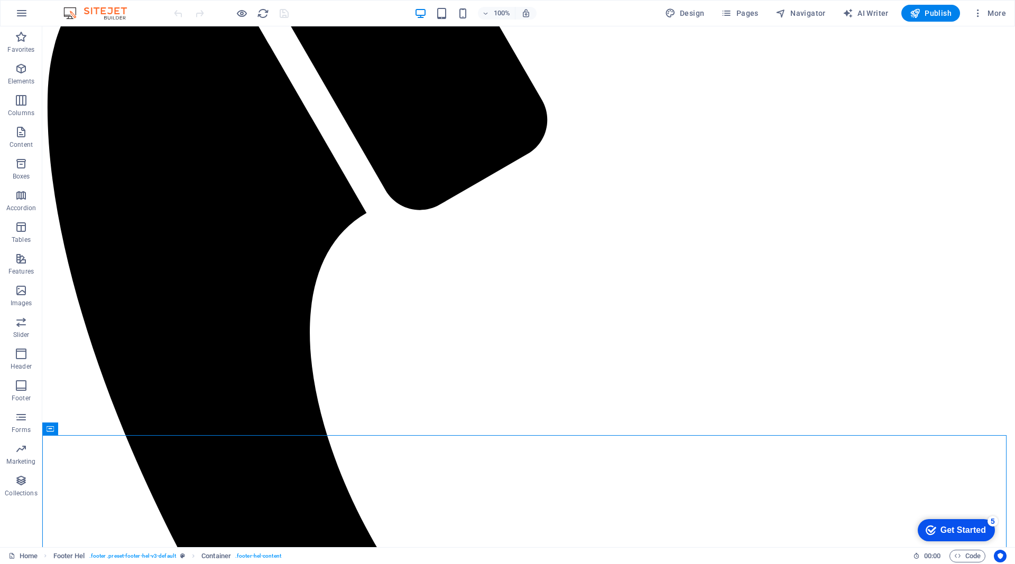
scroll to position [4228, 0]
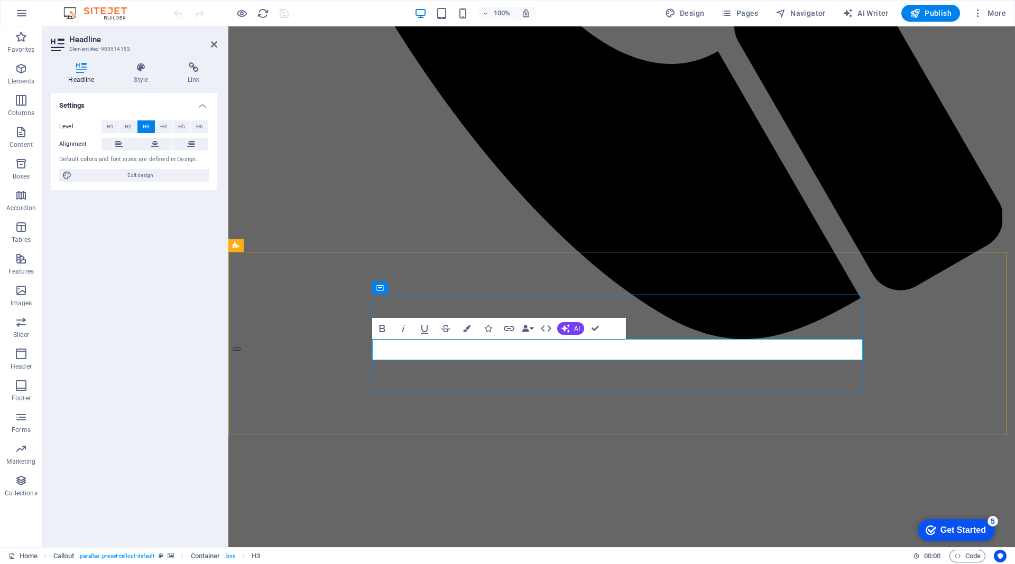
click at [147, 281] on div "Settings Level H1 H2 H3 H4 H5 H6 Alignment Default colors and font sizes are de…" at bounding box center [134, 316] width 166 height 446
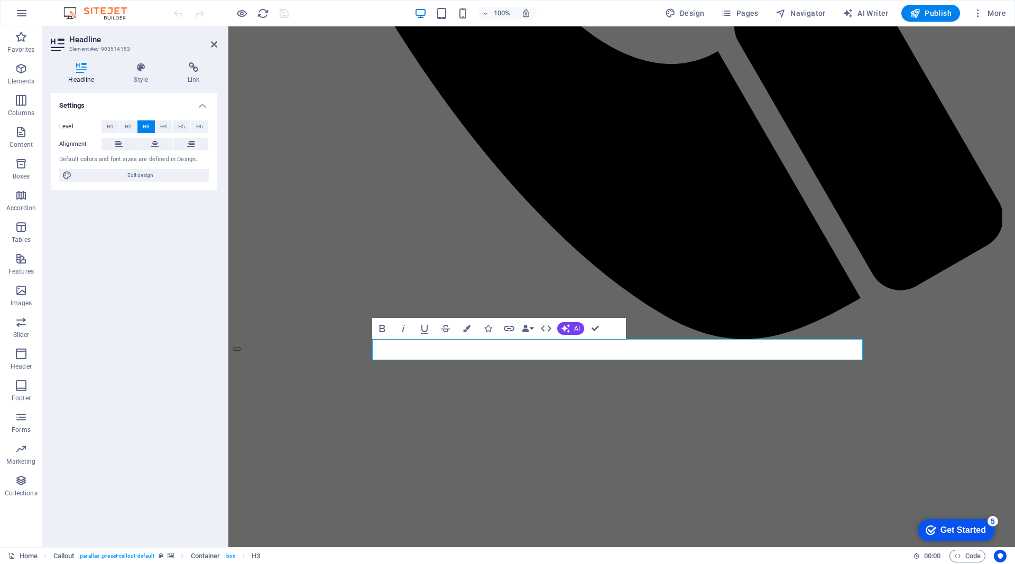
click at [212, 38] on h2 "Headline" at bounding box center [143, 40] width 148 height 10
click at [212, 45] on icon at bounding box center [214, 44] width 6 height 8
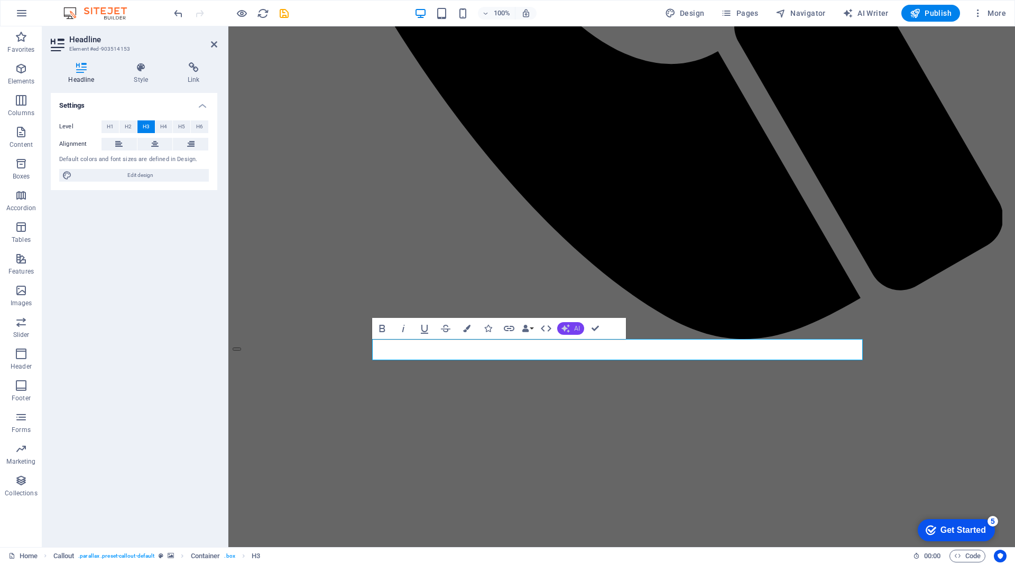
click at [573, 325] on button "AI" at bounding box center [570, 328] width 27 height 13
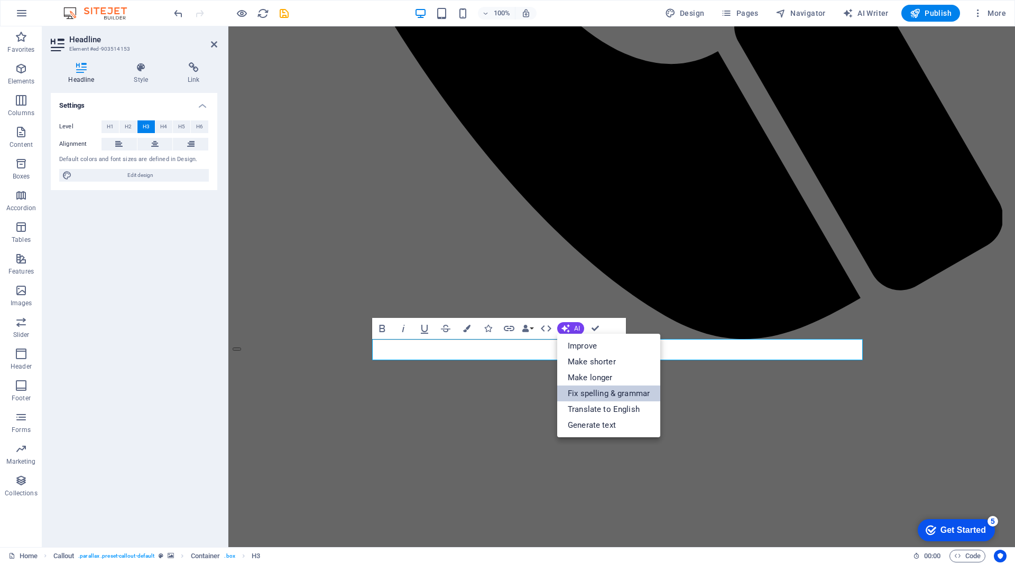
click at [584, 390] on link "Fix spelling & grammar" at bounding box center [608, 394] width 103 height 16
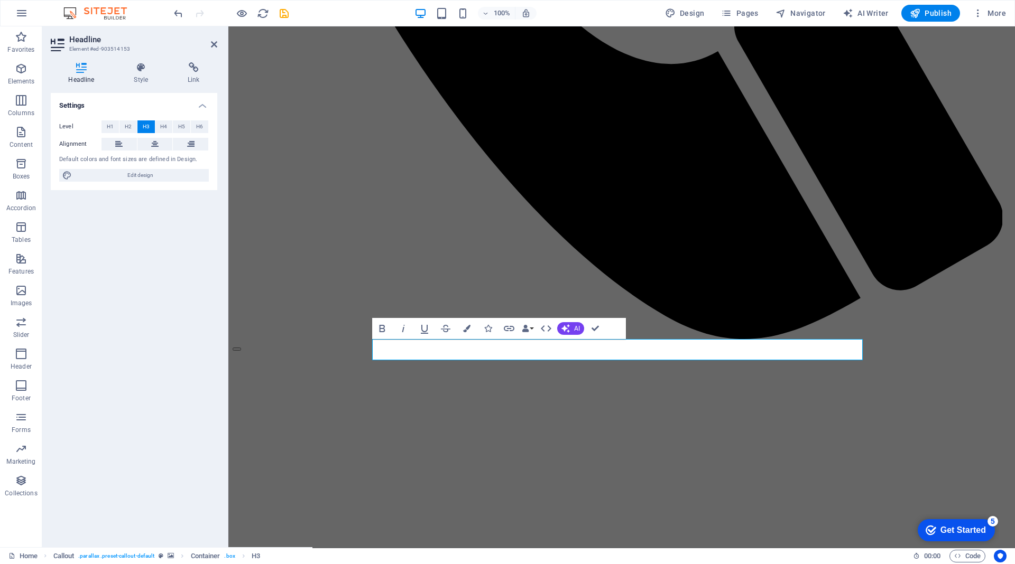
click at [177, 334] on div "Settings Level H1 H2 H3 H4 H5 H6 Alignment Default colors and font sizes are de…" at bounding box center [134, 316] width 166 height 446
click at [214, 43] on icon at bounding box center [214, 44] width 6 height 8
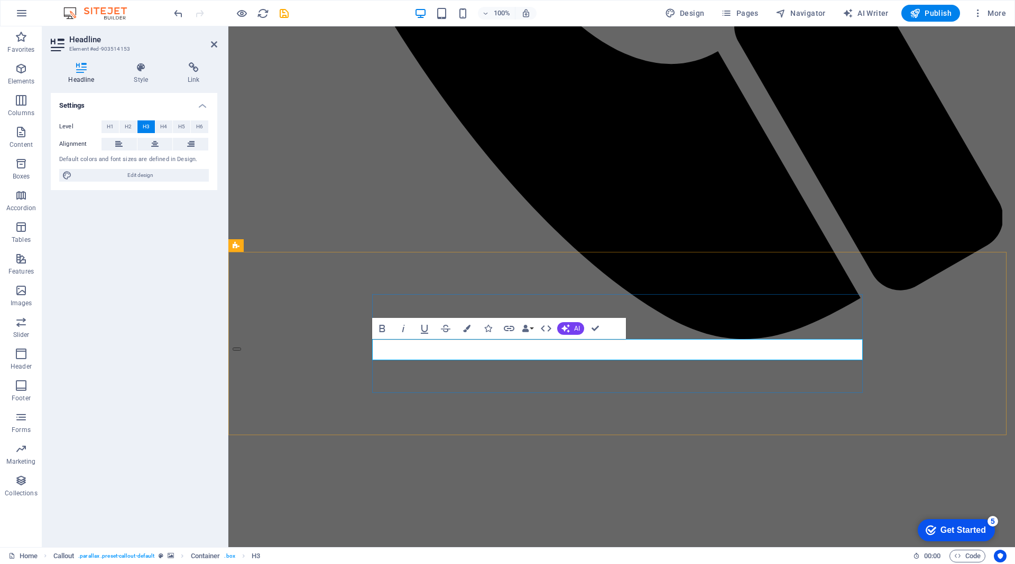
drag, startPoint x: 574, startPoint y: 349, endPoint x: 565, endPoint y: 349, distance: 9.0
copy h3 "Ă"
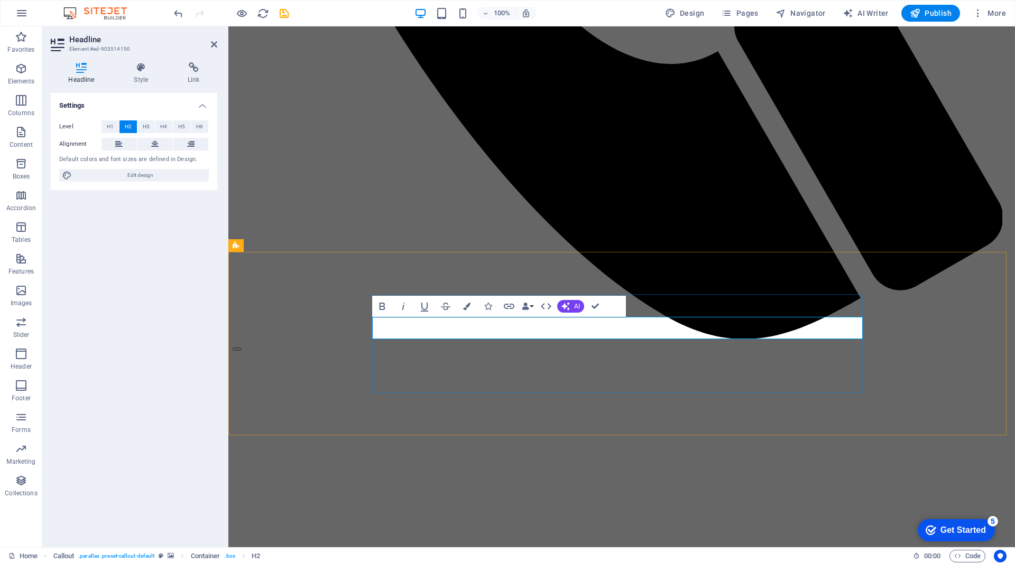
click at [212, 43] on icon at bounding box center [214, 44] width 6 height 8
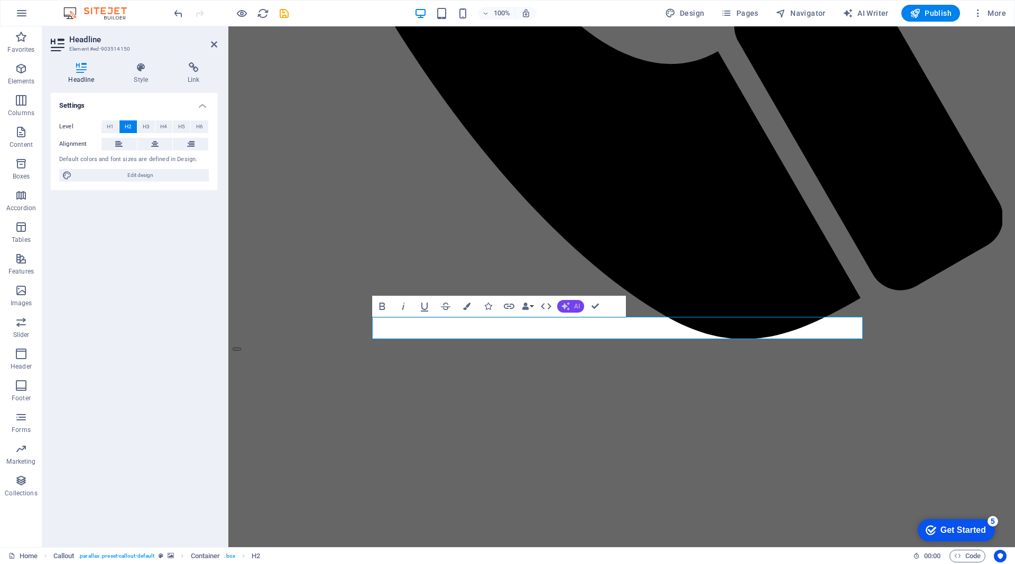
click at [571, 307] on button "AI" at bounding box center [570, 306] width 27 height 13
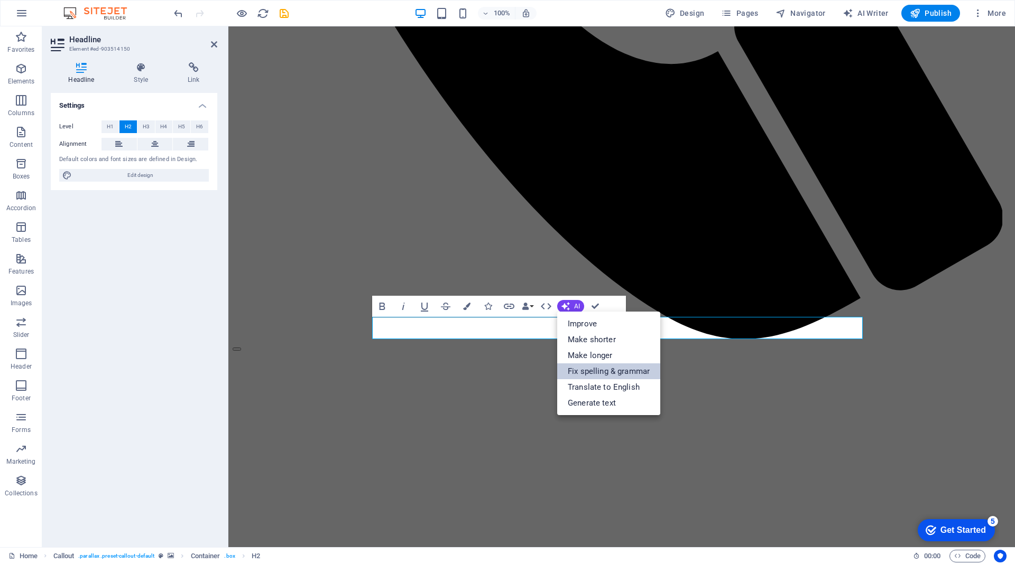
click at [581, 372] on link "Fix spelling & grammar" at bounding box center [608, 372] width 103 height 16
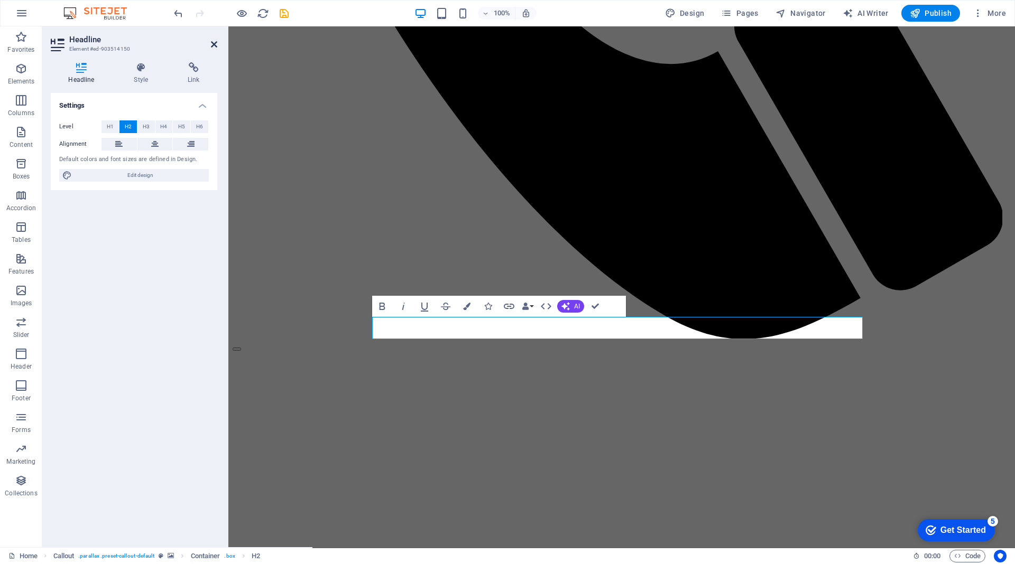
click at [211, 42] on icon at bounding box center [214, 44] width 6 height 8
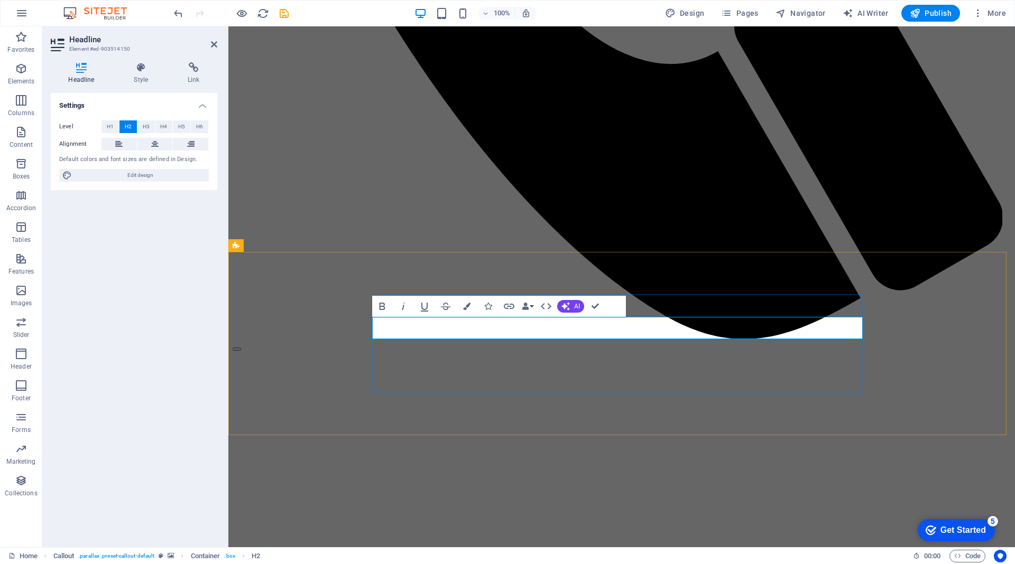
click at [216, 42] on icon at bounding box center [214, 44] width 6 height 8
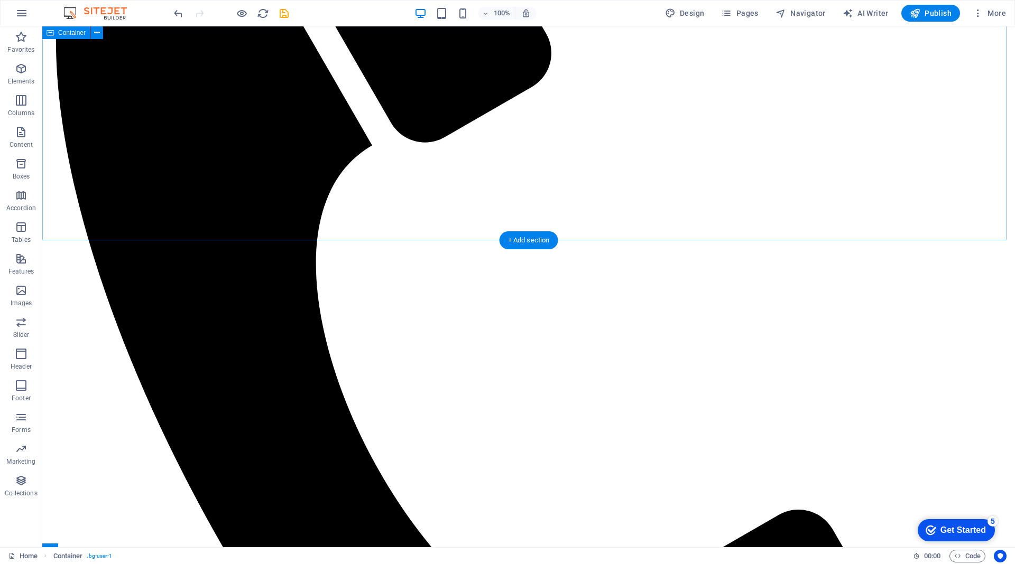
scroll to position [1955, 0]
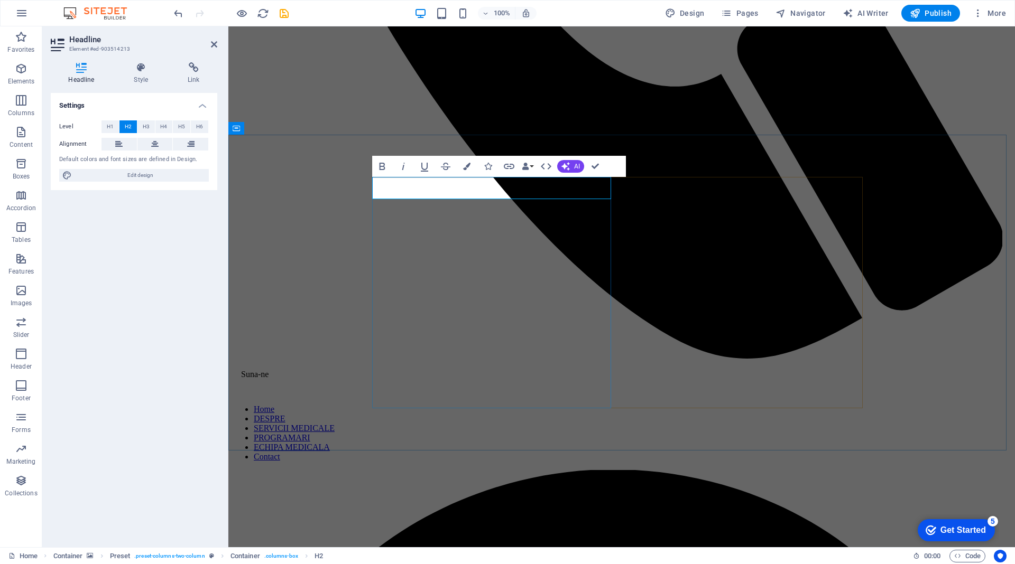
drag, startPoint x: 459, startPoint y: 186, endPoint x: 384, endPoint y: 187, distance: 75.1
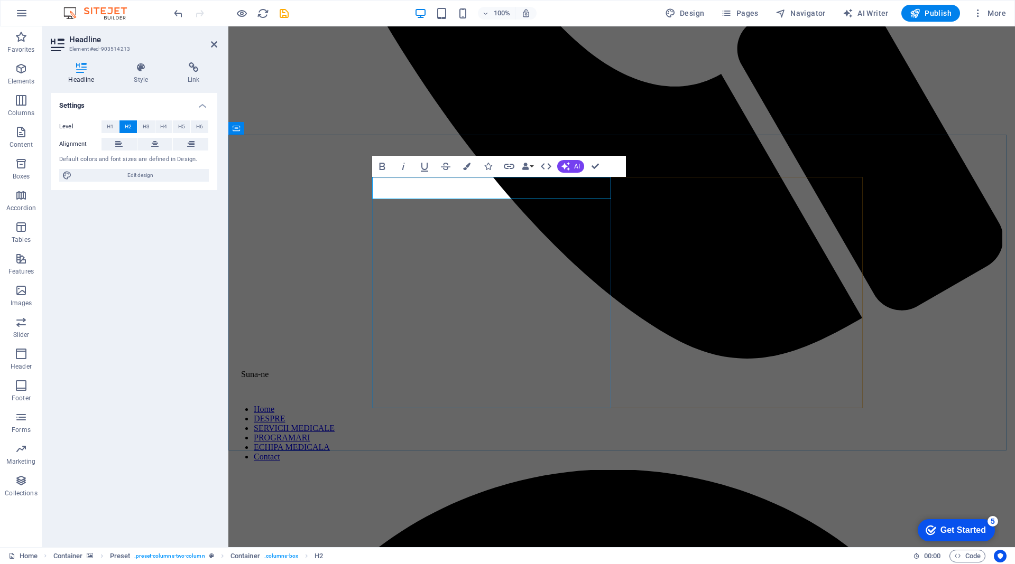
click at [569, 167] on icon "button" at bounding box center [565, 166] width 8 height 8
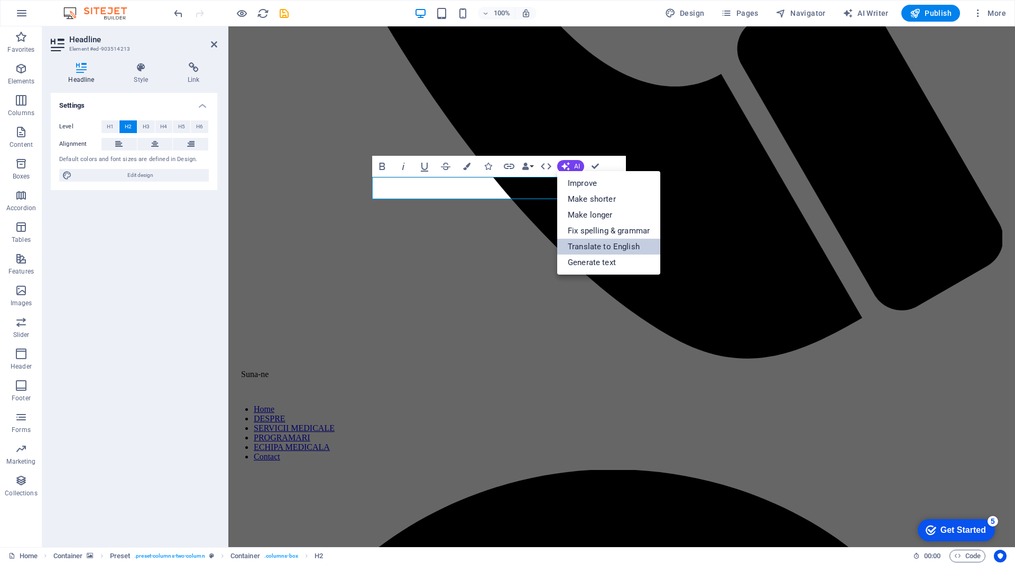
click at [574, 248] on link "Translate to English" at bounding box center [608, 247] width 103 height 16
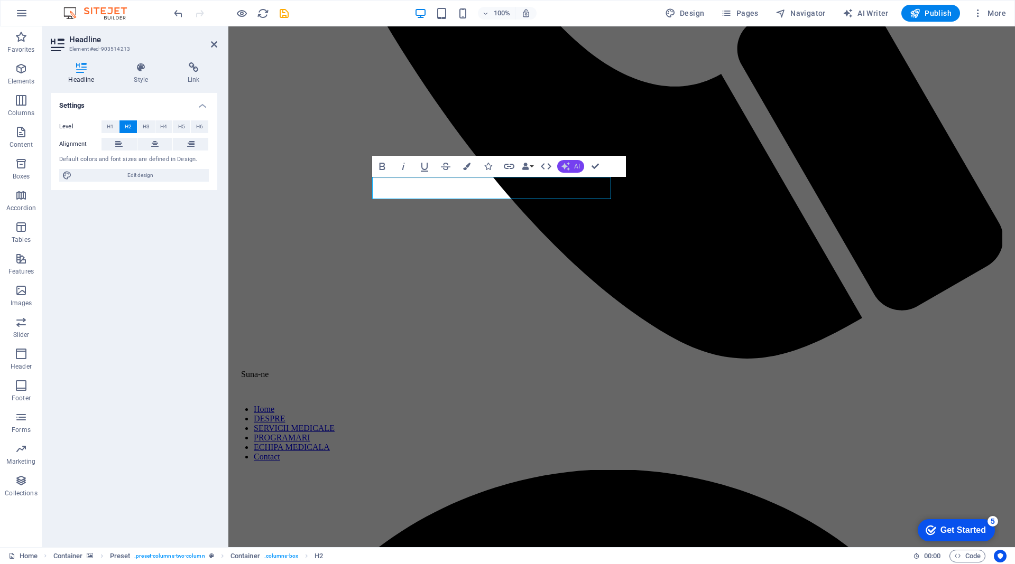
click at [575, 165] on span "AI" at bounding box center [577, 166] width 6 height 6
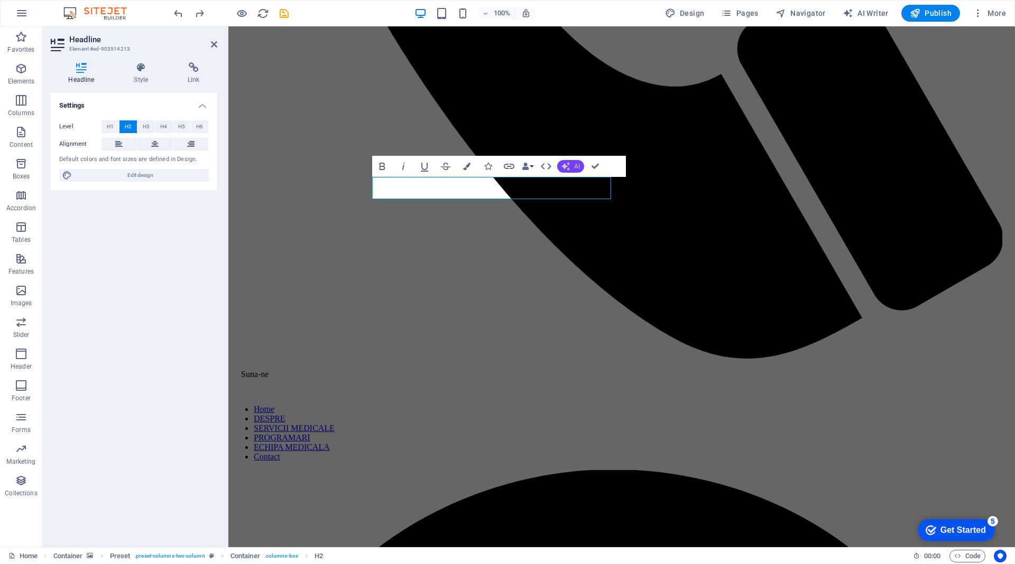
click at [572, 168] on button "AI" at bounding box center [570, 166] width 27 height 13
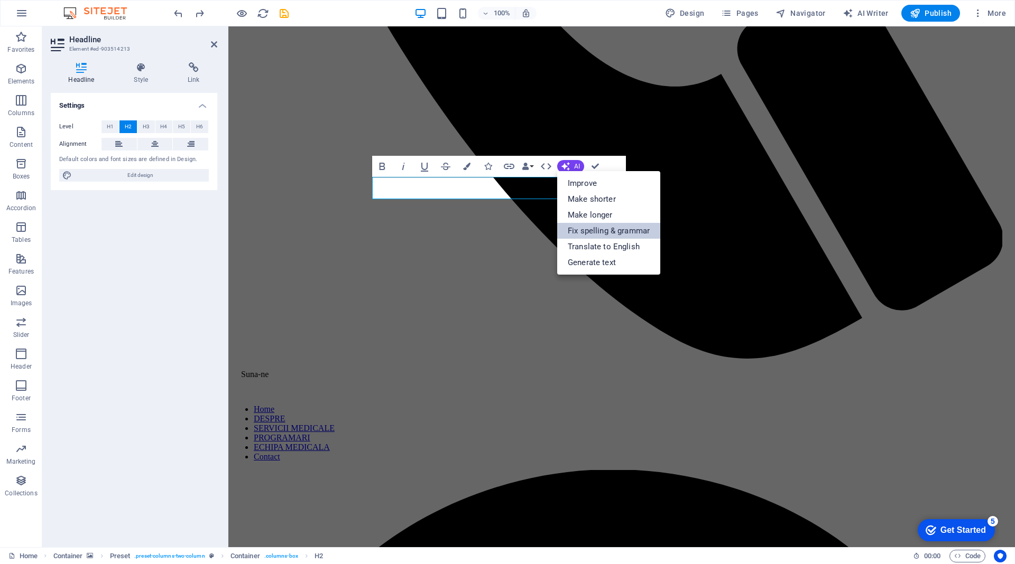
click at [586, 231] on link "Fix spelling & grammar" at bounding box center [608, 231] width 103 height 16
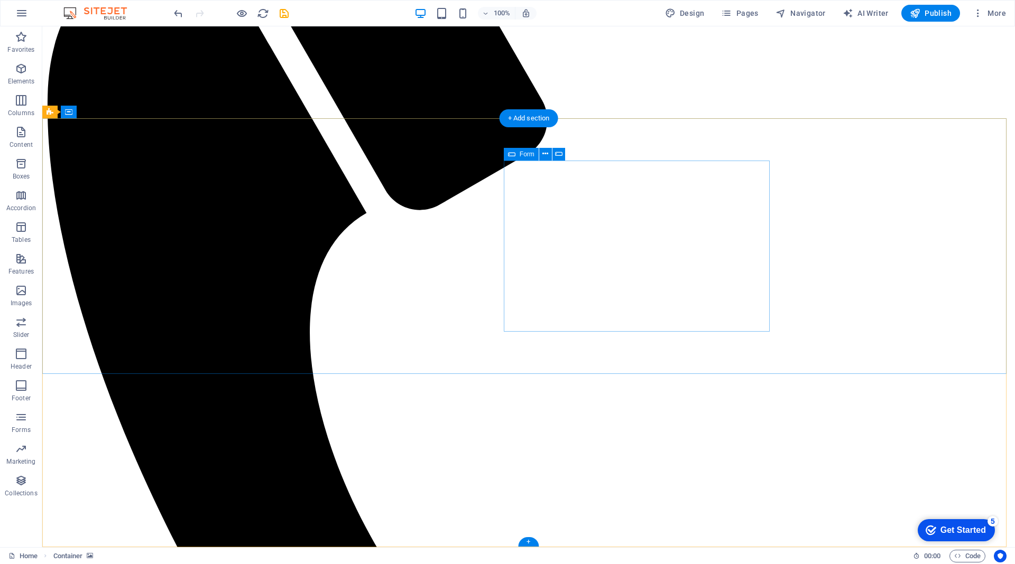
scroll to position [4228, 0]
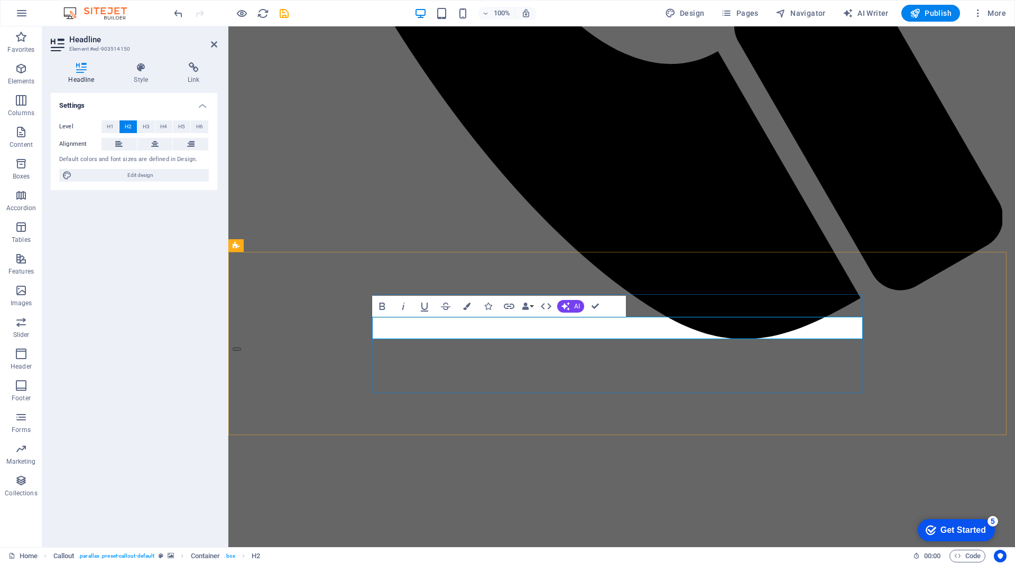
copy h2 "Ă"
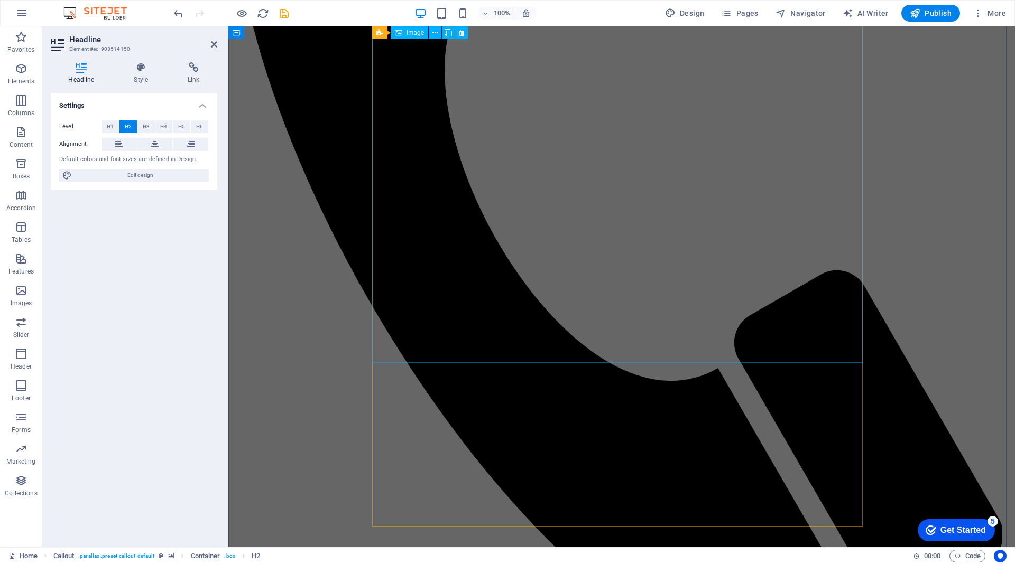
scroll to position [3541, 0]
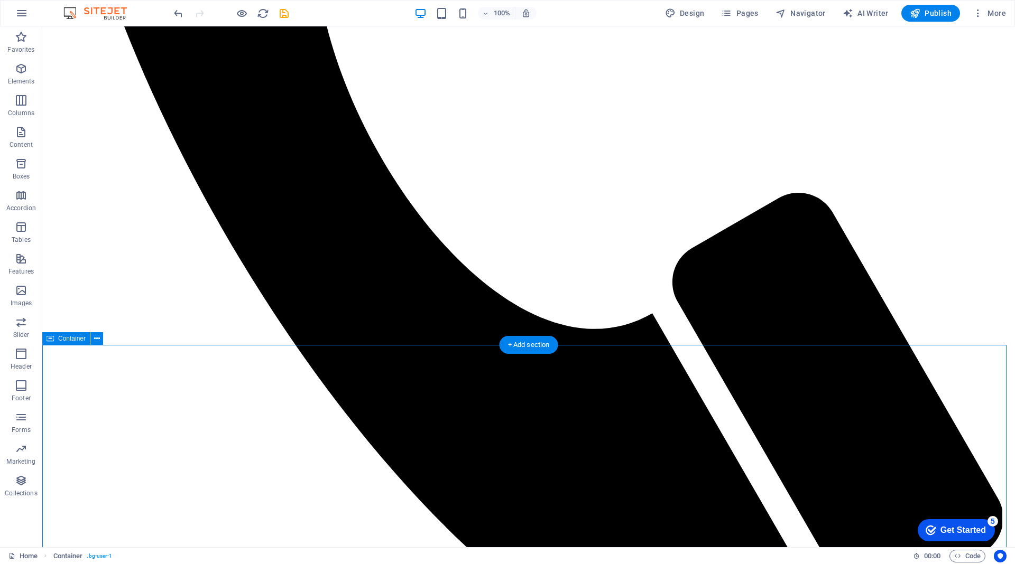
scroll to position [1849, 0]
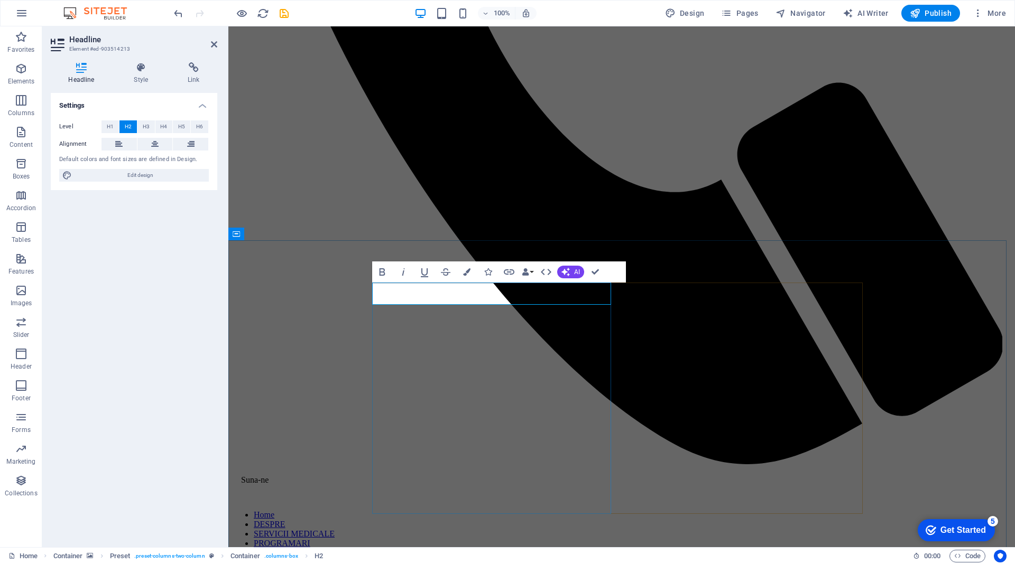
click at [216, 40] on icon at bounding box center [214, 44] width 6 height 8
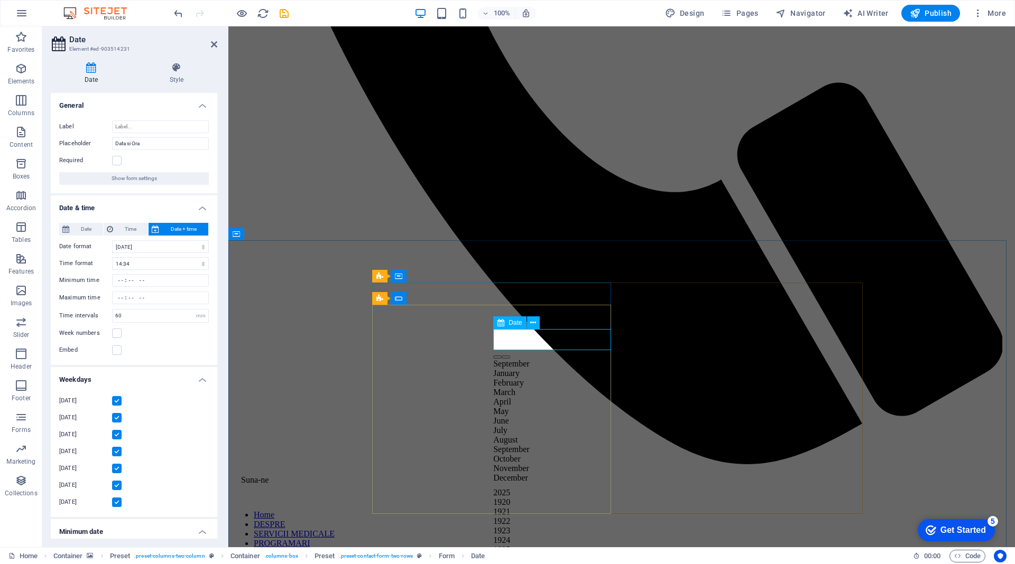
drag, startPoint x: 501, startPoint y: 340, endPoint x: 558, endPoint y: 339, distance: 57.1
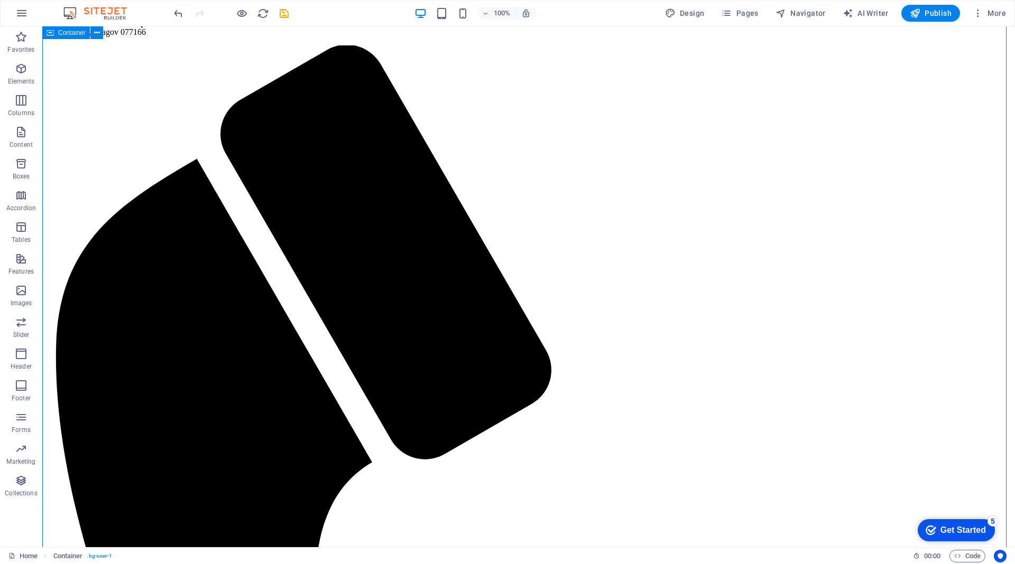
drag, startPoint x: 937, startPoint y: 304, endPoint x: 938, endPoint y: 317, distance: 12.2
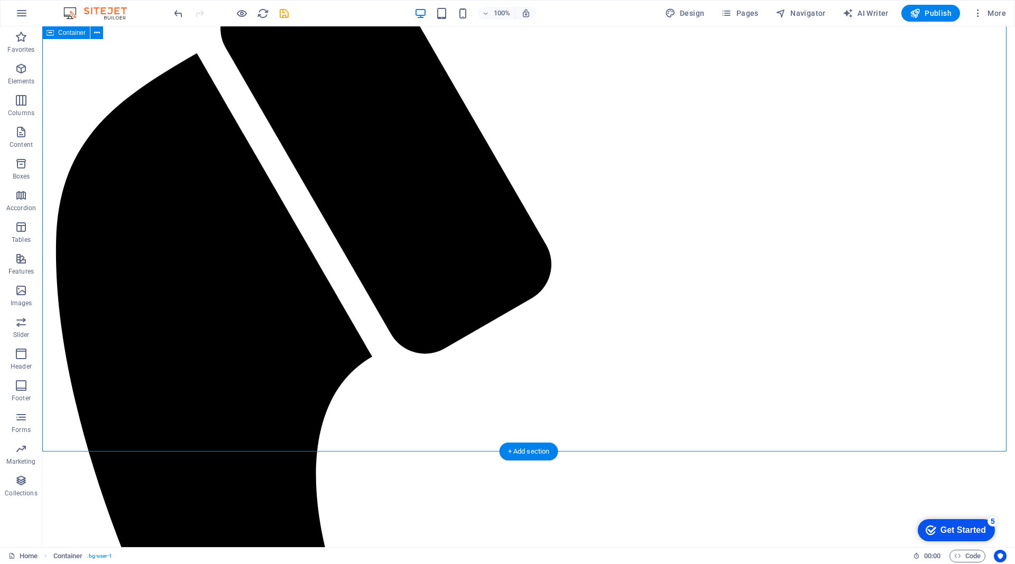
scroll to position [2008, 0]
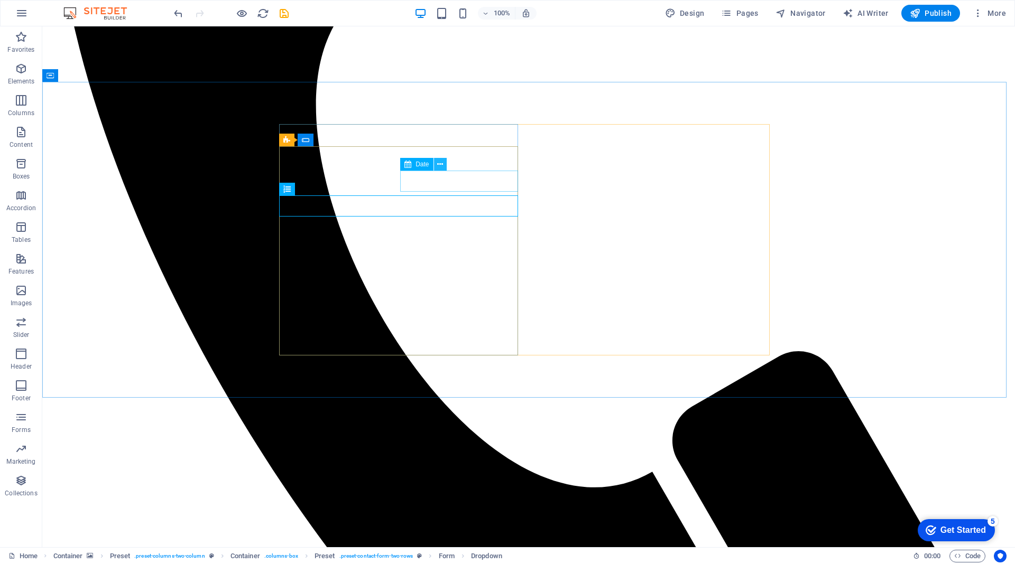
click at [439, 164] on icon at bounding box center [440, 164] width 6 height 11
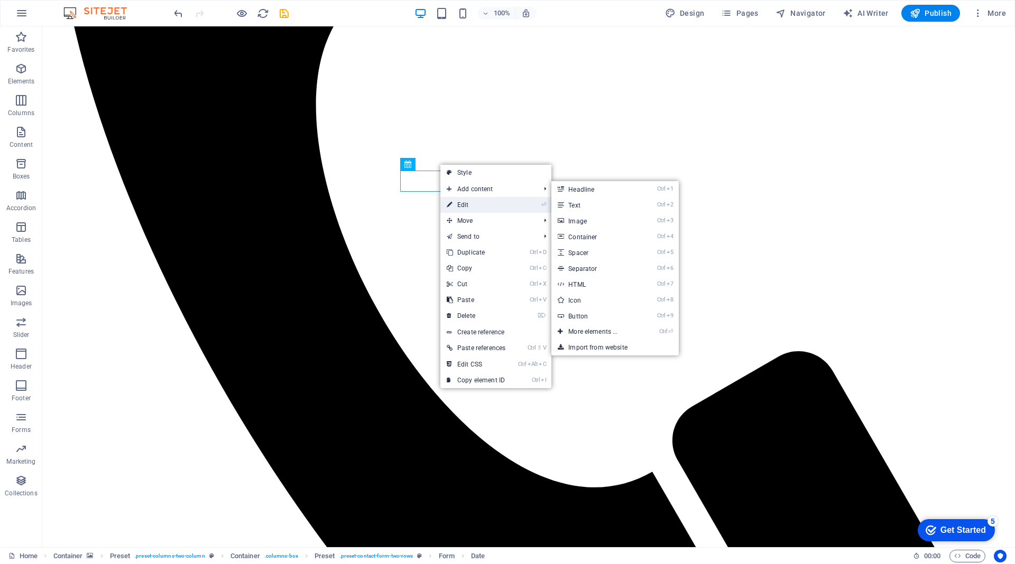
click at [456, 203] on link "⏎ Edit" at bounding box center [475, 205] width 71 height 16
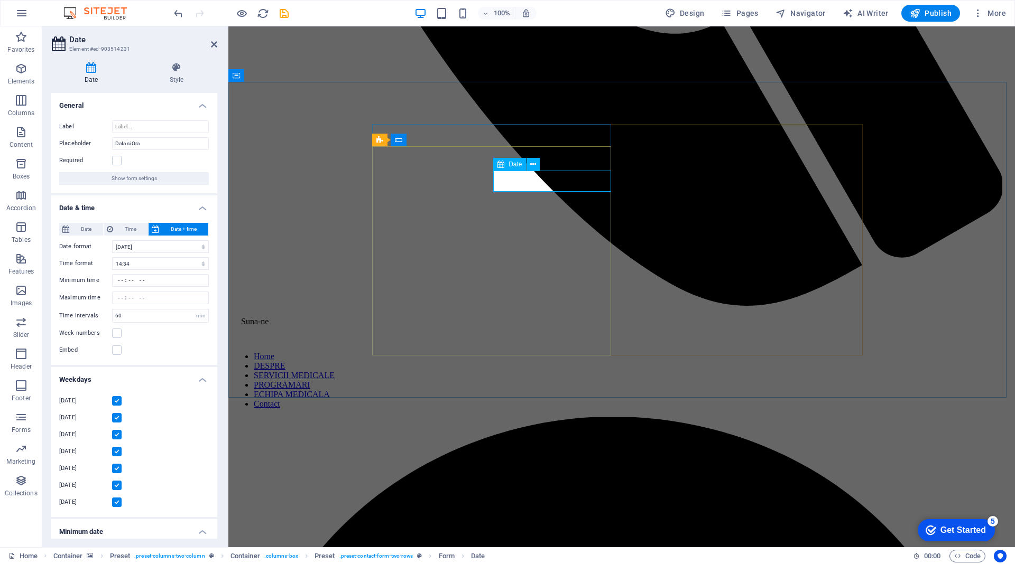
drag, startPoint x: 213, startPoint y: 45, endPoint x: 369, endPoint y: 53, distance: 156.1
click at [213, 45] on icon at bounding box center [214, 44] width 6 height 8
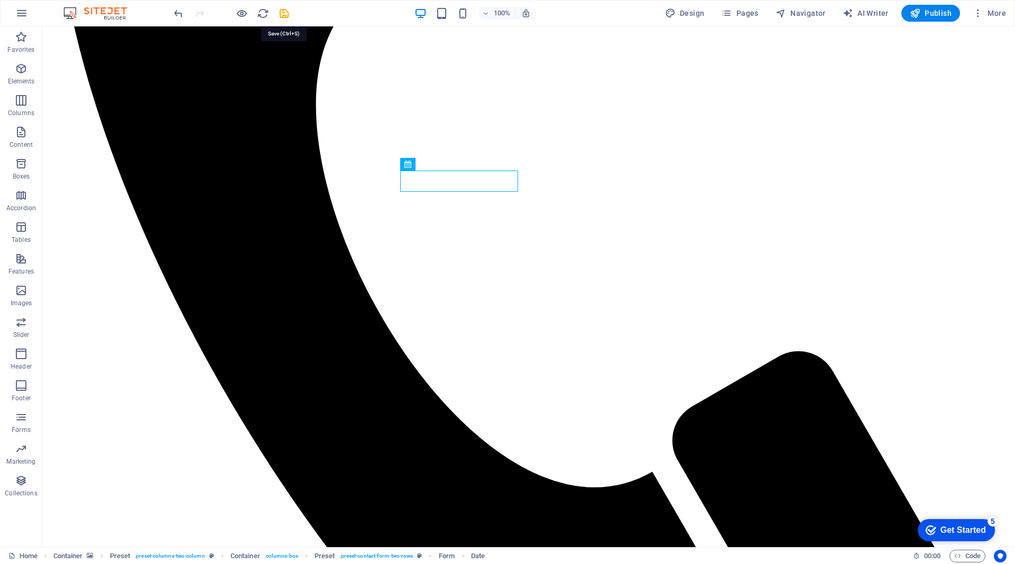
click at [286, 13] on icon "save" at bounding box center [284, 13] width 12 height 12
select select "1"
select select "px"
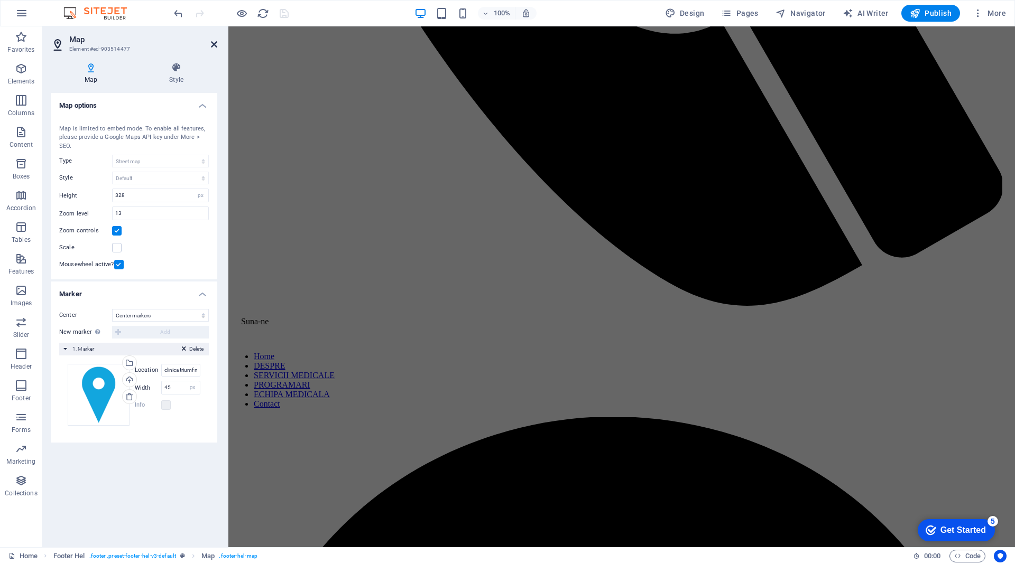
click at [215, 44] on icon at bounding box center [214, 44] width 6 height 8
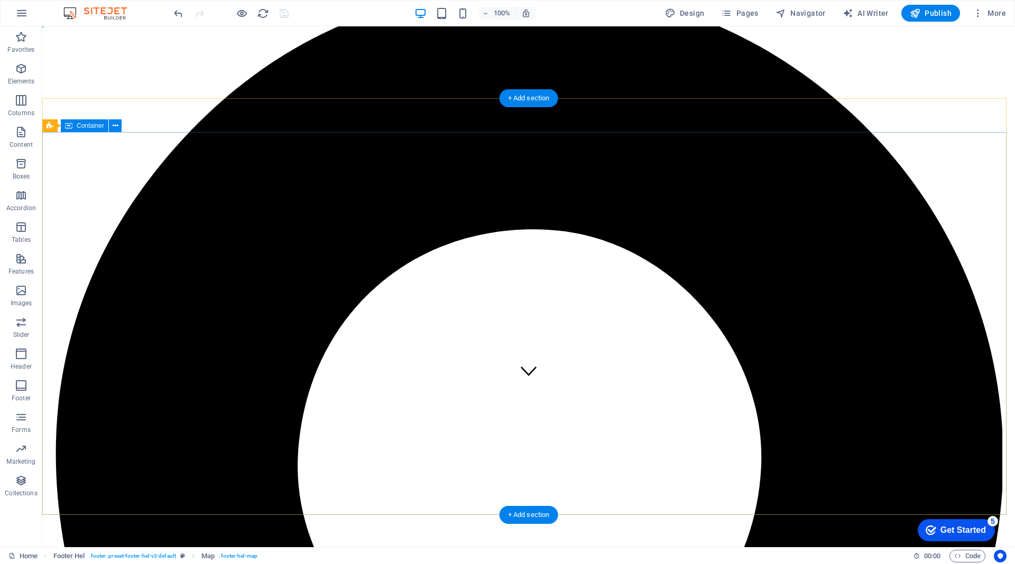
scroll to position [0, 0]
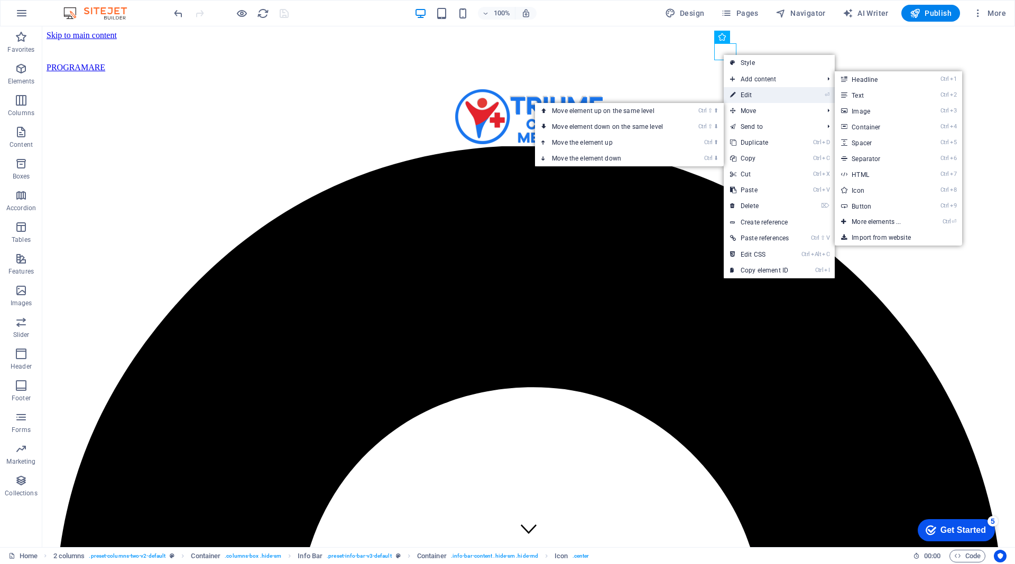
click at [747, 95] on link "⏎ Edit" at bounding box center [759, 95] width 71 height 16
select select "xMidYMid"
select select "px"
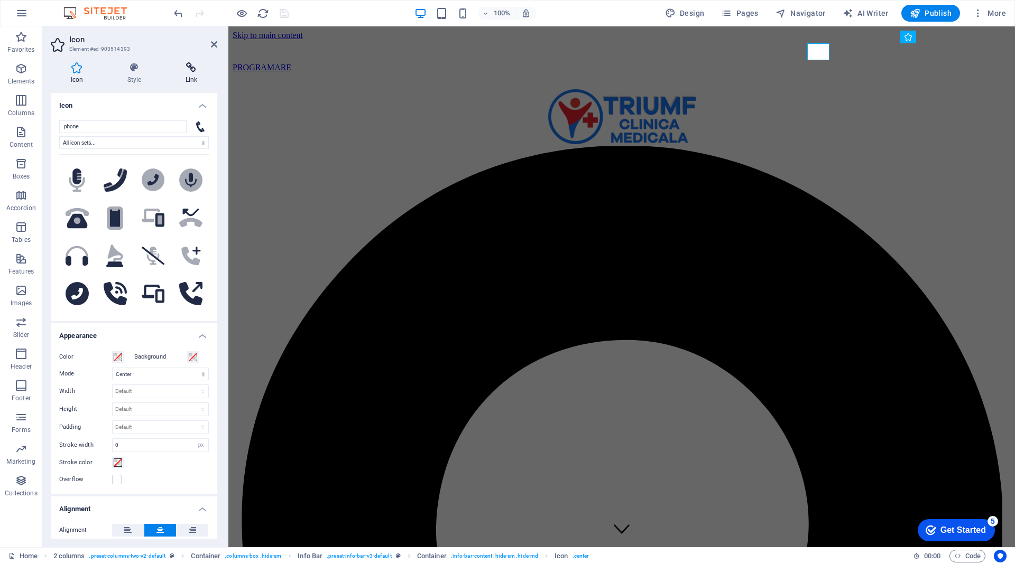
click at [195, 73] on h4 "Link" at bounding box center [191, 73] width 52 height 22
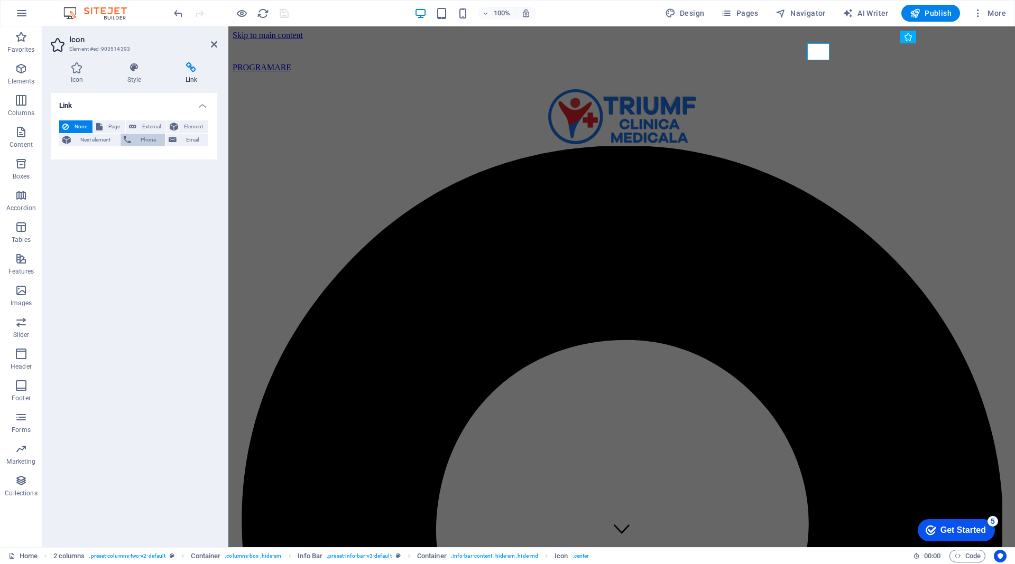
click at [144, 136] on span "Phone" at bounding box center [148, 140] width 28 height 13
click at [138, 276] on div "Link None Page External Element Next element Phone Email Page Home Subpage Lega…" at bounding box center [134, 316] width 166 height 446
click at [212, 41] on icon at bounding box center [214, 44] width 6 height 8
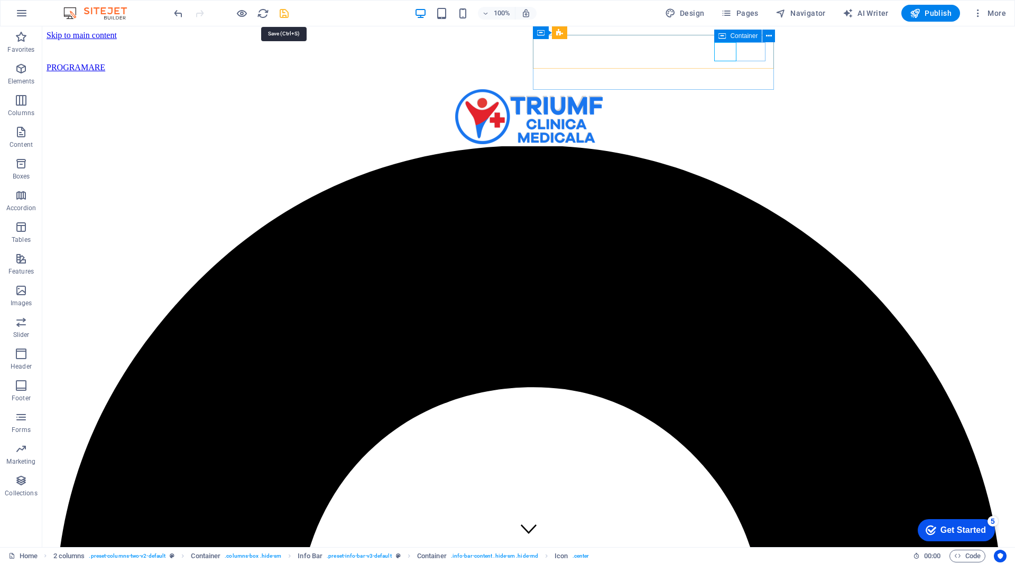
click at [281, 8] on icon "save" at bounding box center [284, 13] width 12 height 12
select select "1"
select select "px"
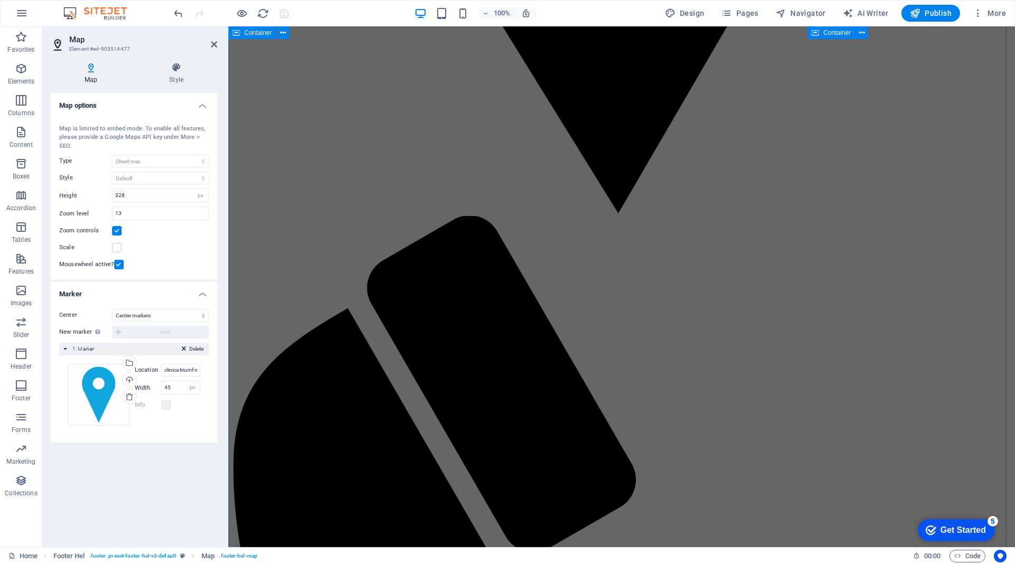
scroll to position [3805, 0]
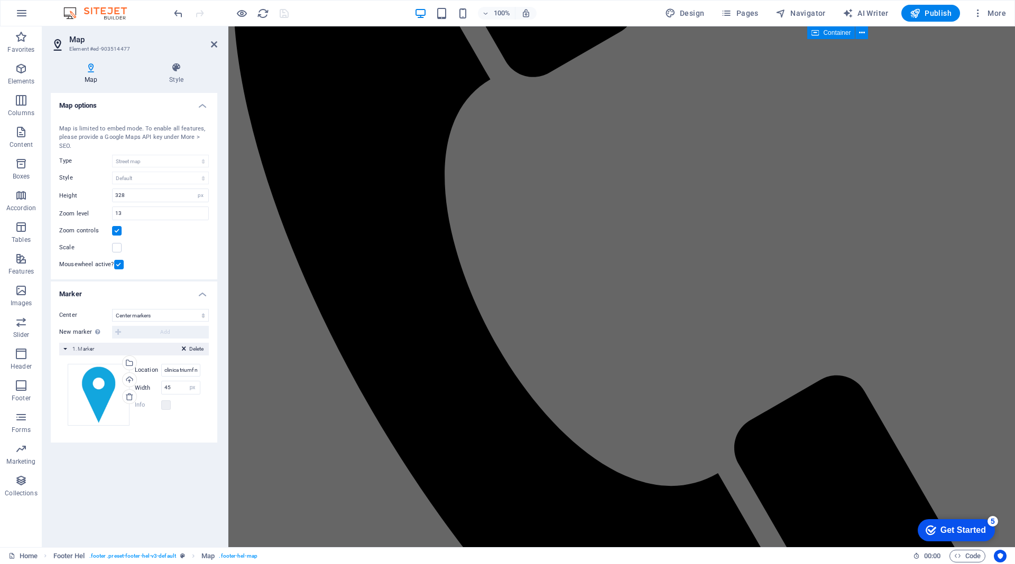
click at [209, 45] on header "Map Element #ed-903514477" at bounding box center [134, 39] width 166 height 27
click at [210, 44] on header "Map Element #ed-903514477" at bounding box center [134, 39] width 166 height 27
click at [212, 47] on icon at bounding box center [214, 44] width 6 height 8
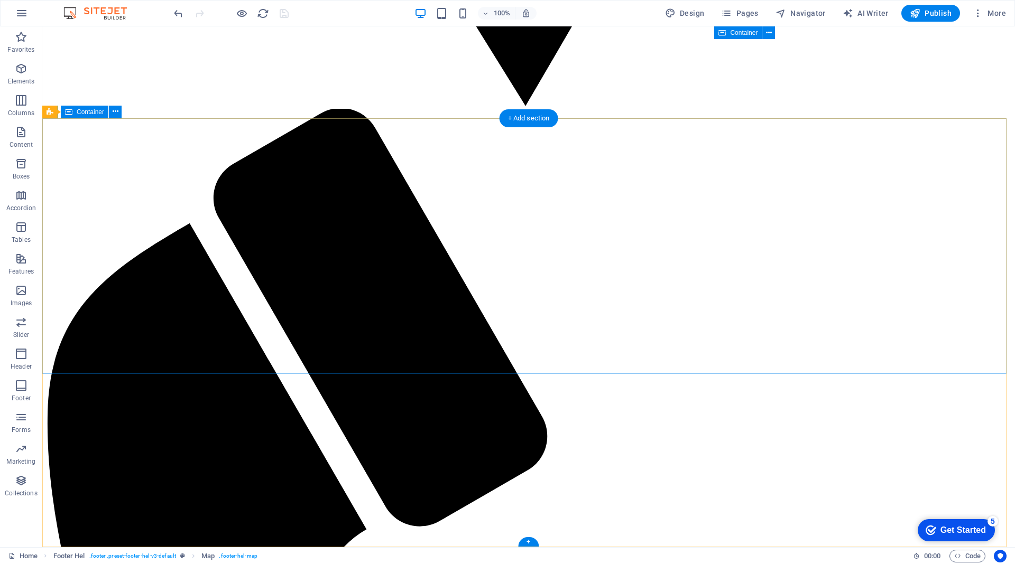
scroll to position [4545, 0]
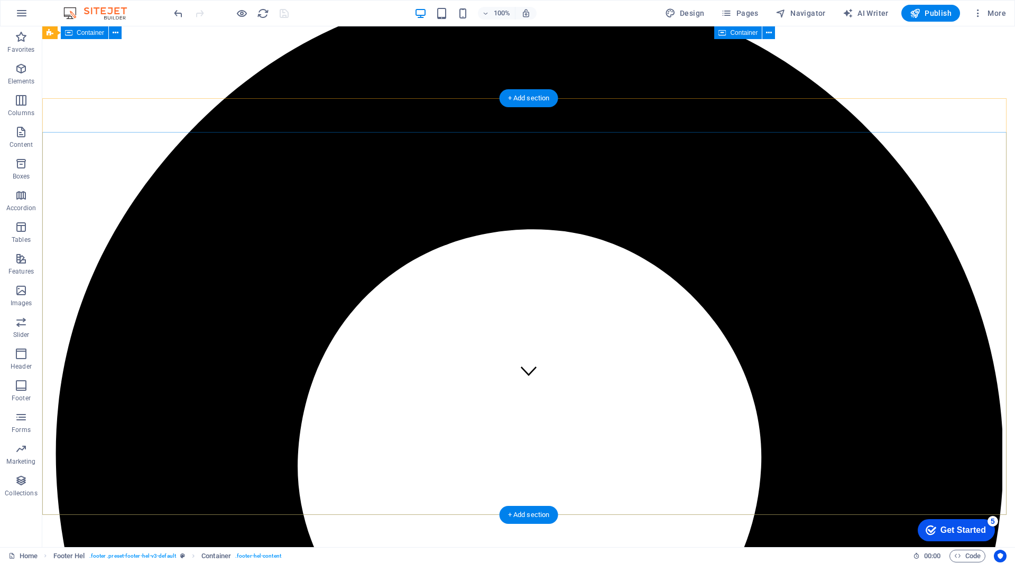
scroll to position [0, 0]
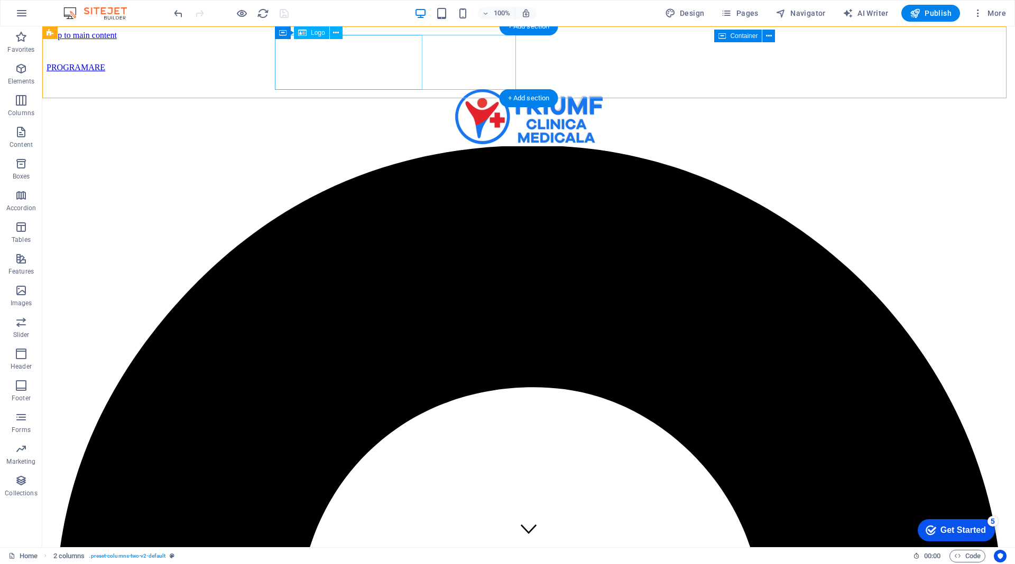
click at [394, 89] on div at bounding box center [528, 117] width 947 height 57
